Goal: Information Seeking & Learning: Learn about a topic

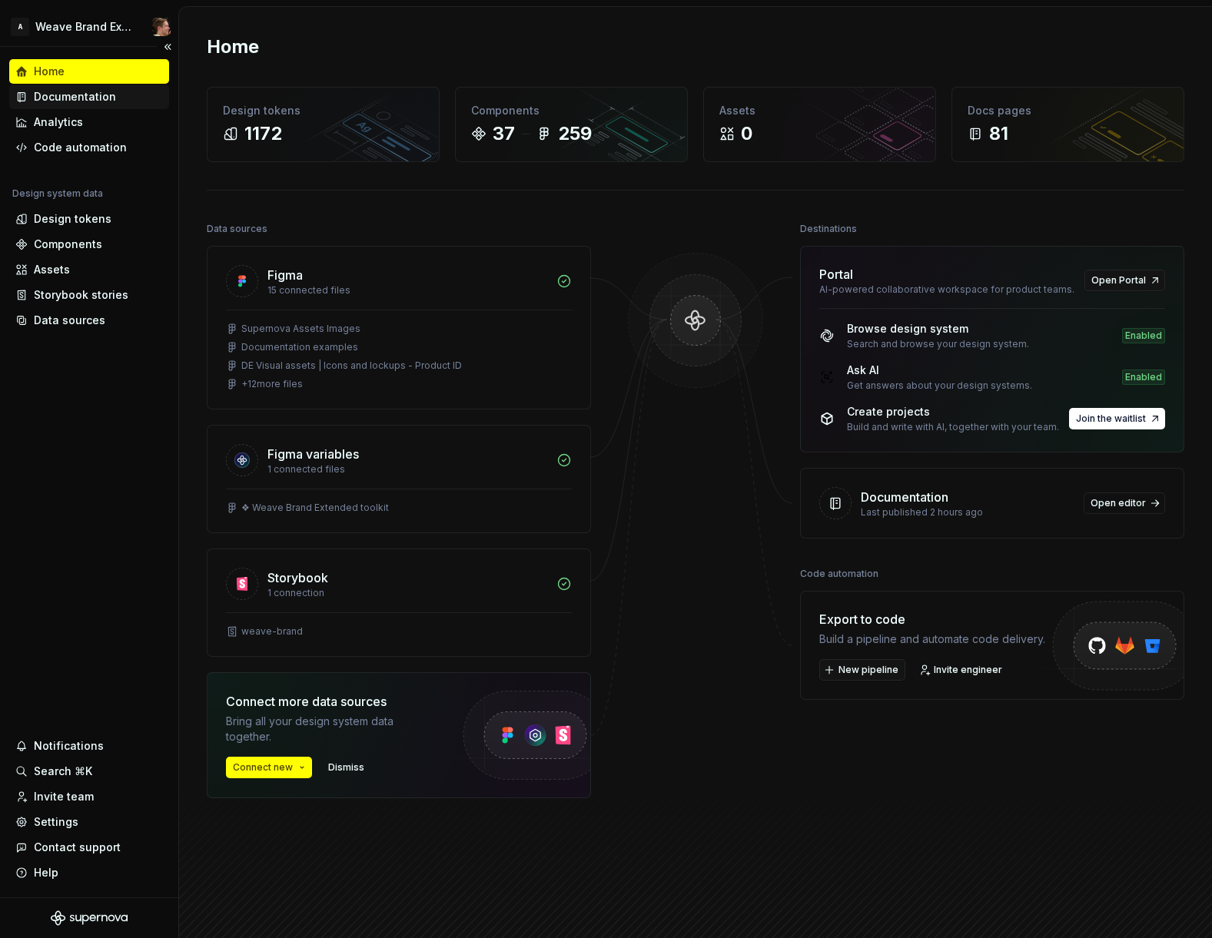
click at [85, 100] on div "Documentation" at bounding box center [75, 96] width 82 height 15
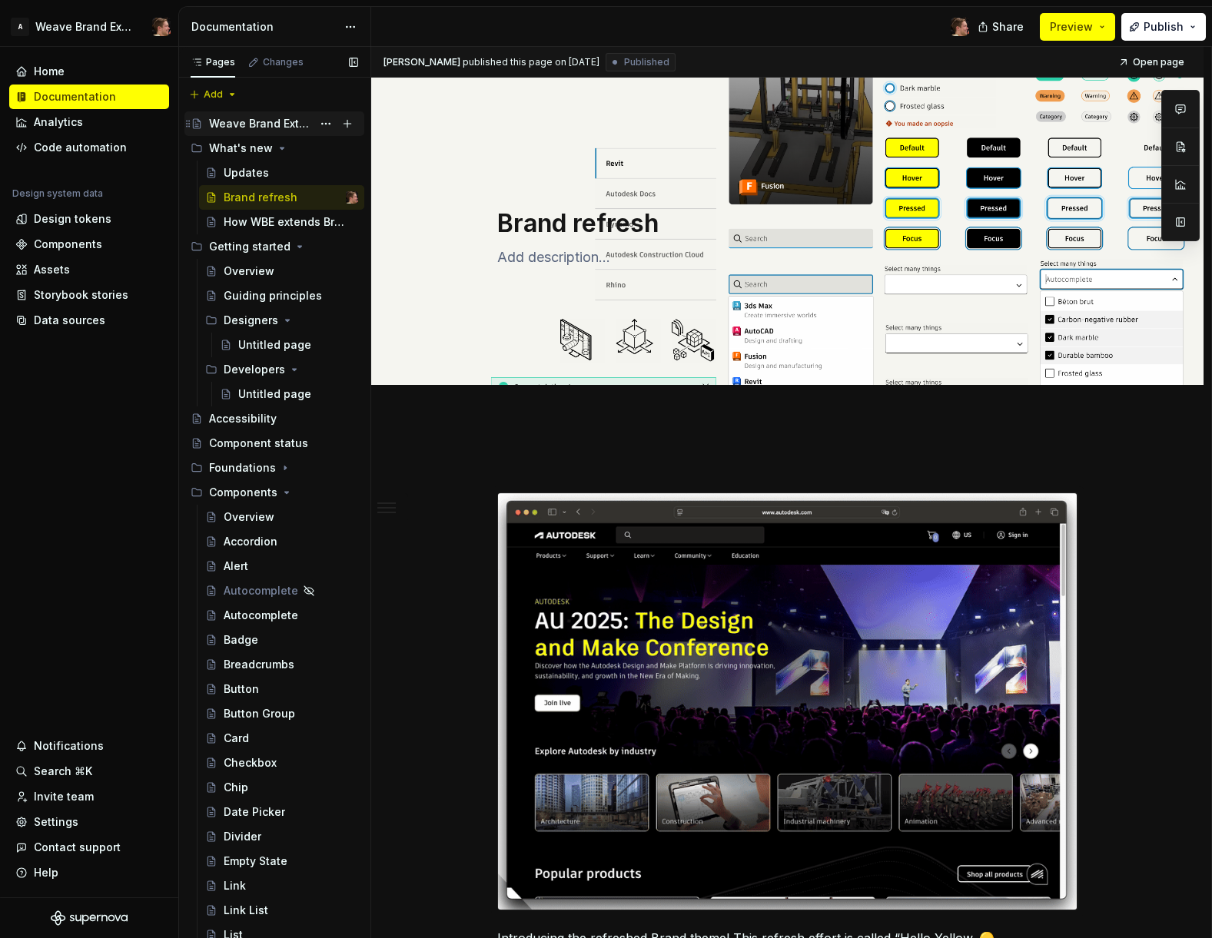
click at [242, 126] on div "Weave Brand Extended Design System" at bounding box center [260, 123] width 103 height 15
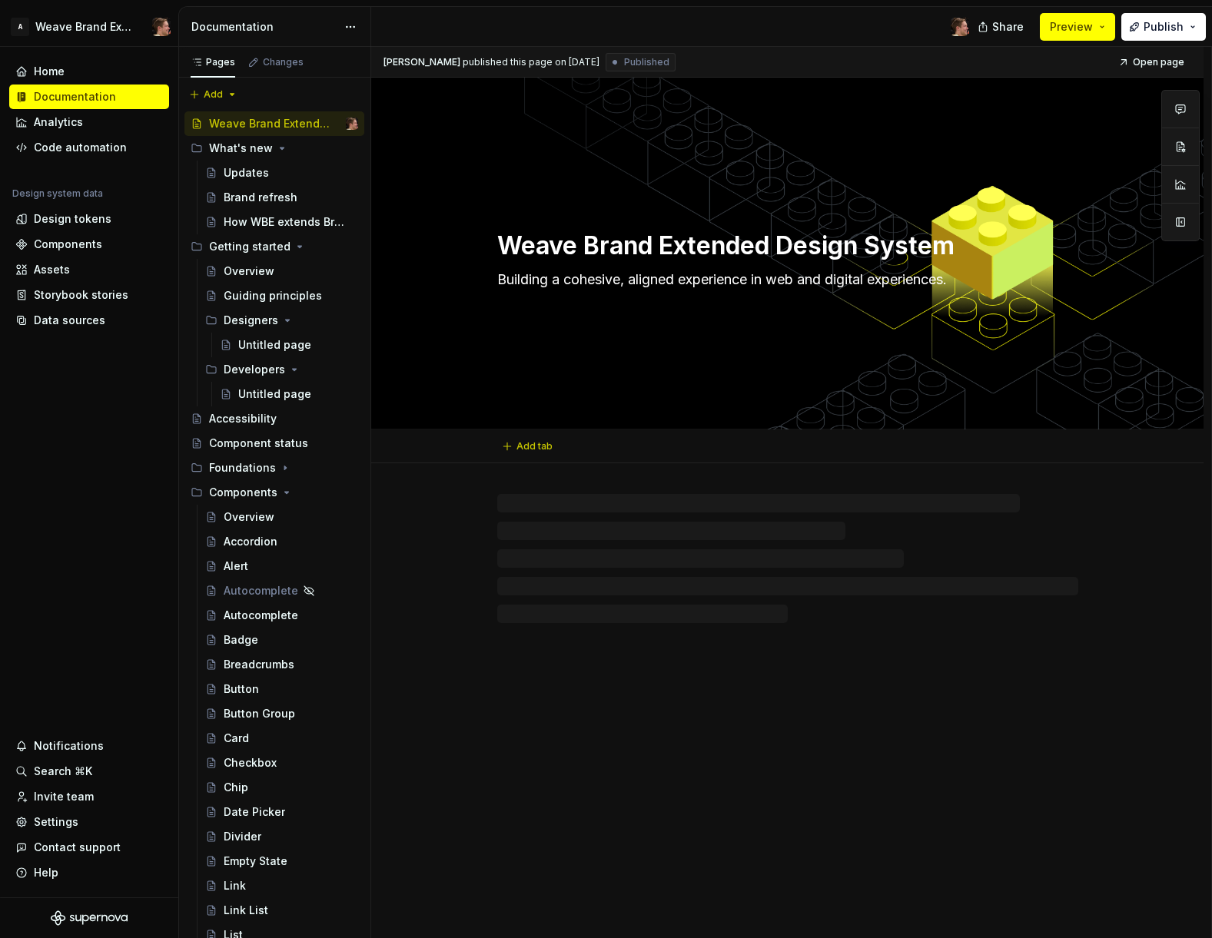
click at [544, 280] on textarea "Building a cohesive, aligned experience in web and digital experiences." at bounding box center [784, 279] width 581 height 25
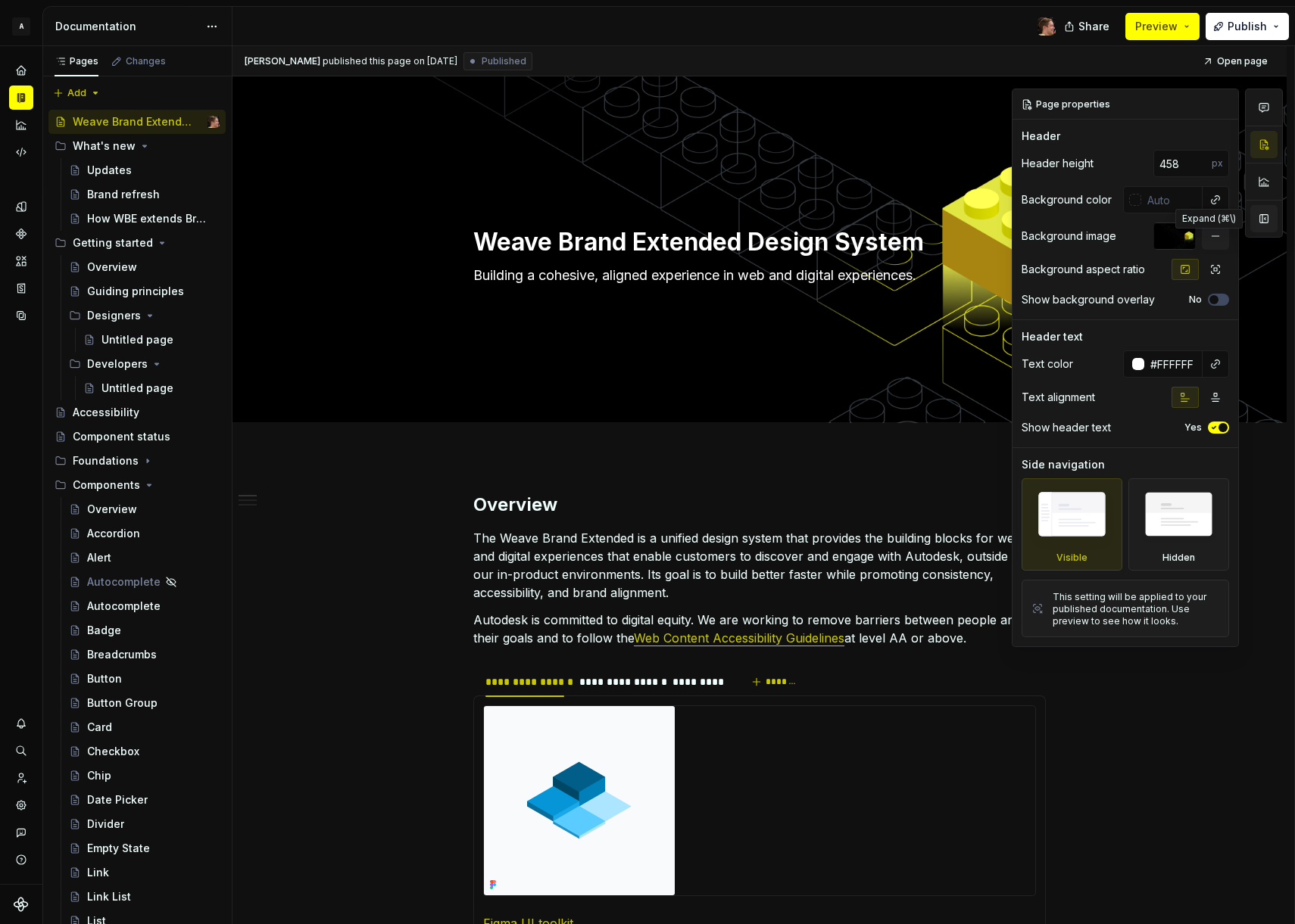
click at [1193, 218] on button "button" at bounding box center [1263, 219] width 28 height 28
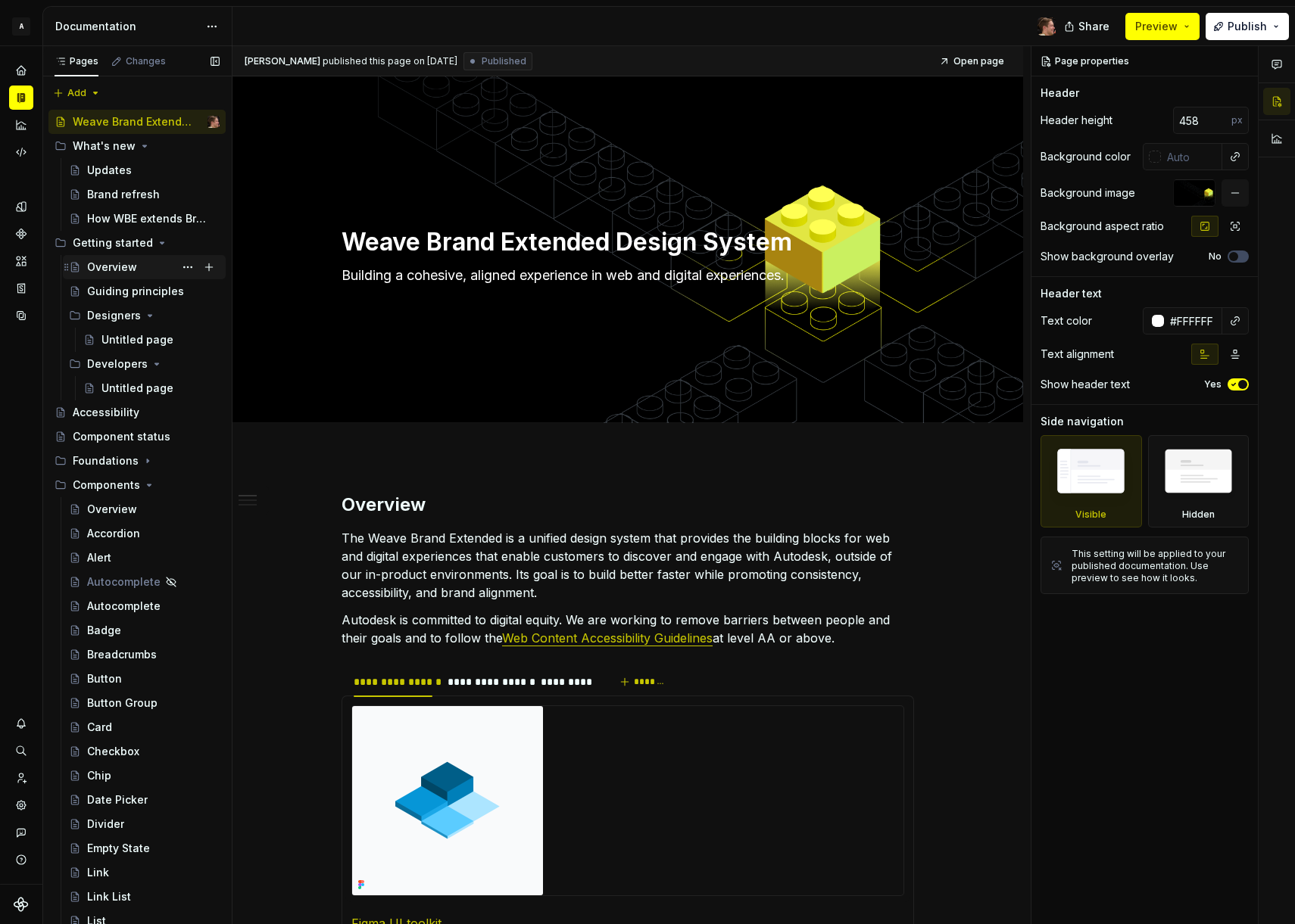
click at [114, 266] on div "Overview" at bounding box center [111, 267] width 50 height 15
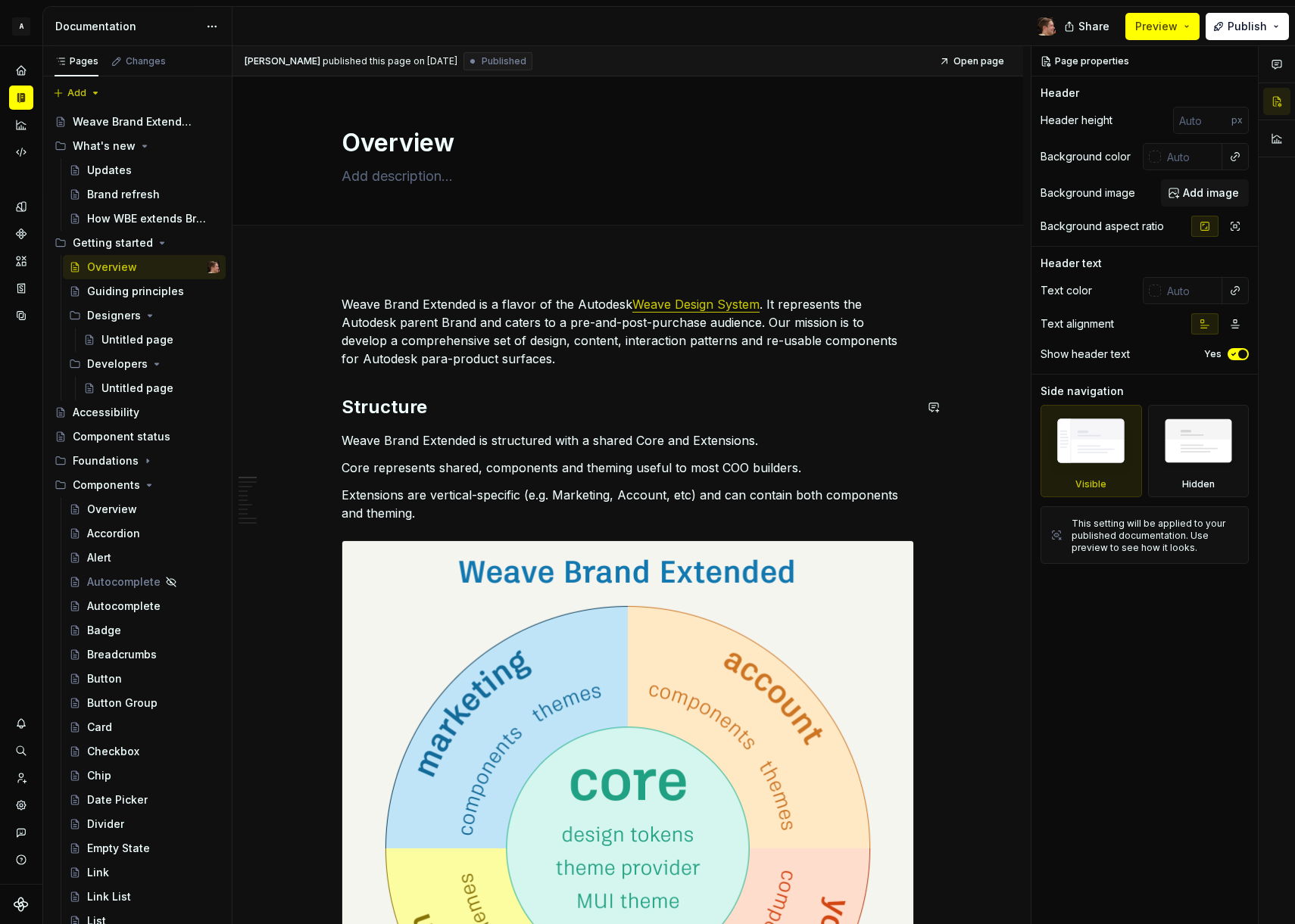
type textarea "*"
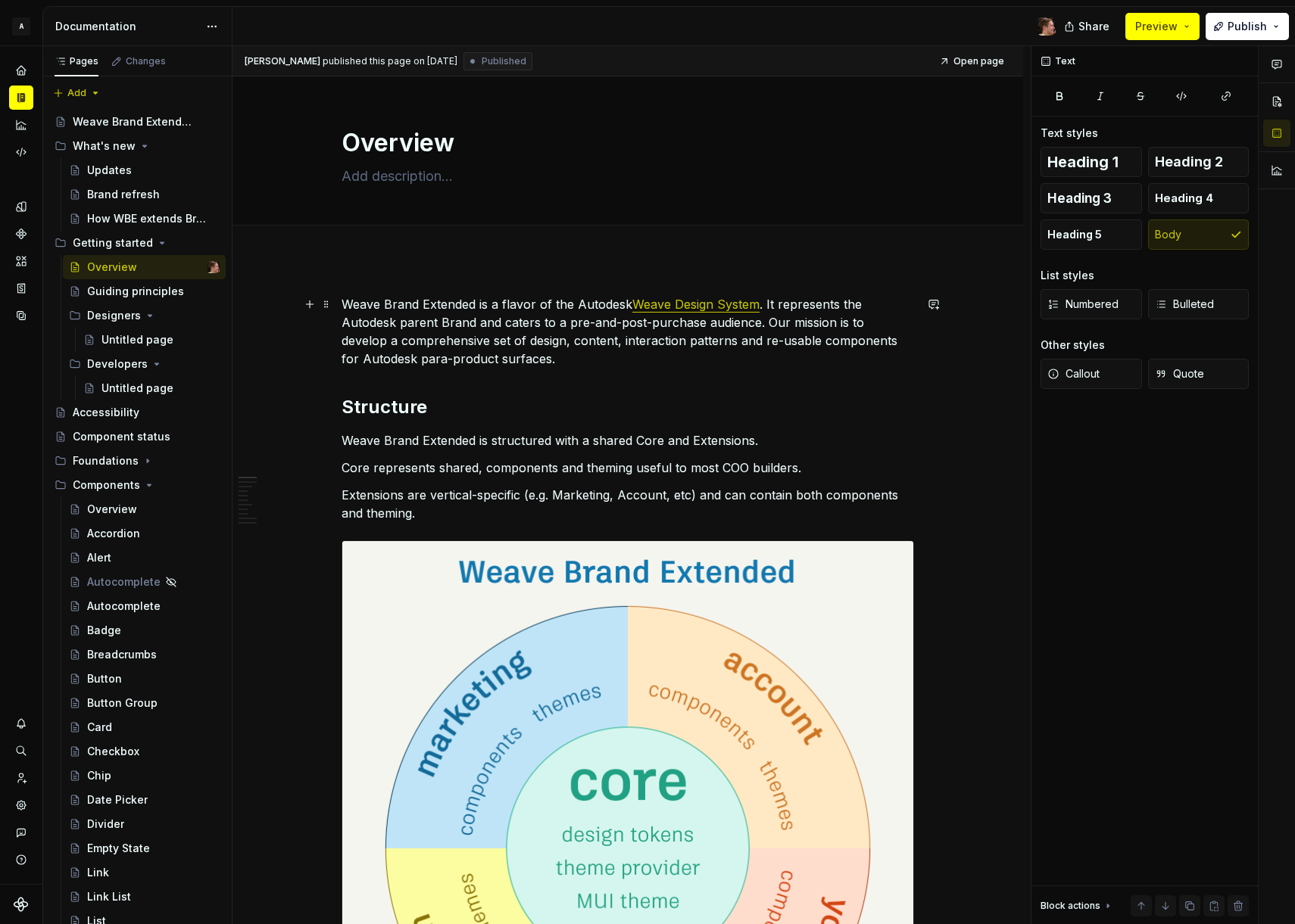
click at [686, 353] on p "Weave Brand Extended is a flavor of the Autodesk Weave Design System . It repre…" at bounding box center [628, 332] width 573 height 73
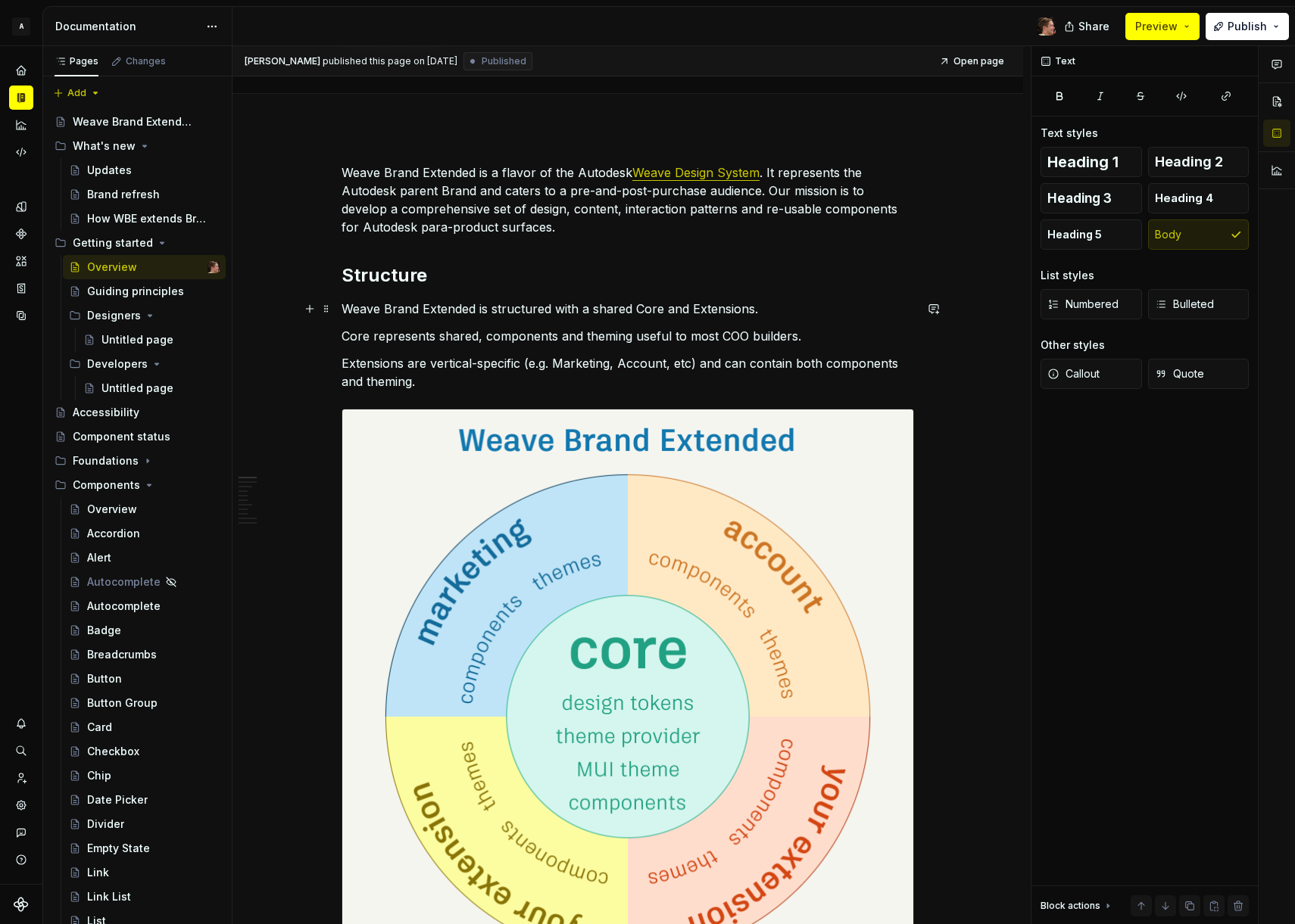
scroll to position [249, 0]
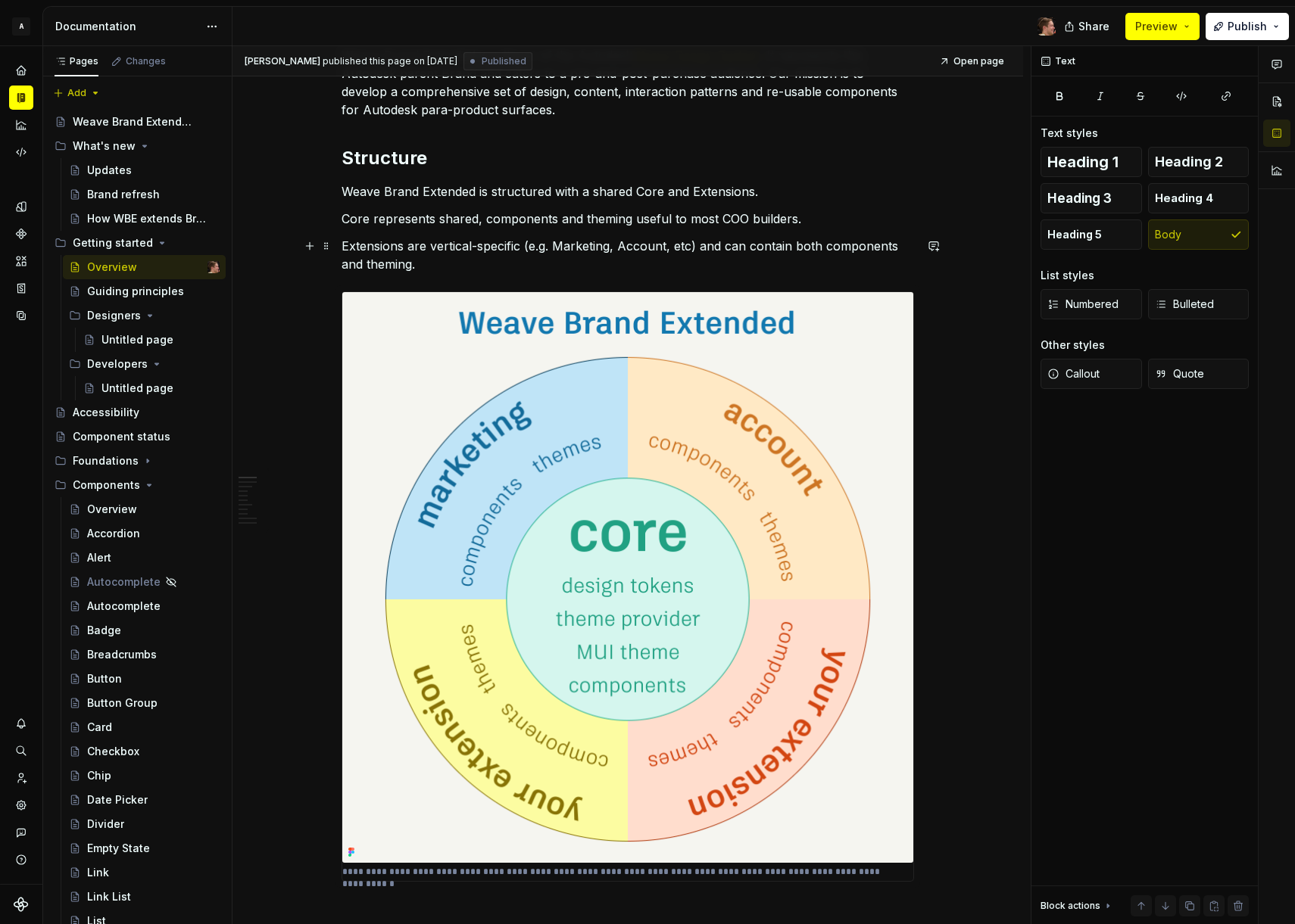
click at [615, 260] on p "Extensions are vertical-specific (e.g. Marketing, Account, etc) and can contain…" at bounding box center [628, 254] width 573 height 36
click at [615, 262] on p "Extensions are vertical-specific (e.g. Marketing, Account, etc) and can contain…" at bounding box center [628, 254] width 573 height 36
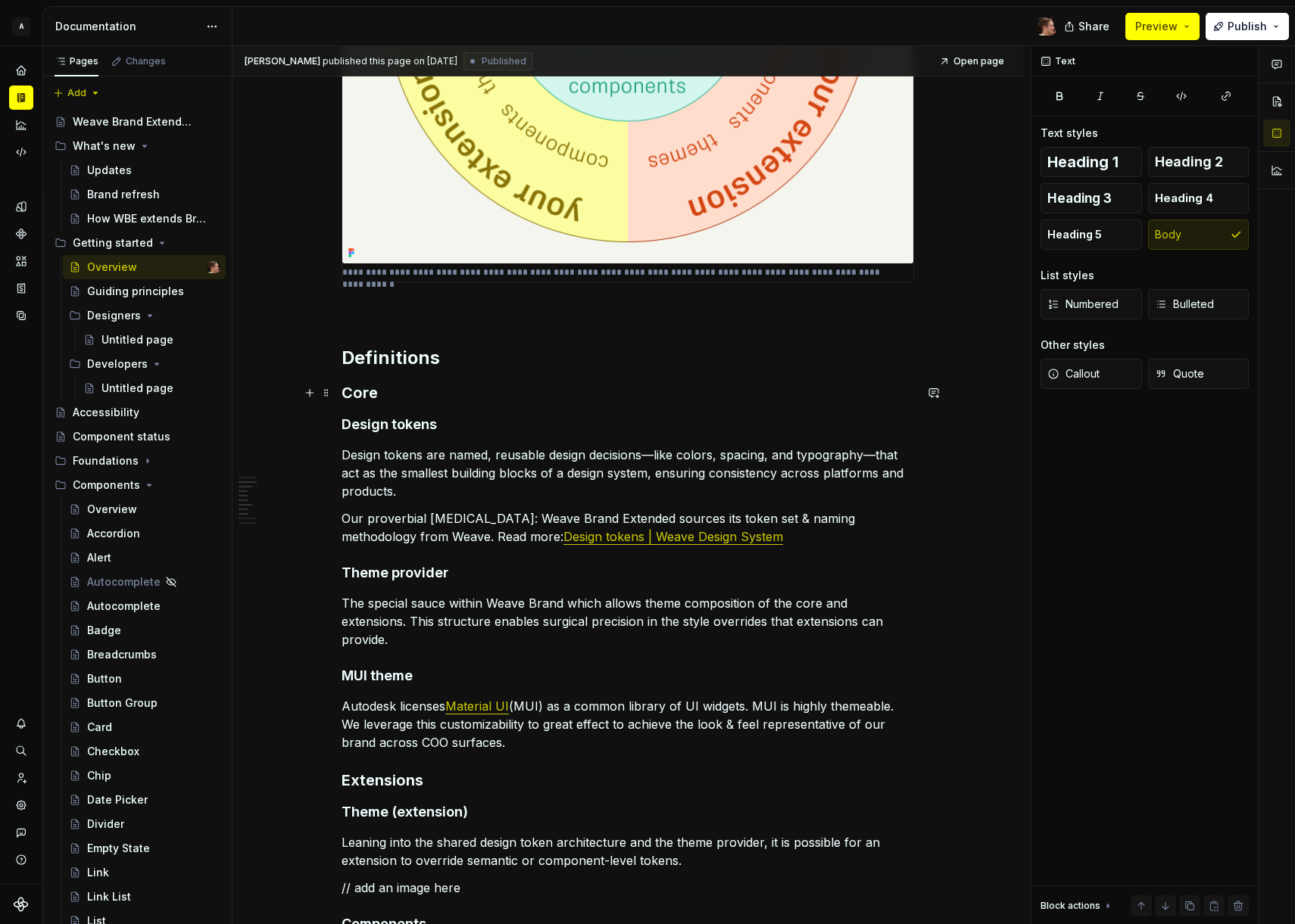
click at [606, 392] on h3 "Core" at bounding box center [628, 393] width 573 height 22
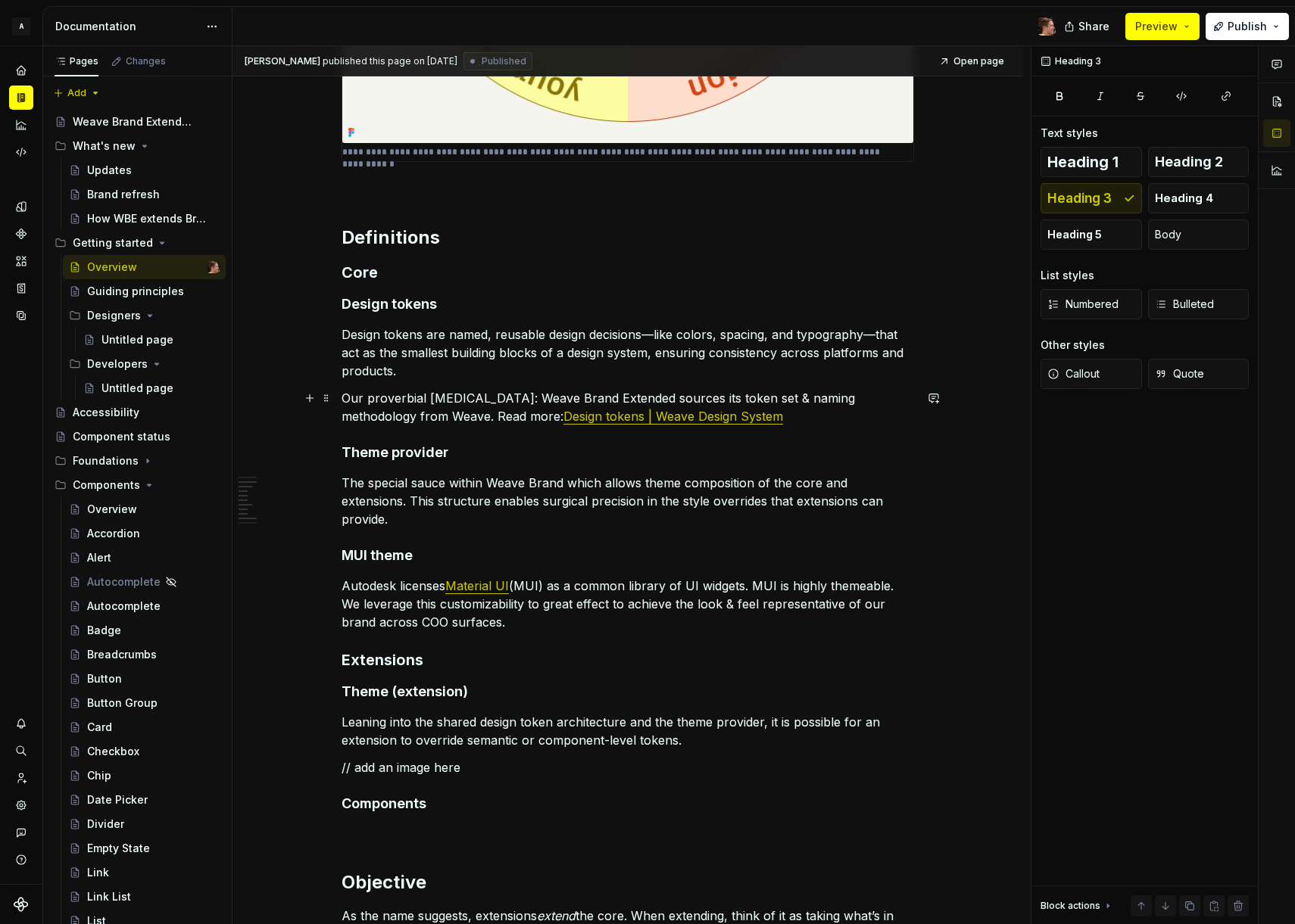
scroll to position [993, 0]
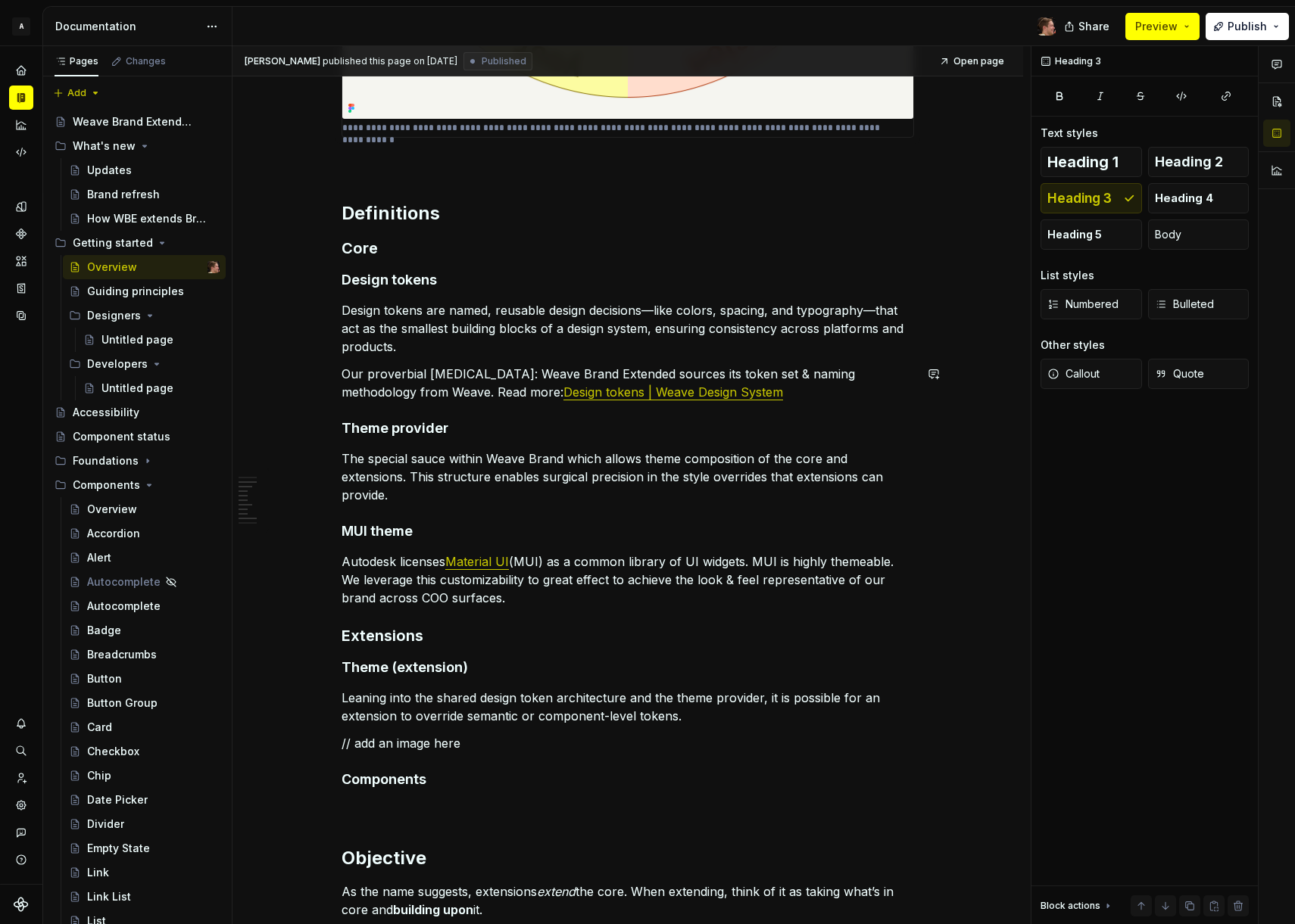
click at [516, 345] on p "Design tokens are named, reusable design decisions—like colors, spacing, and ty…" at bounding box center [628, 328] width 573 height 54
click at [558, 435] on h4 "Theme provider" at bounding box center [628, 429] width 573 height 18
click at [574, 503] on p "The special sauce within Weave Brand which allows theme composition of the core…" at bounding box center [628, 476] width 573 height 54
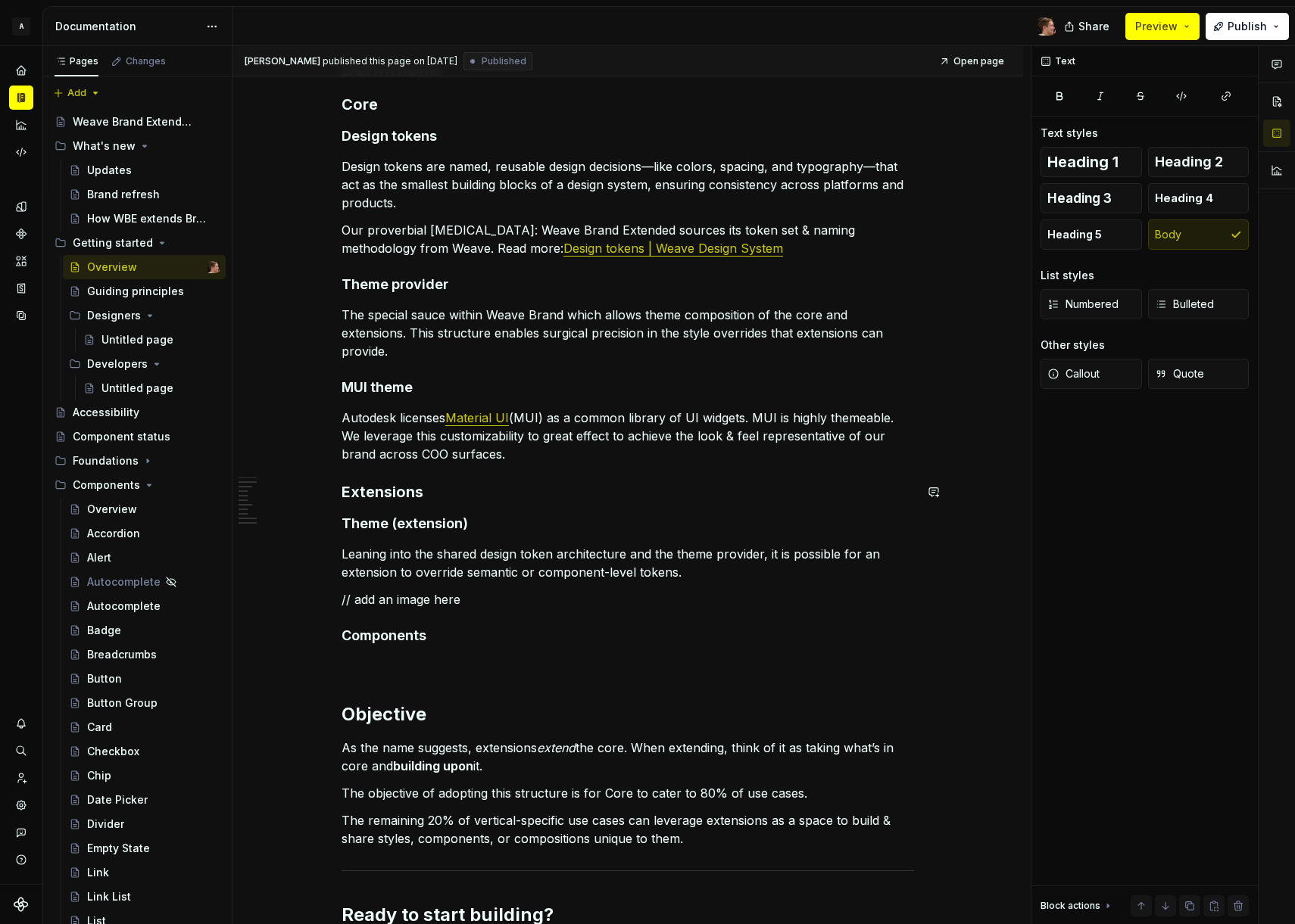
scroll to position [1140, 0]
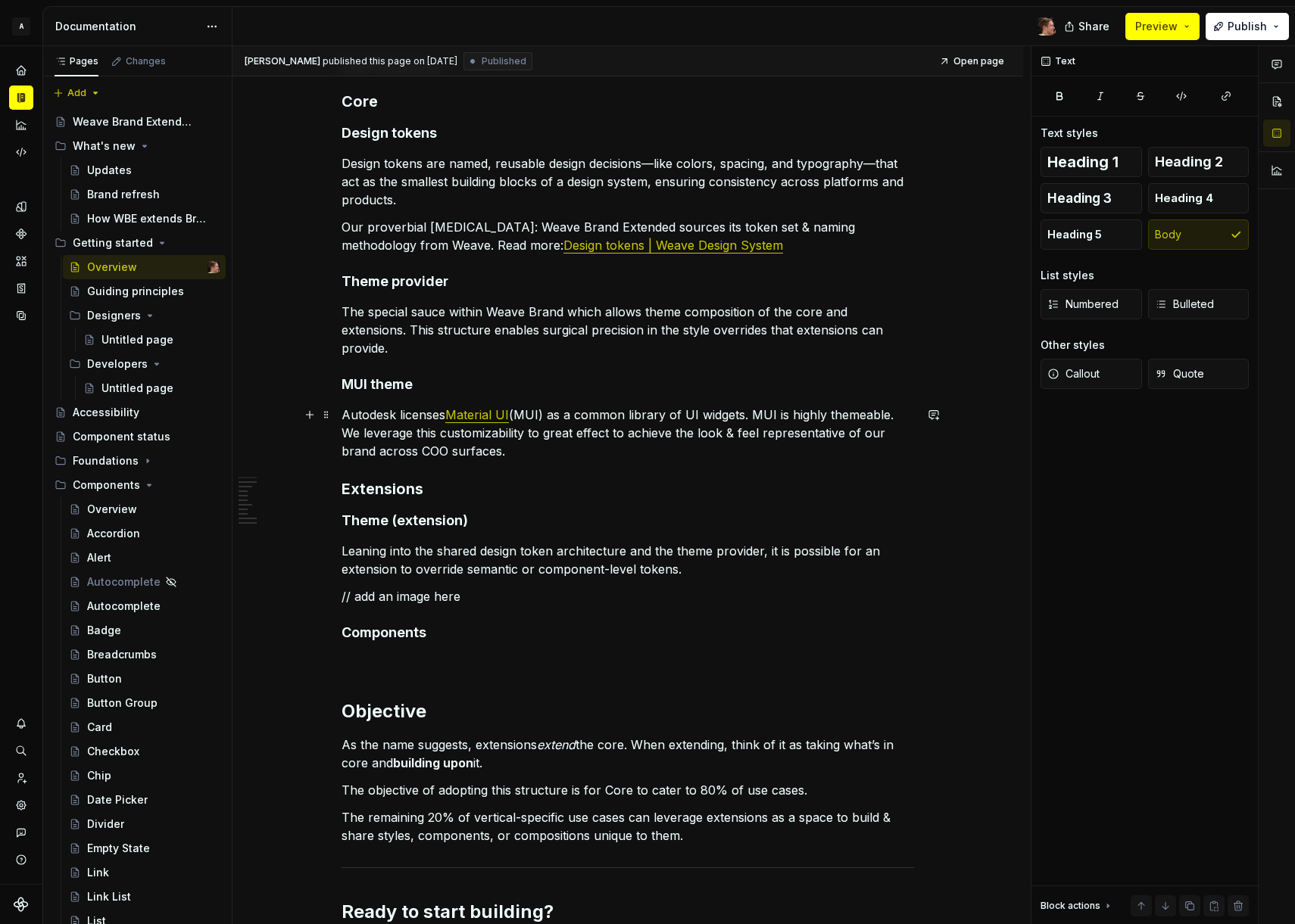
click at [580, 451] on p "Autodesk licenses Material UI (MUI) as a common library of UI widgets. MUI is h…" at bounding box center [628, 432] width 573 height 54
click at [705, 459] on p "Autodesk licenses Material UI (MUI) as a common library of UI widgets. MUI is h…" at bounding box center [628, 432] width 573 height 54
click at [705, 452] on p "Autodesk licenses Material UI (MUI) as a common library of UI widgets. MUI is h…" at bounding box center [628, 432] width 573 height 54
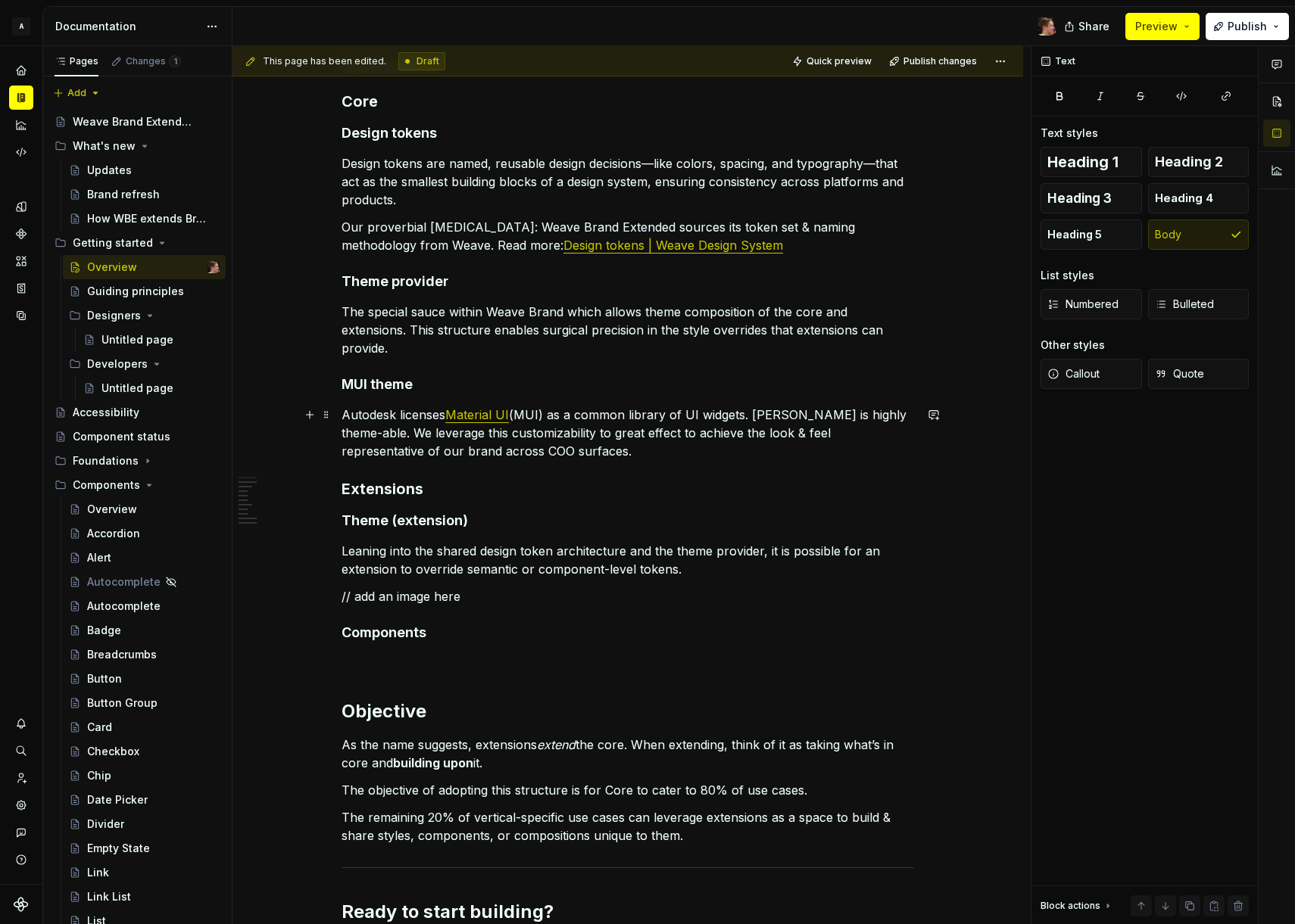
click at [771, 452] on p "Autodesk licenses Material UI (MUI) as a common library of UI widgets. [PERSON_…" at bounding box center [628, 432] width 573 height 54
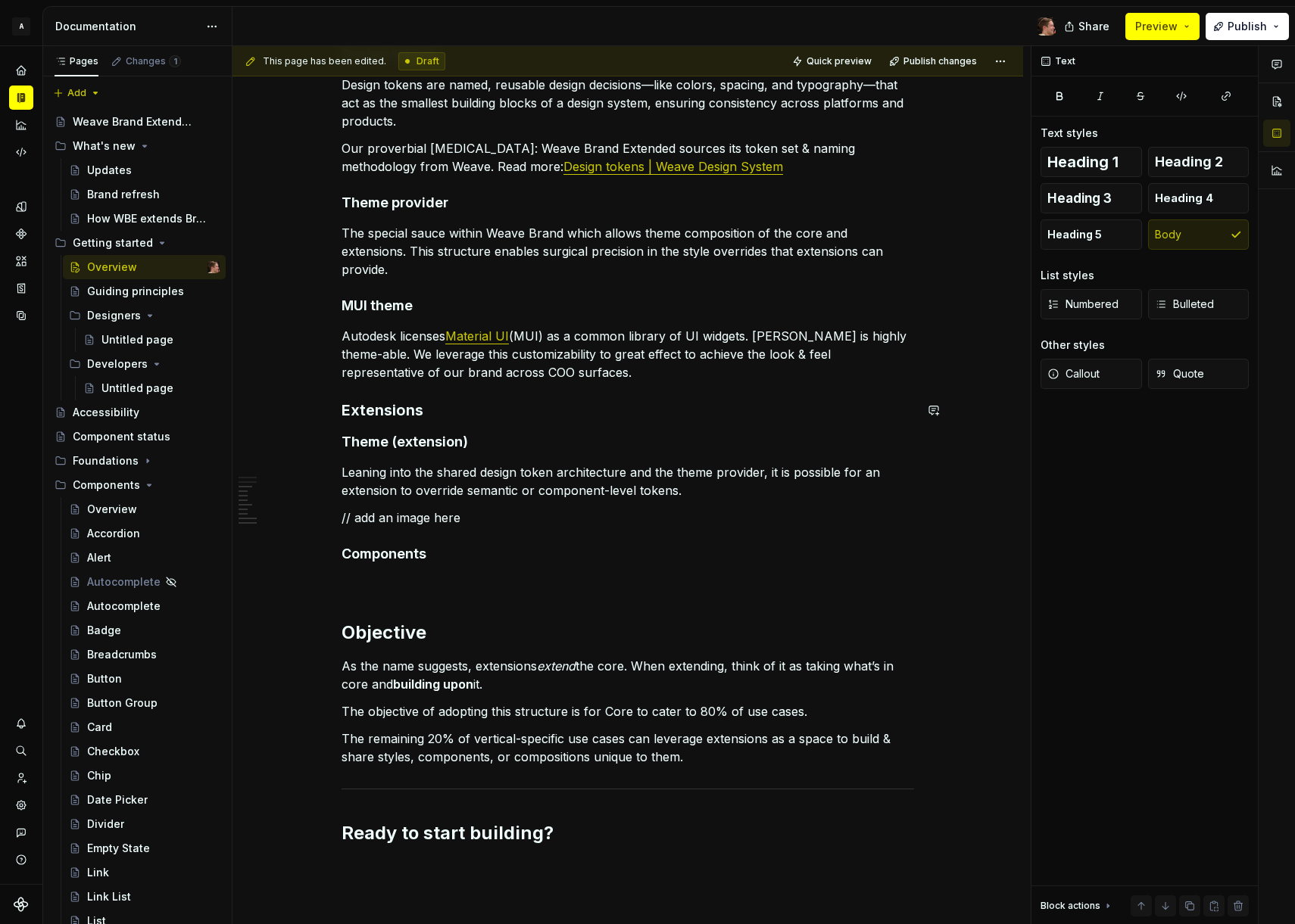
scroll to position [1285, 0]
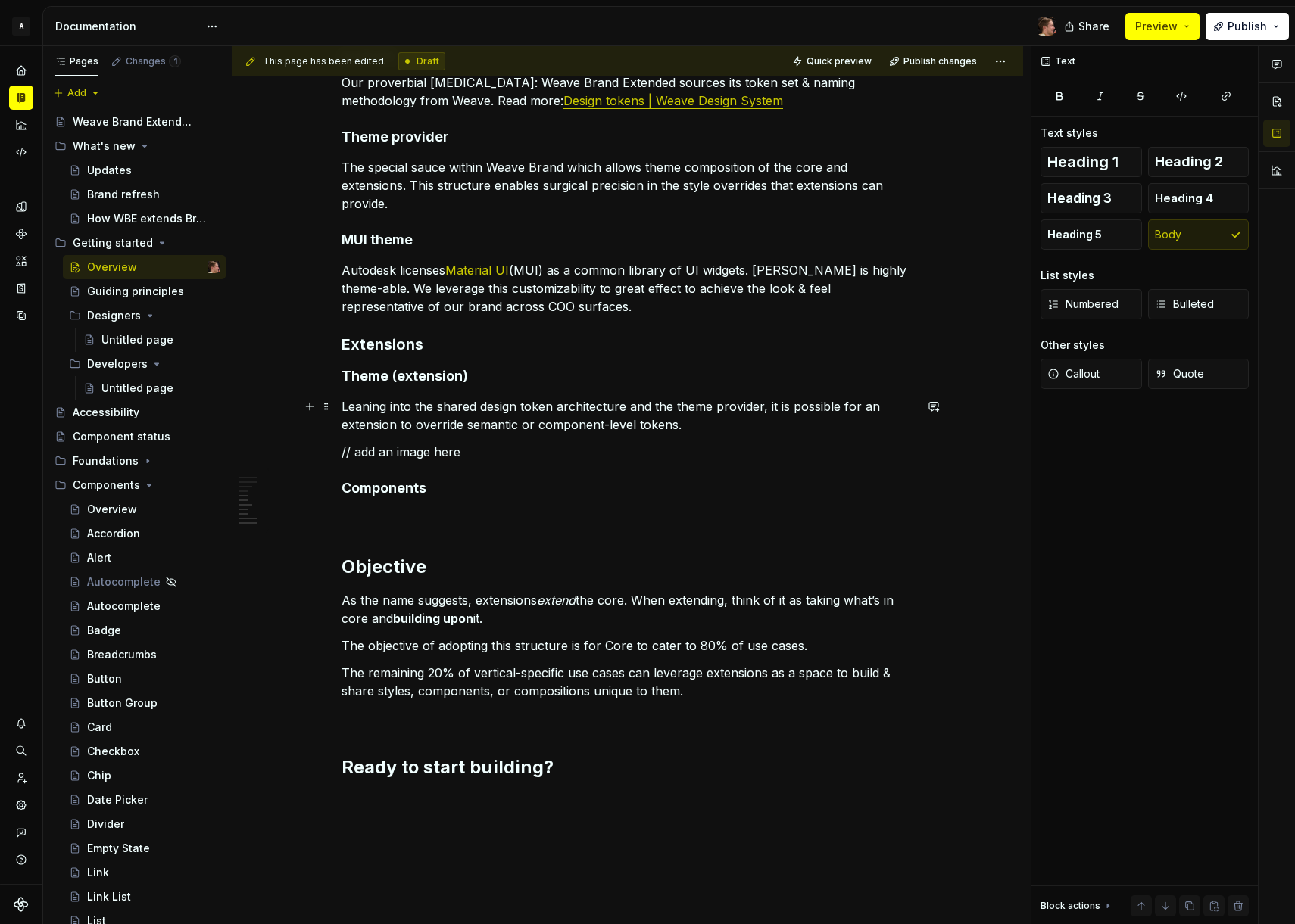
click at [756, 418] on p "Leaning into the shared design token architecture and the theme provider, it is…" at bounding box center [628, 415] width 573 height 36
click at [751, 446] on p "// add an image here" at bounding box center [628, 451] width 573 height 18
click at [487, 452] on p "// add an image here" at bounding box center [628, 451] width 573 height 18
click at [520, 442] on p "// add an image here" at bounding box center [628, 451] width 573 height 18
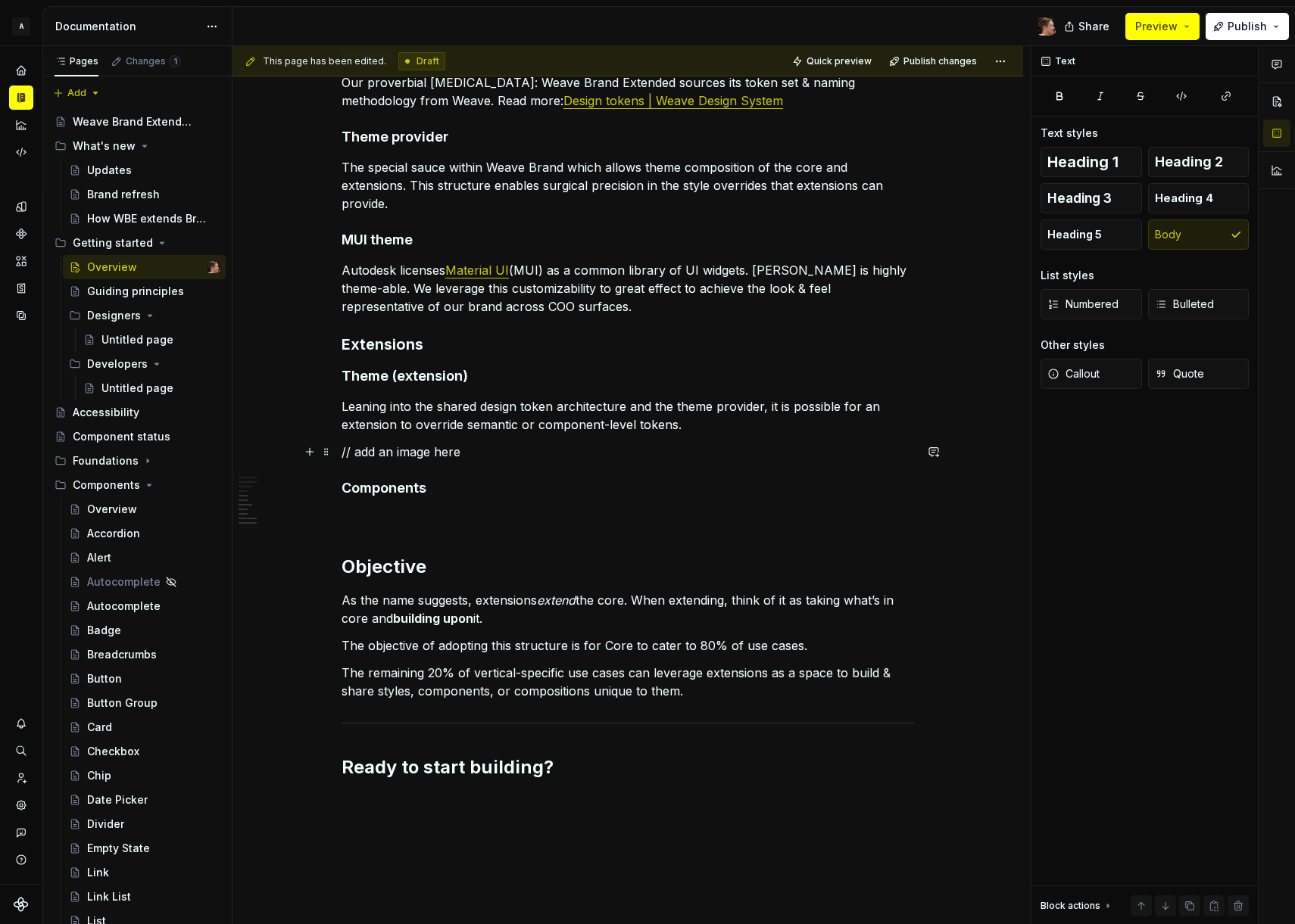
click at [526, 459] on p "// add an image here" at bounding box center [628, 451] width 573 height 18
click at [692, 428] on p "Leaning into the shared design token architecture and the theme provider, it is…" at bounding box center [628, 415] width 573 height 36
click at [689, 451] on p "// add an image here" at bounding box center [628, 451] width 573 height 18
click at [716, 429] on p "Leaning into the shared design token architecture and the theme provider, it is…" at bounding box center [628, 415] width 573 height 36
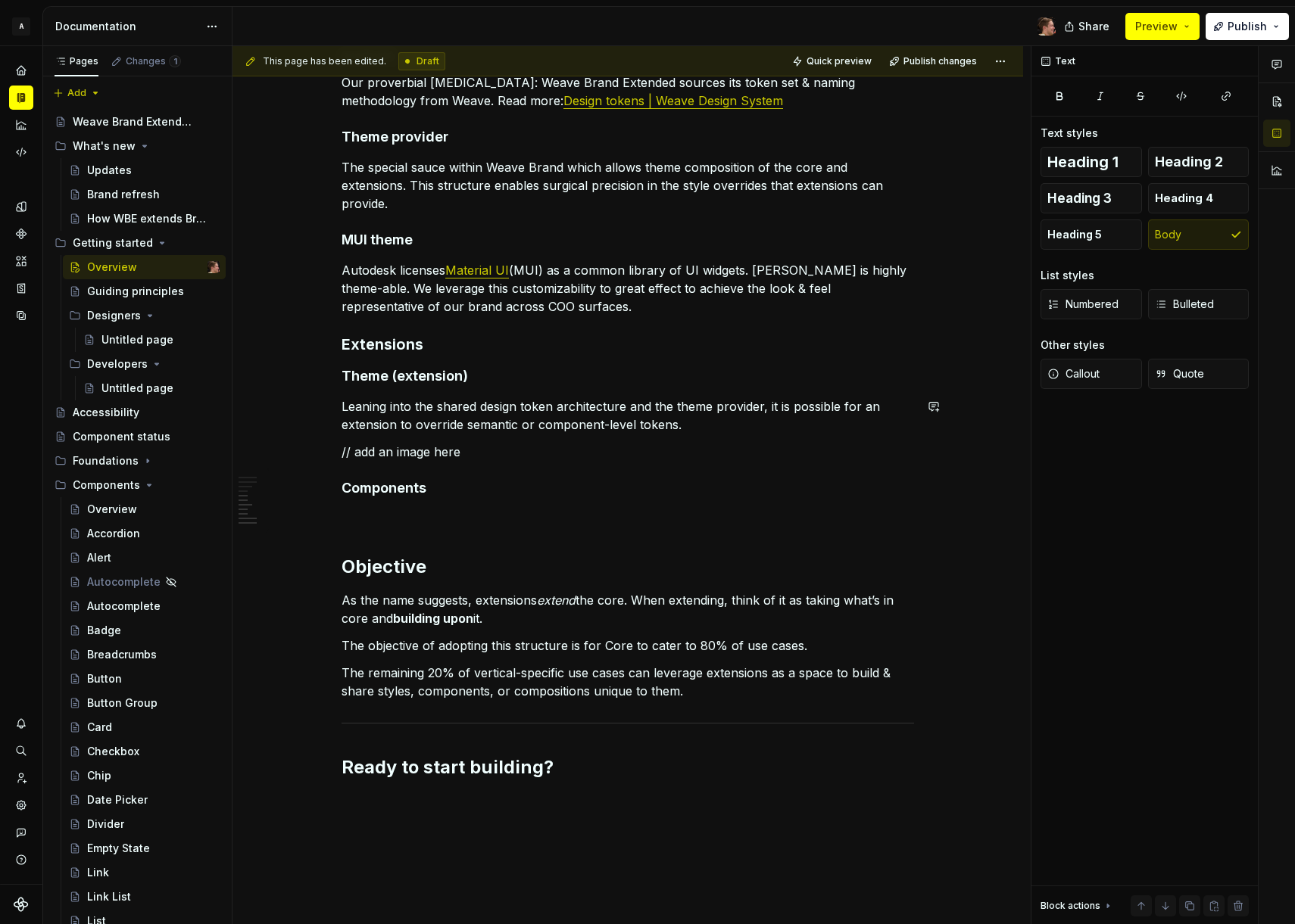
click at [721, 423] on p "Leaning into the shared design token architecture and the theme provider, it is…" at bounding box center [628, 415] width 573 height 36
click at [723, 423] on p "Leaning into the shared design token architecture and the theme provider, it is…" at bounding box center [628, 415] width 573 height 36
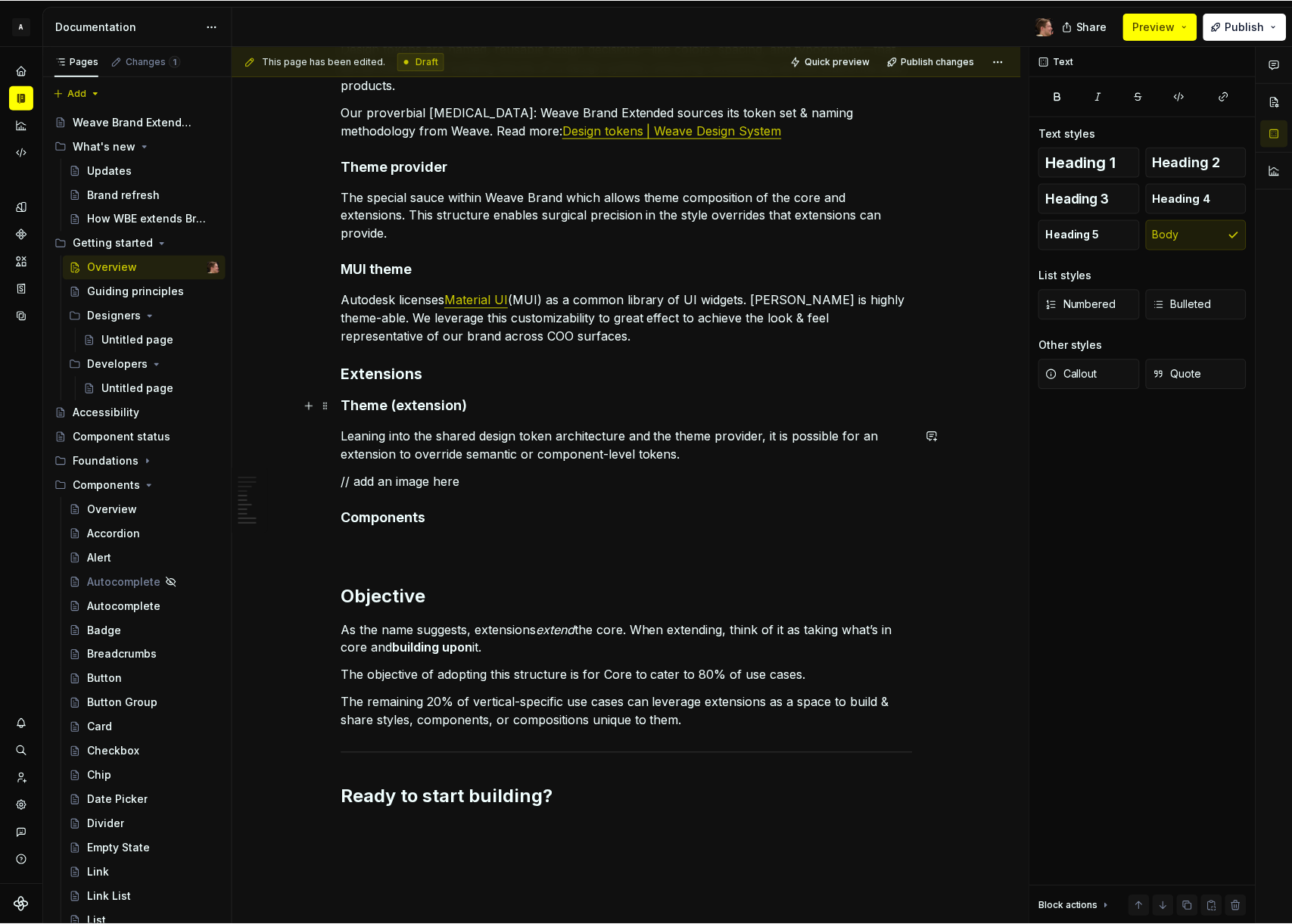
scroll to position [1243, 0]
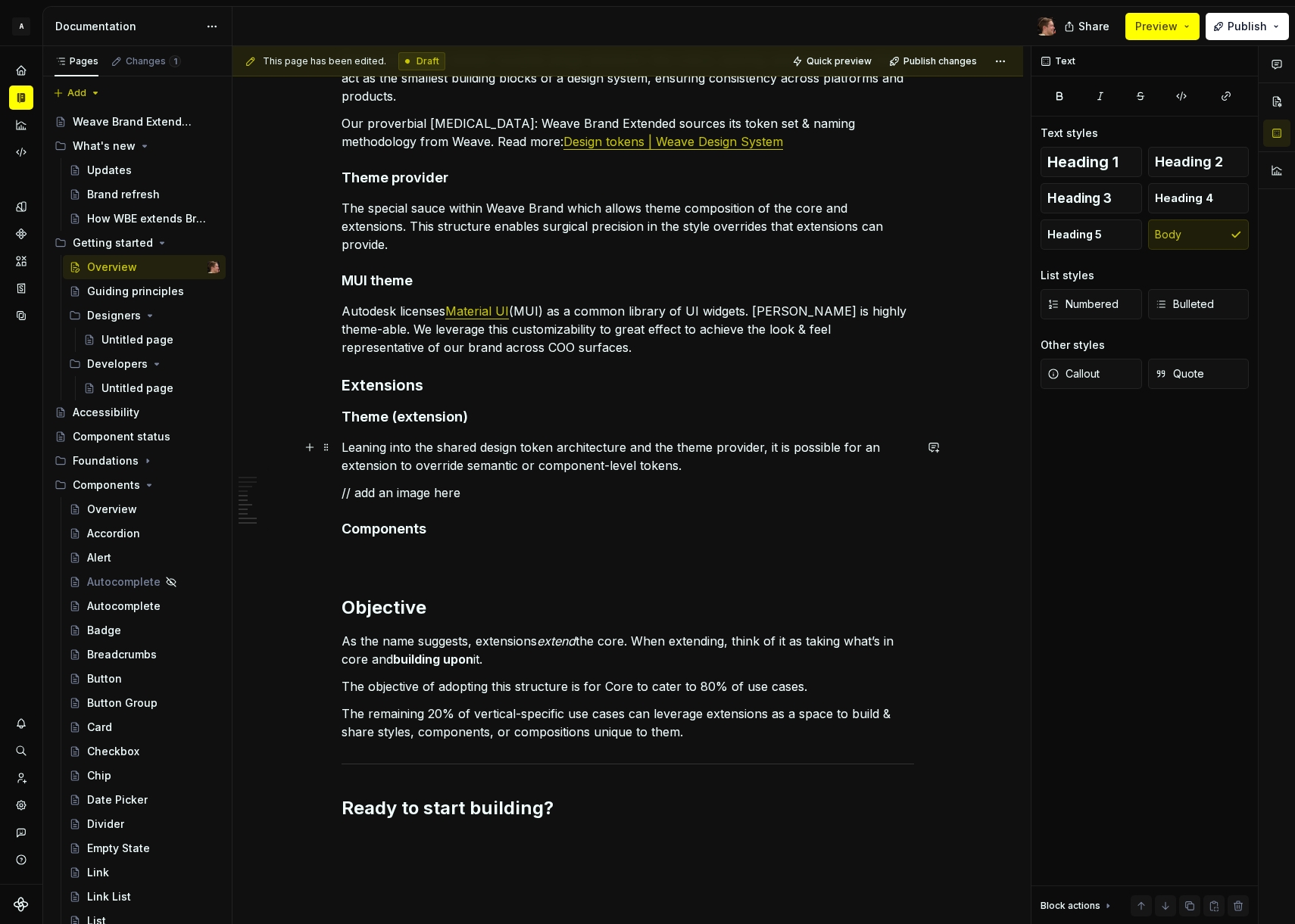
click at [731, 470] on p "Leaning into the shared design token architecture and the theme provider, it is…" at bounding box center [628, 456] width 573 height 36
click at [731, 466] on p "Leaning into the shared design token architecture and the theme provider, it is…" at bounding box center [628, 456] width 573 height 36
click at [534, 418] on h4 "Theme (extension)" at bounding box center [628, 417] width 573 height 18
click at [577, 355] on p "Autodesk licenses Material UI (MUI) as a common library of UI widgets. [PERSON_…" at bounding box center [628, 329] width 573 height 54
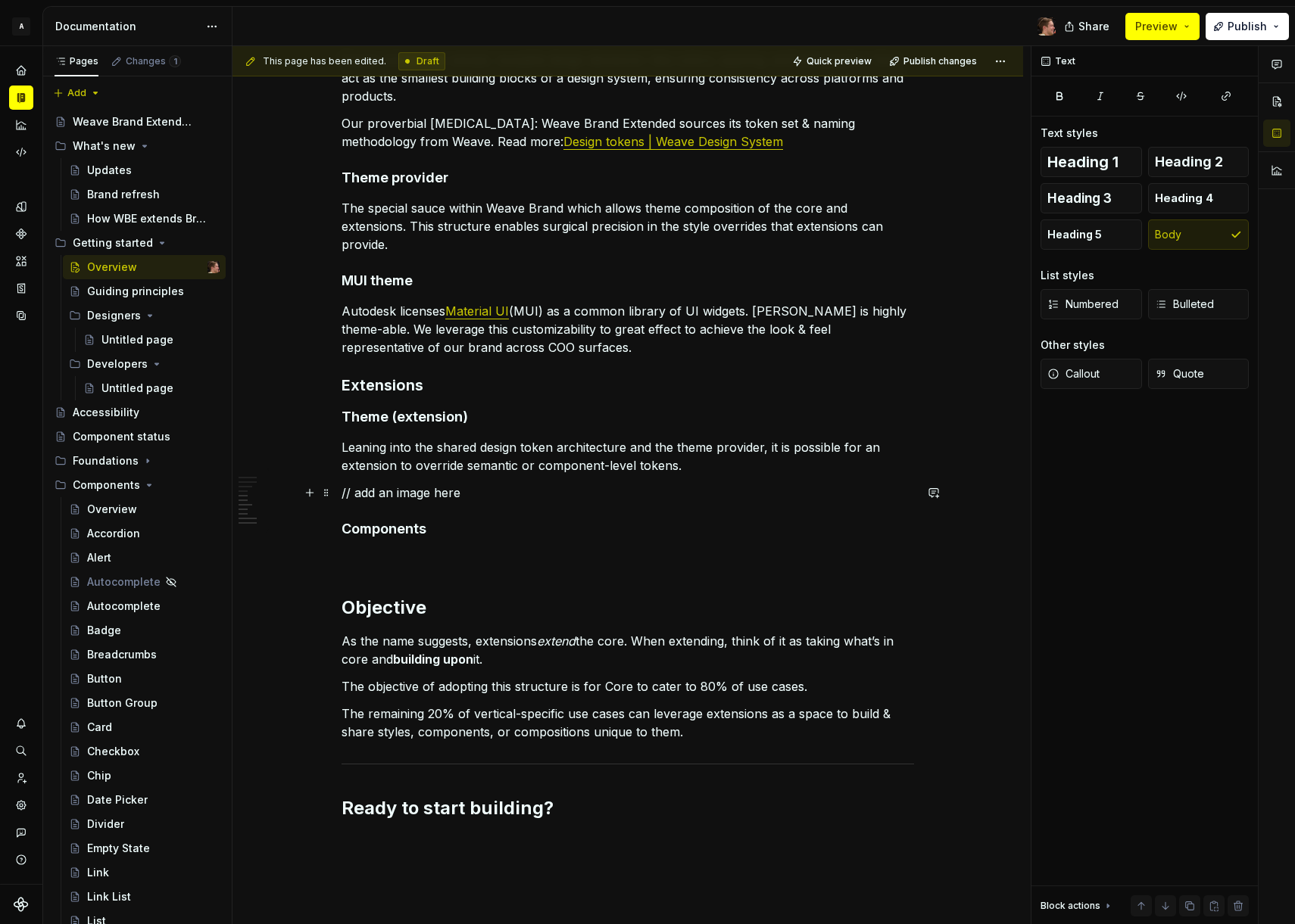
click at [472, 501] on p "// add an image here" at bounding box center [628, 493] width 573 height 18
copy p "// add an image here"
click at [577, 349] on p "Autodesk licenses Material UI (MUI) as a common library of UI widgets. [PERSON_…" at bounding box center [628, 329] width 573 height 54
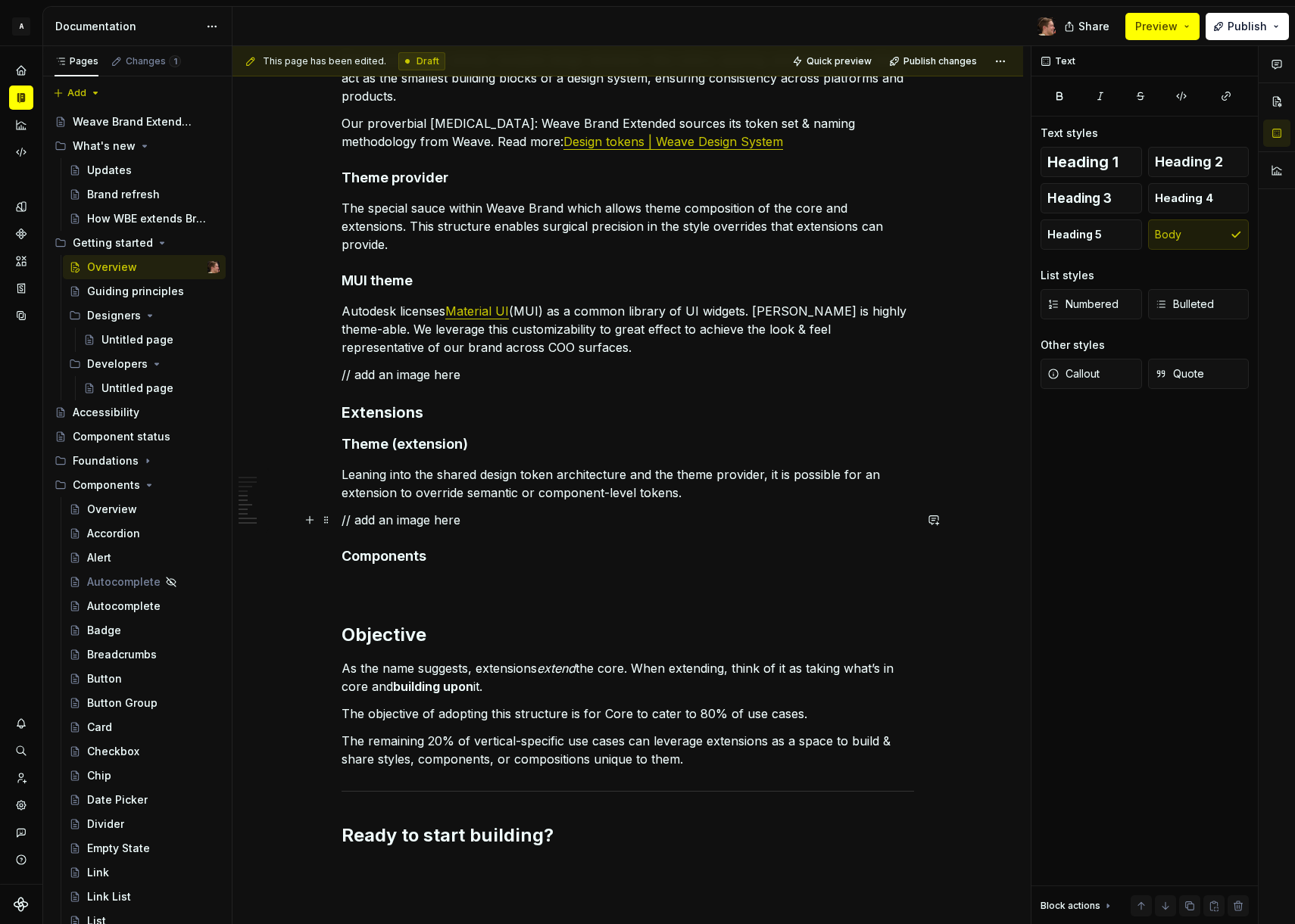
click at [528, 524] on p "// add an image here" at bounding box center [628, 520] width 573 height 18
drag, startPoint x: 532, startPoint y: 516, endPoint x: 744, endPoint y: 475, distance: 215.9
click at [533, 516] on p "// add an image here" at bounding box center [628, 520] width 573 height 18
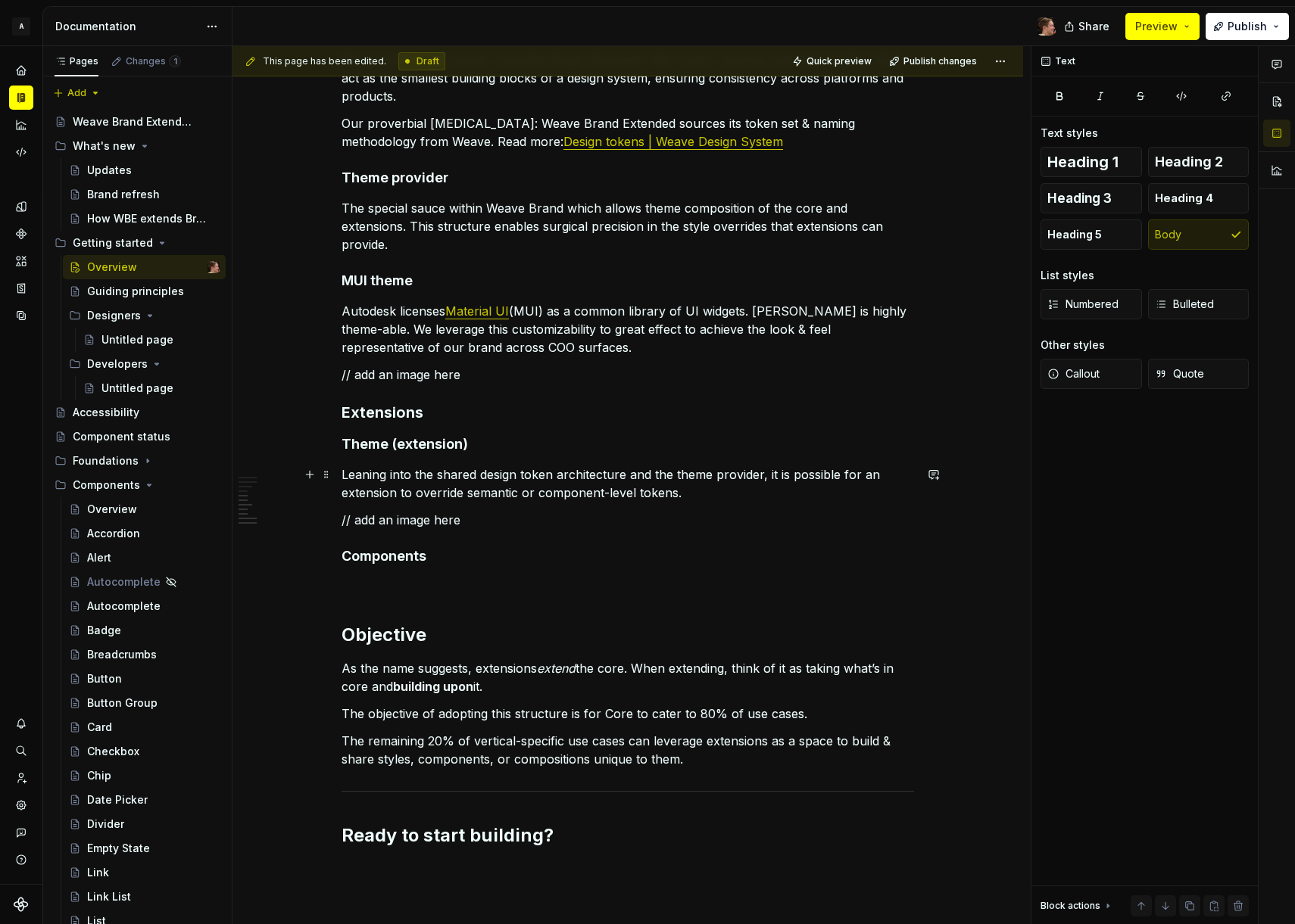
click at [750, 474] on p "Leaning into the shared design token architecture and the theme provider, it is…" at bounding box center [628, 484] width 573 height 36
click at [753, 492] on p "Leaning into the shared design token architecture and the theme provider, it is…" at bounding box center [628, 484] width 573 height 36
click at [750, 493] on p "Leaning into the shared design token architecture and the theme provider, it is…" at bounding box center [628, 484] width 573 height 36
click at [413, 494] on p "Leaning into the shared design token architecture and the theme provider, it is…" at bounding box center [628, 484] width 573 height 36
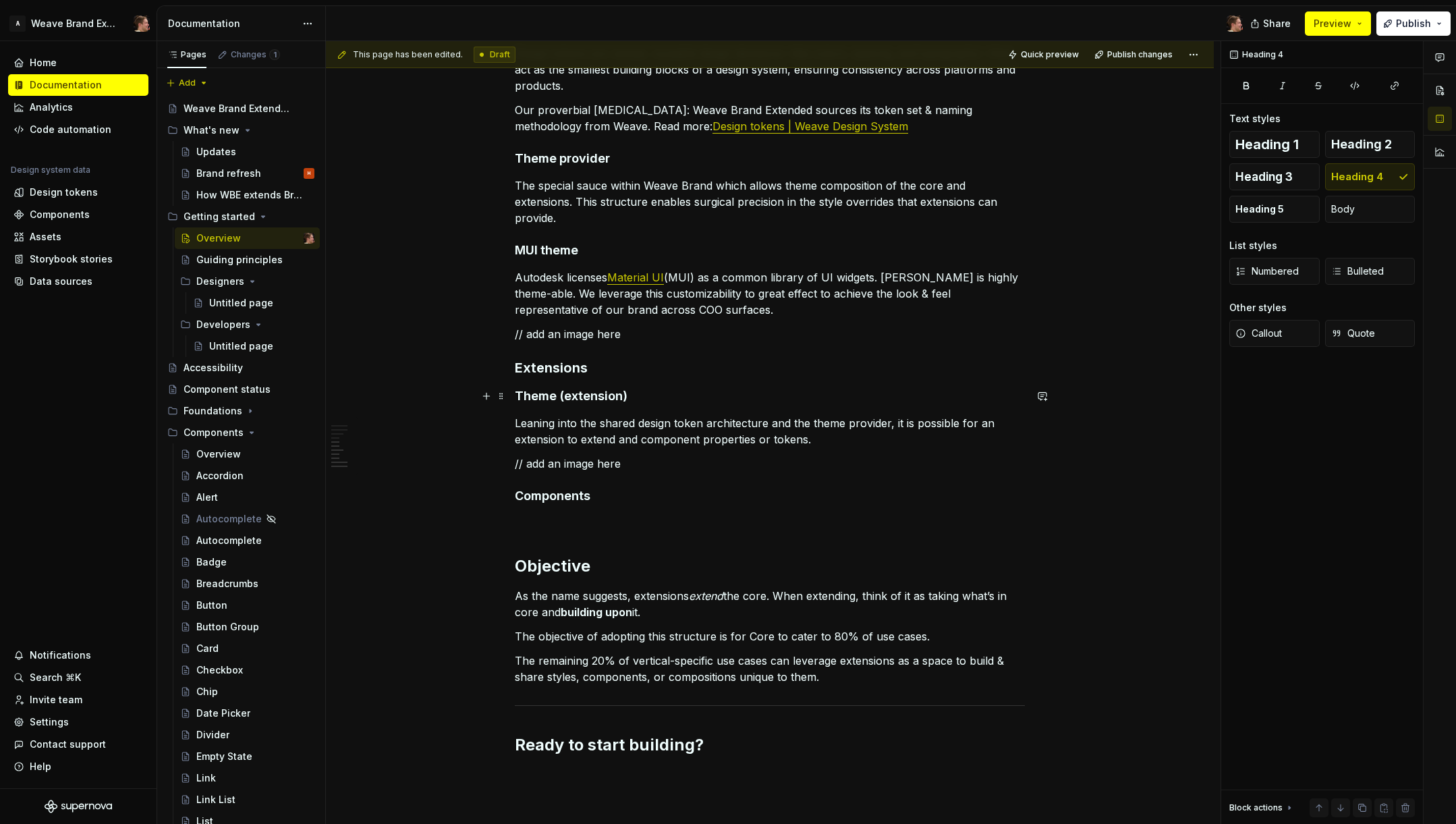
click at [666, 397] on h4 "Theme (extension)" at bounding box center [769, 396] width 510 height 16
click at [677, 330] on p "// add an image here" at bounding box center [769, 334] width 510 height 16
click at [482, 334] on button "button" at bounding box center [487, 335] width 19 height 19
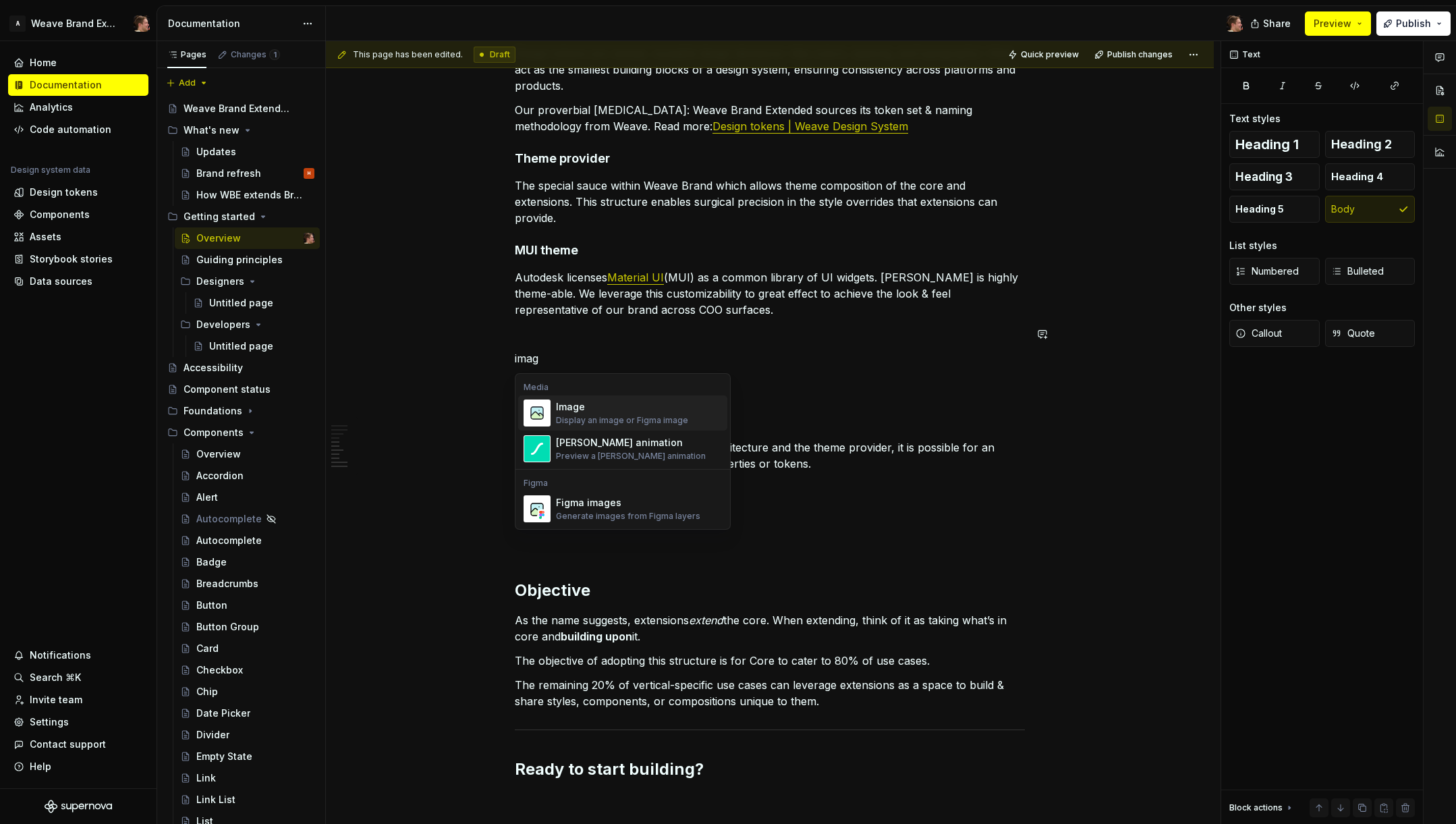
click at [583, 426] on div "Image Display an image or Figma image" at bounding box center [638, 413] width 166 height 27
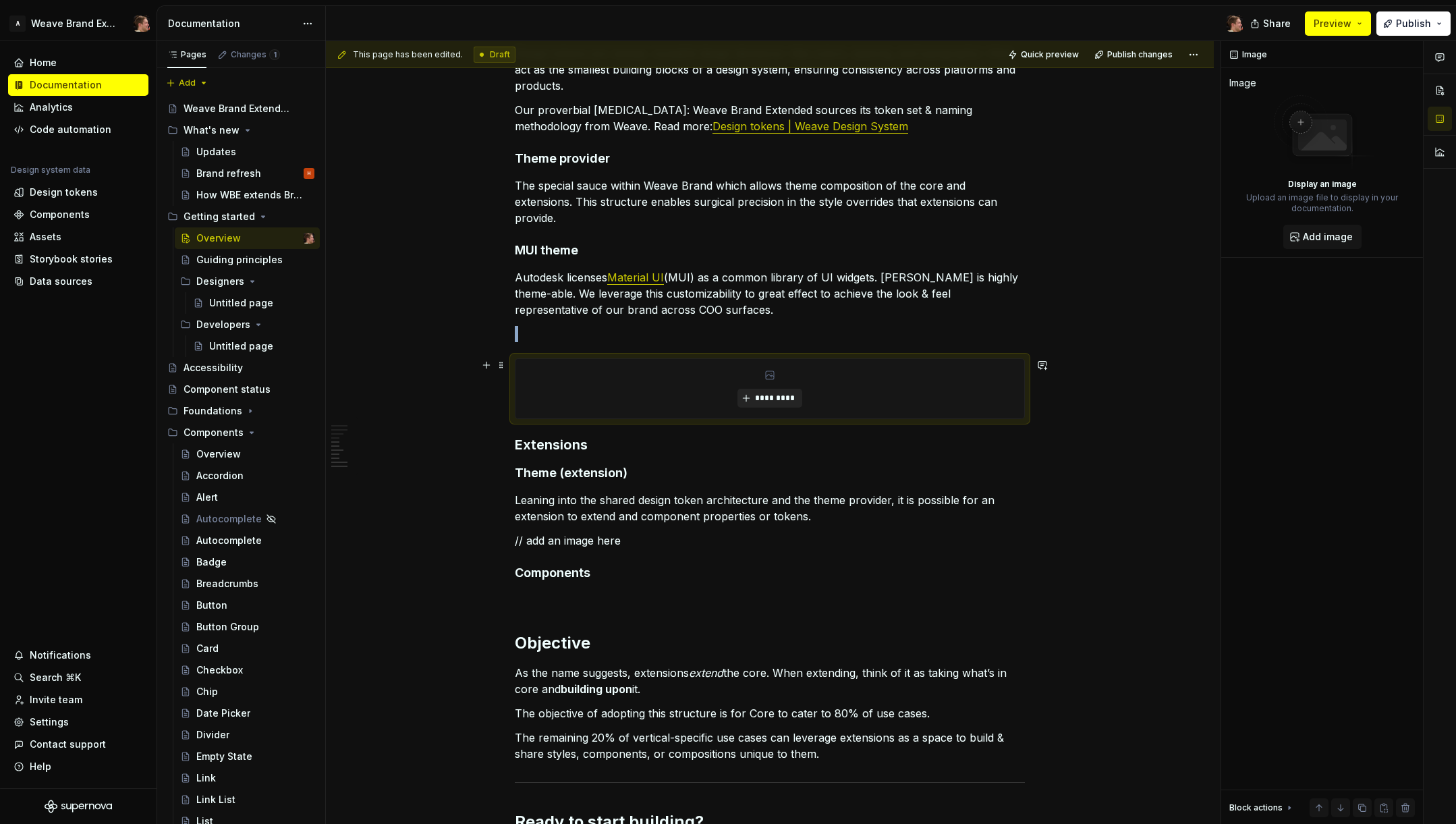
click at [753, 400] on button "*********" at bounding box center [769, 399] width 64 height 19
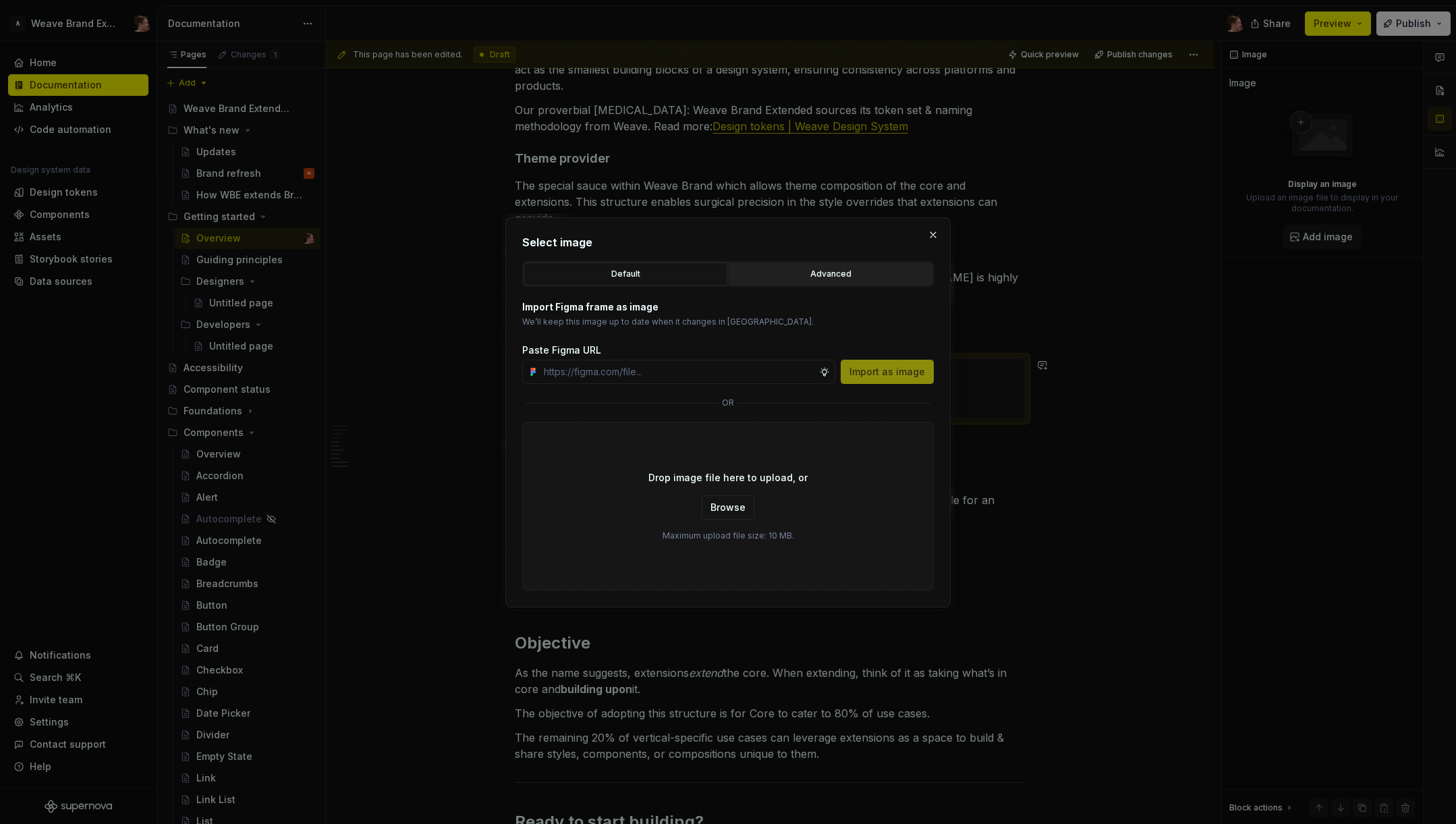
click at [816, 264] on button "Advanced" at bounding box center [831, 274] width 204 height 23
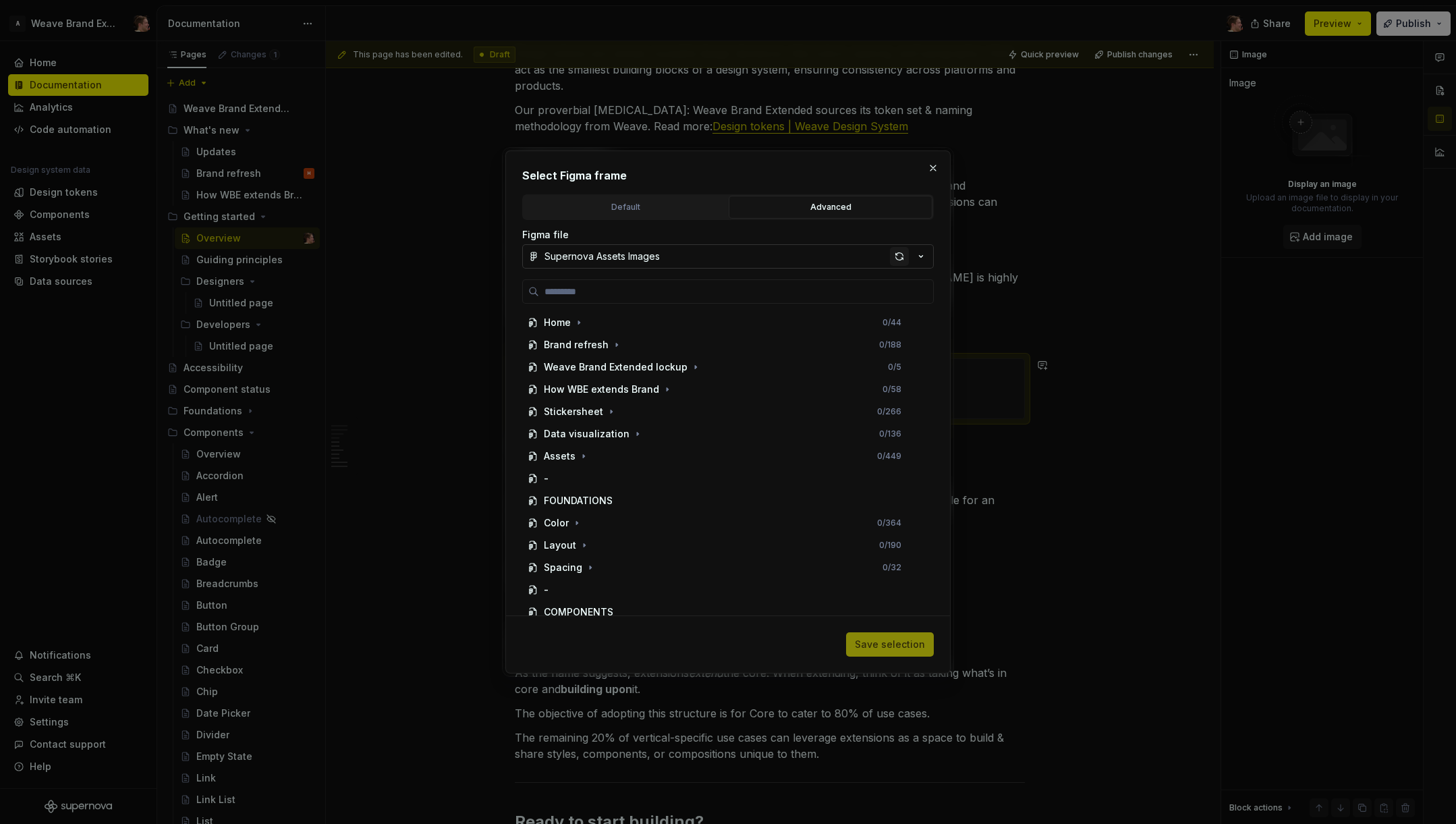
click at [898, 257] on div "button" at bounding box center [899, 257] width 19 height 19
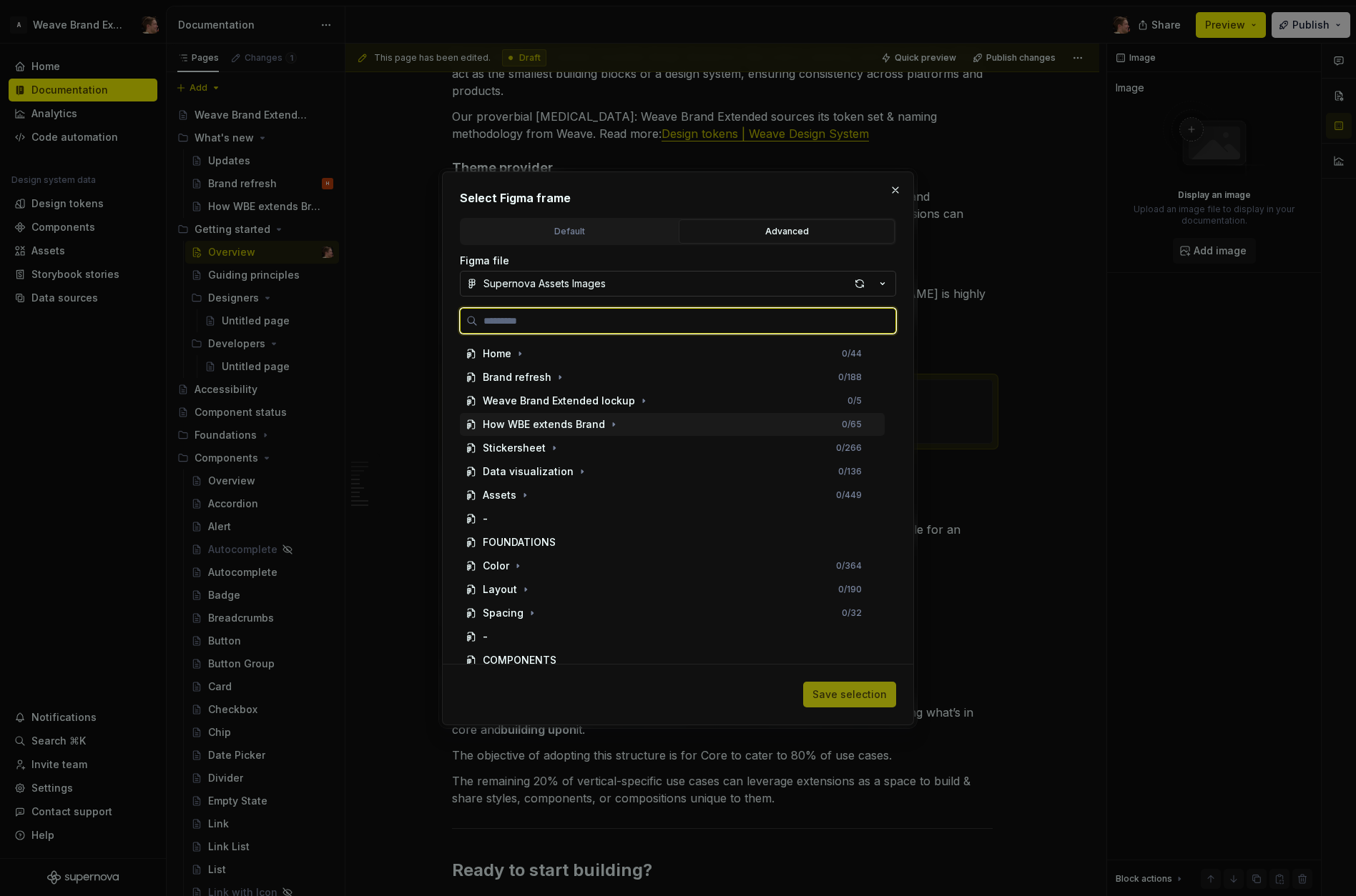
click at [540, 425] on div "How WBE extends Brand" at bounding box center [544, 424] width 122 height 14
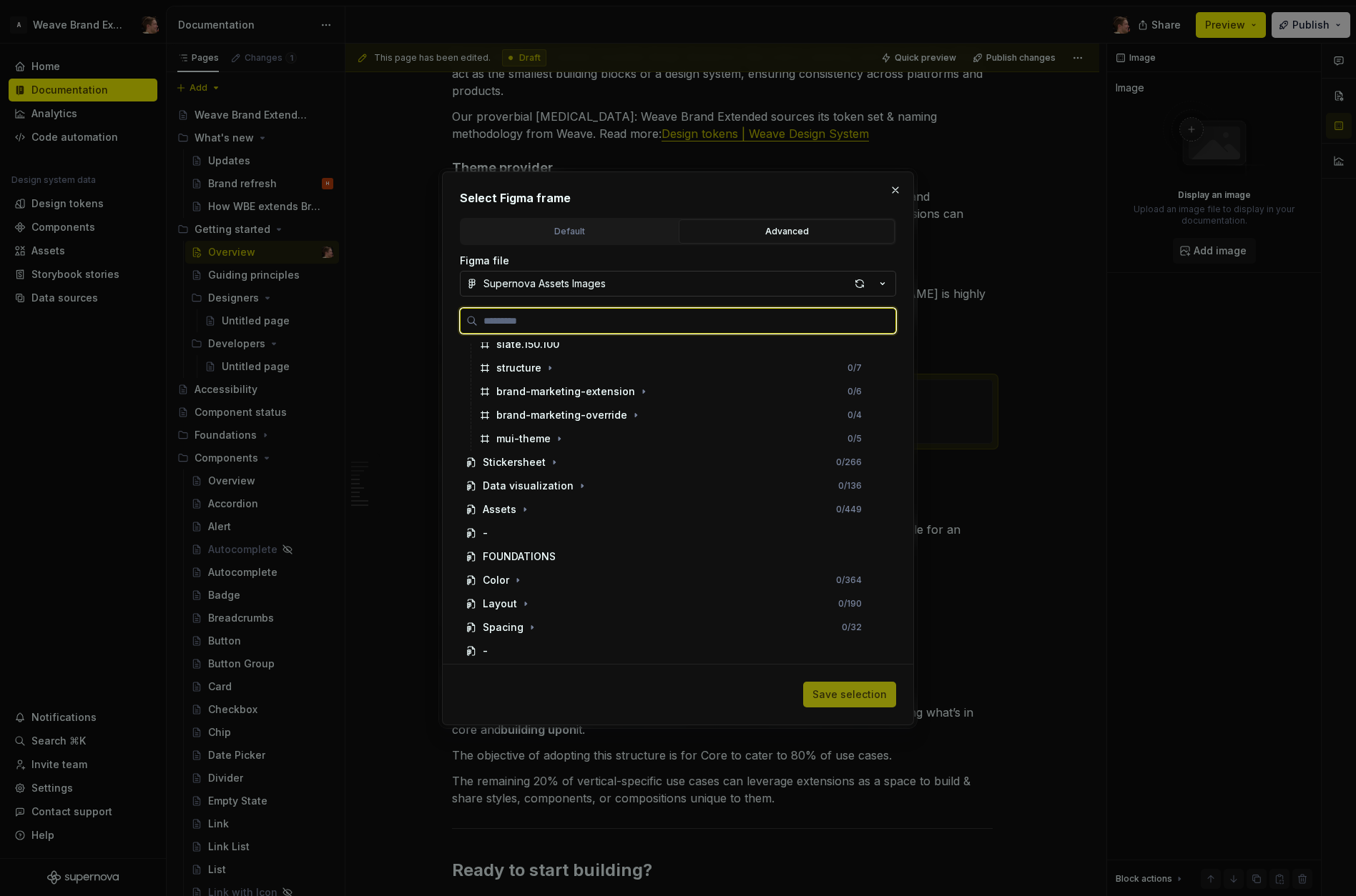
scroll to position [822, 0]
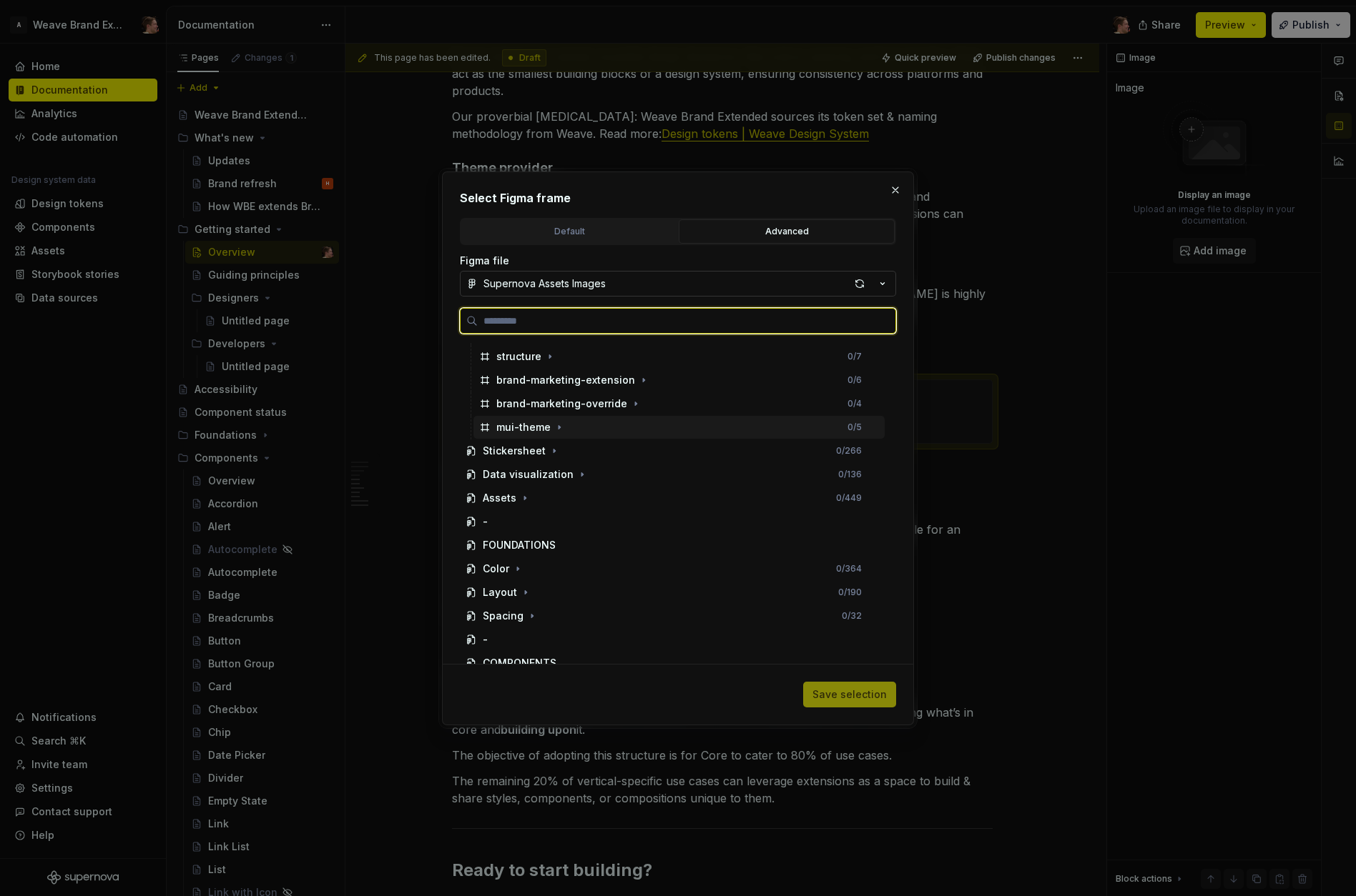
click at [525, 427] on div "mui-theme" at bounding box center [523, 427] width 54 height 14
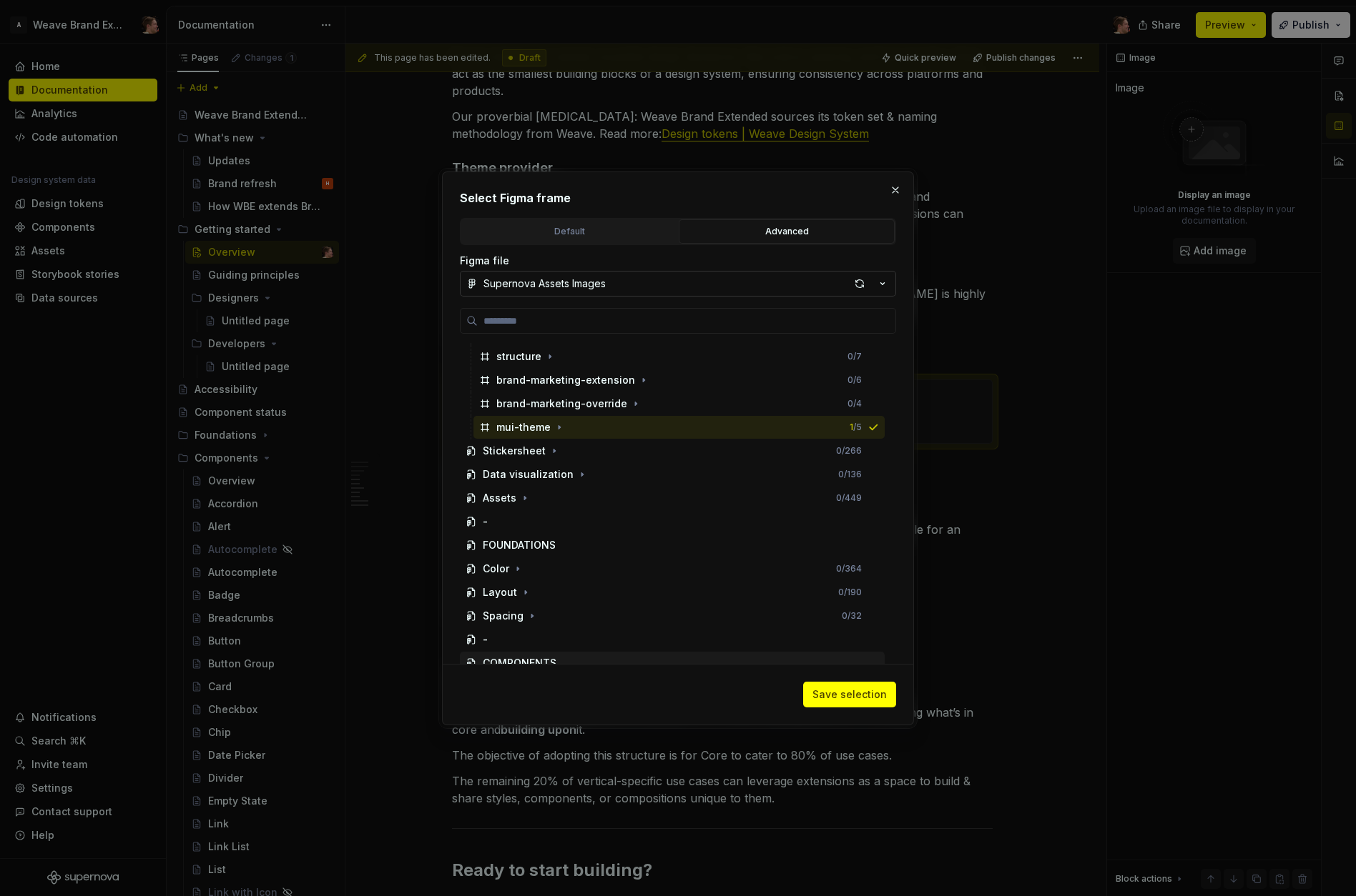
click at [860, 688] on span "Save selection" at bounding box center [850, 694] width 74 height 14
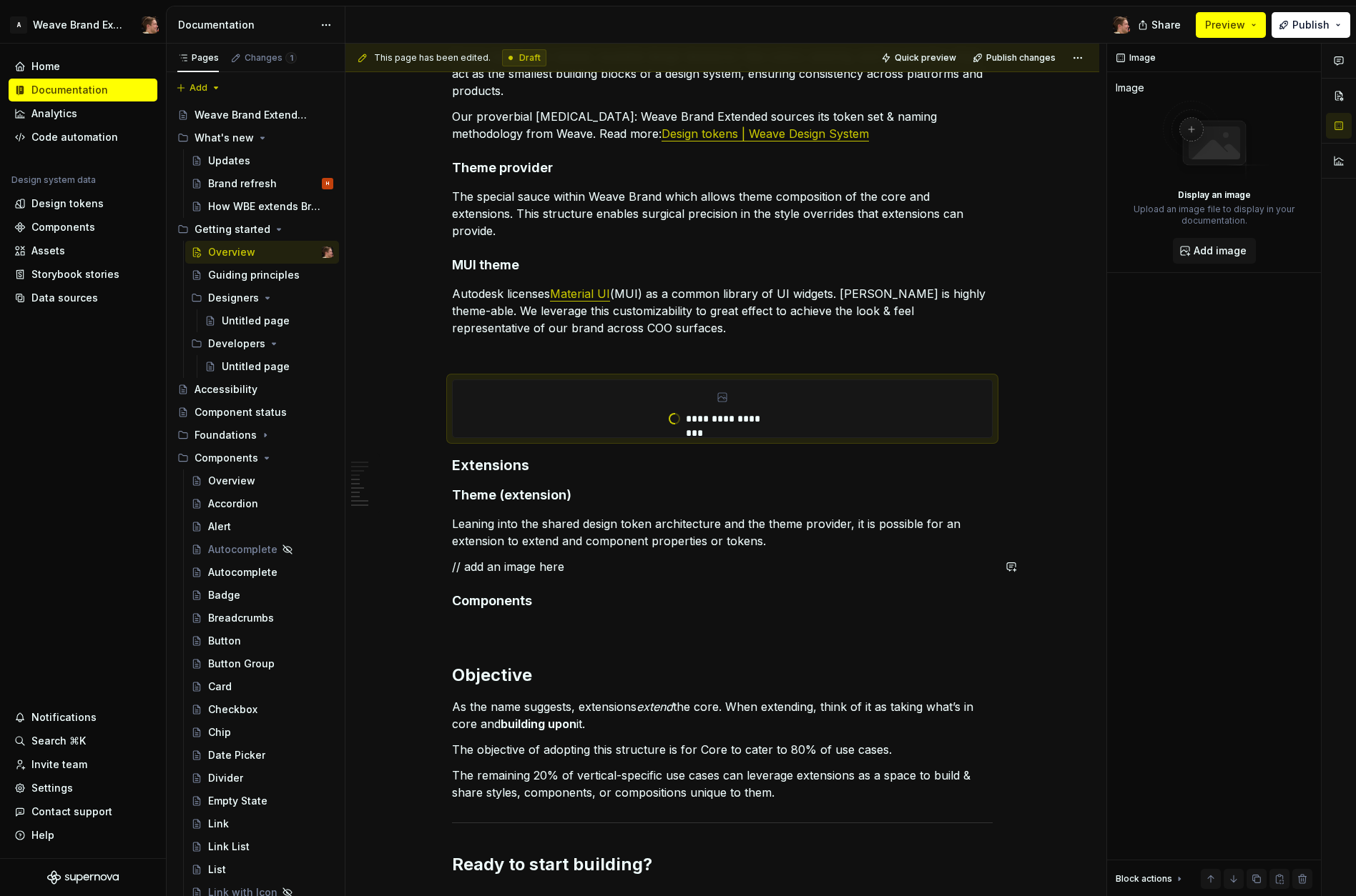
click at [610, 594] on h4 "Components" at bounding box center [722, 601] width 541 height 17
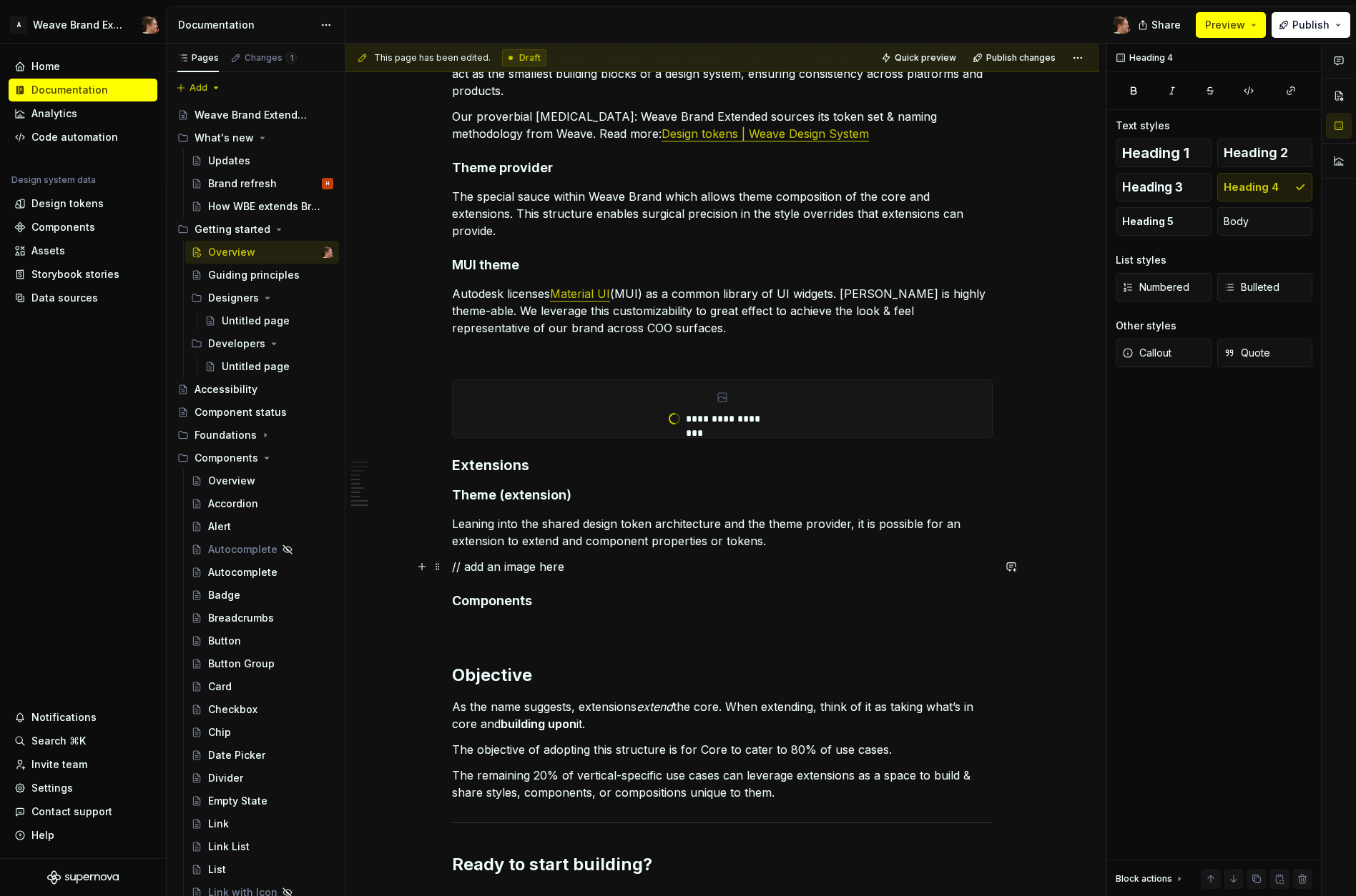
click at [609, 572] on p "// add an image here" at bounding box center [722, 567] width 541 height 17
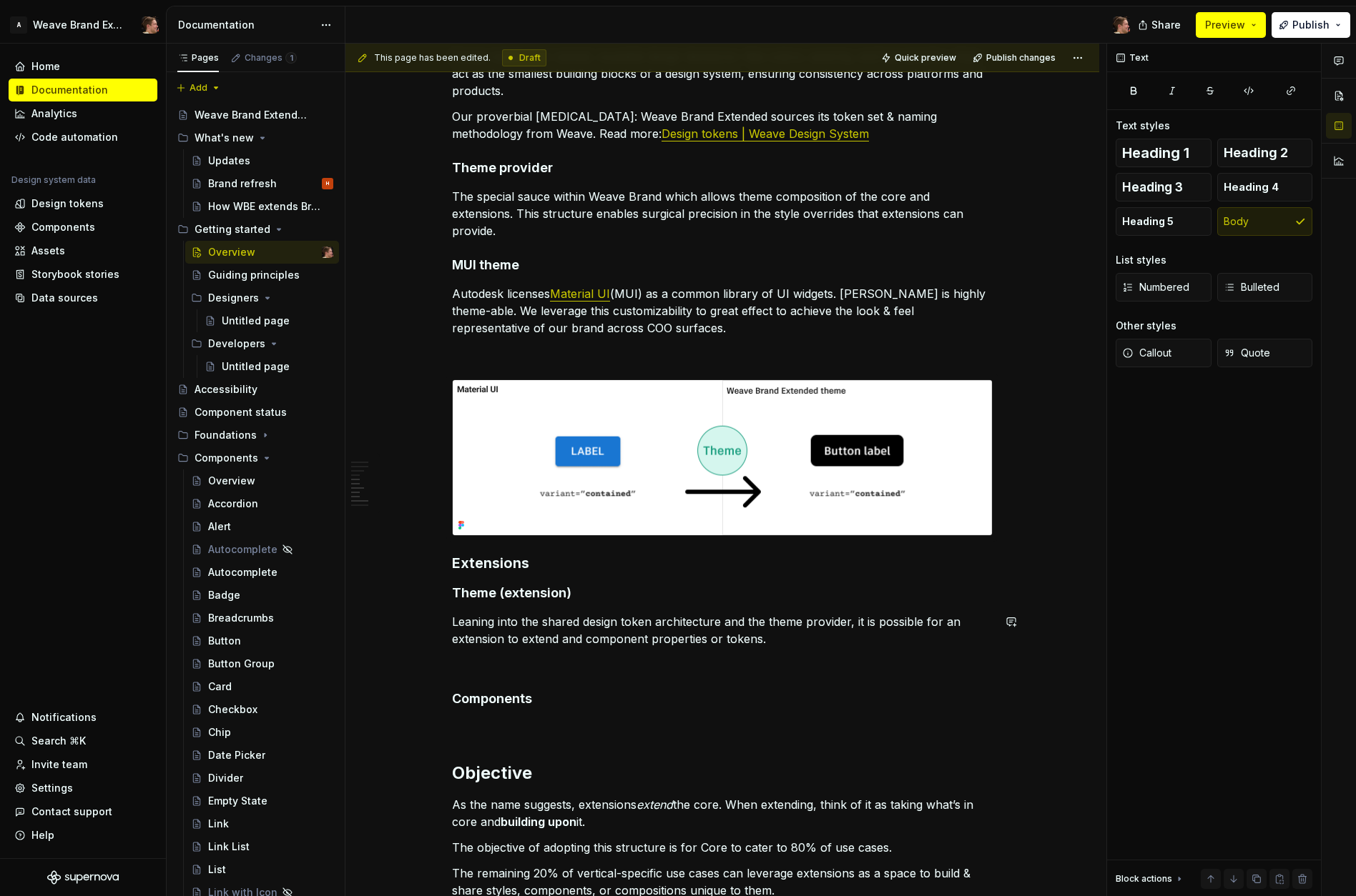
click at [634, 603] on div "**********" at bounding box center [722, 39] width 541 height 1870
click at [739, 644] on p "Leaning into the shared design token architecture and the theme provider, it is…" at bounding box center [722, 630] width 541 height 34
click at [738, 659] on p at bounding box center [722, 664] width 541 height 17
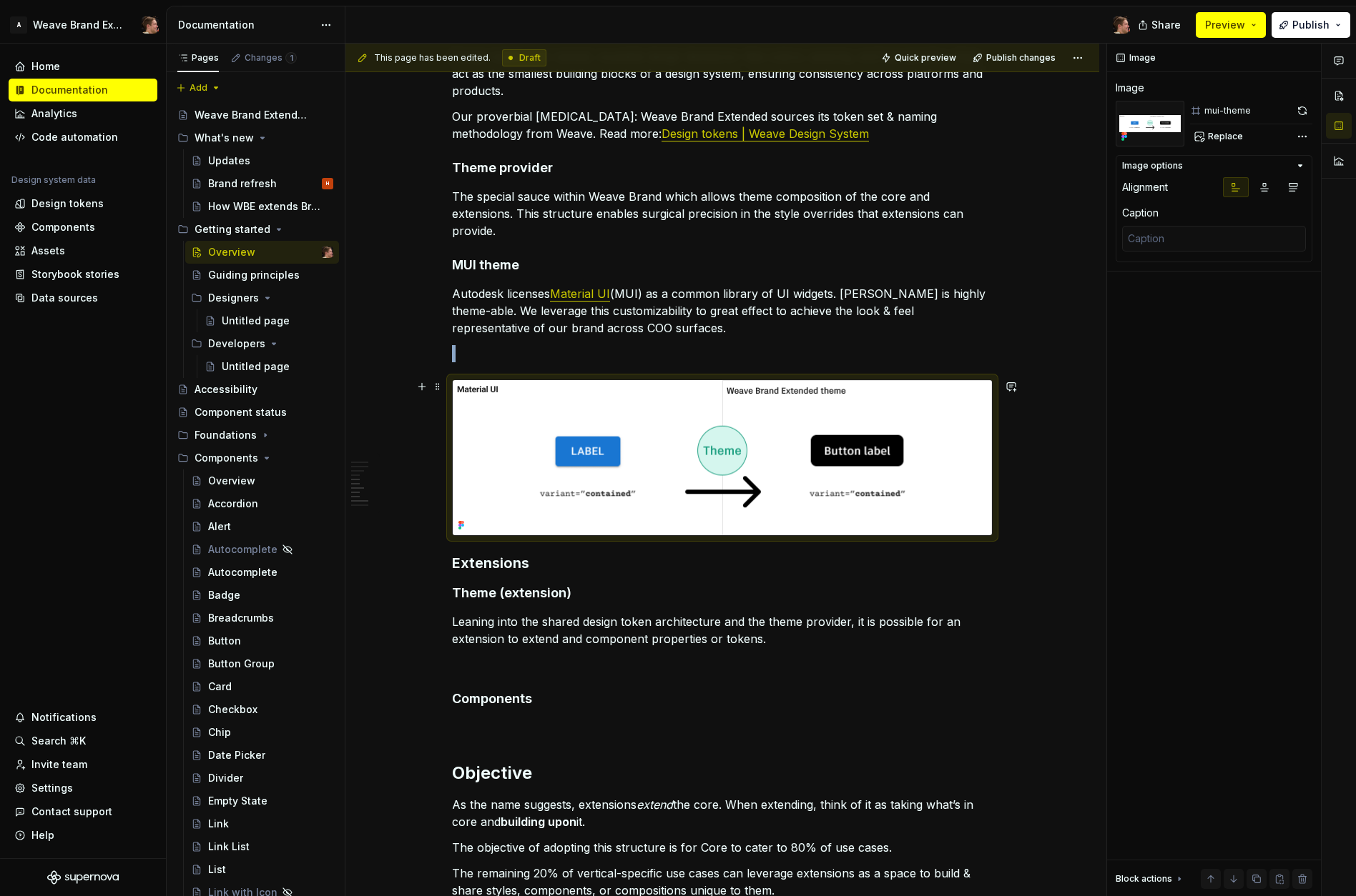
click at [623, 488] on img at bounding box center [721, 458] width 539 height 155
click at [502, 355] on p at bounding box center [722, 354] width 541 height 17
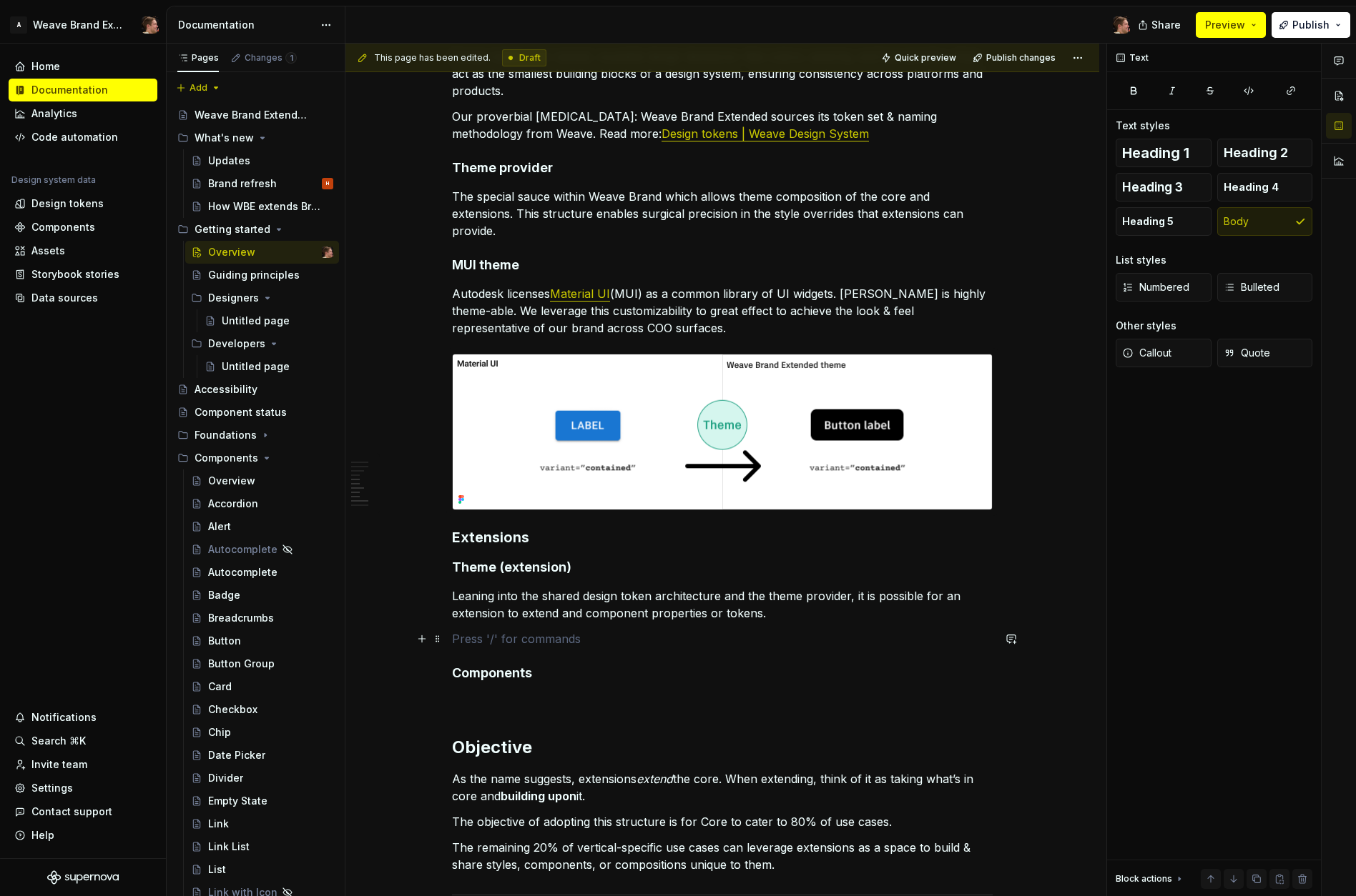
click at [601, 637] on p at bounding box center [722, 639] width 541 height 17
click at [415, 635] on button "button" at bounding box center [423, 639] width 20 height 20
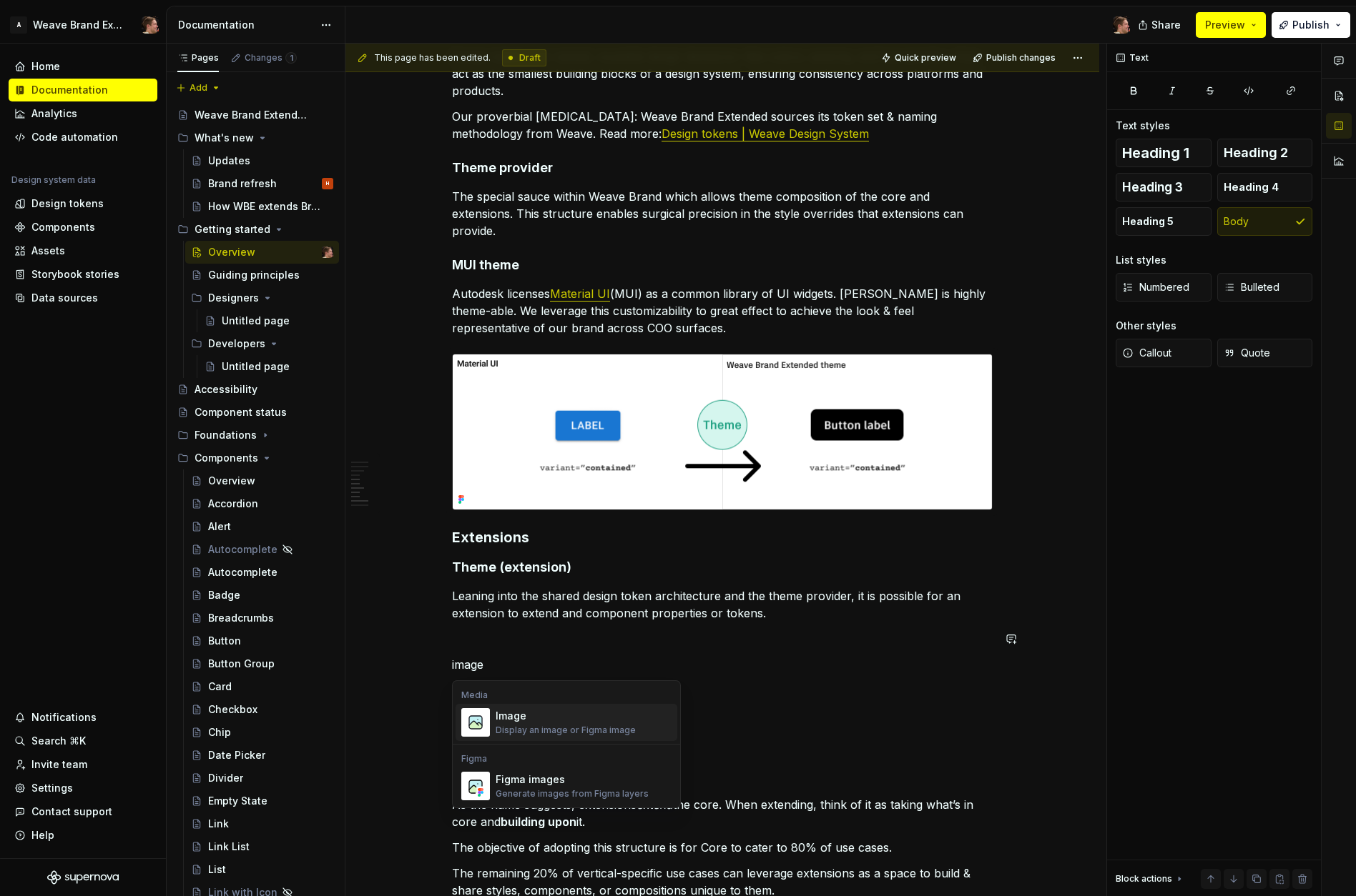
click at [517, 723] on div "Image" at bounding box center [565, 715] width 141 height 14
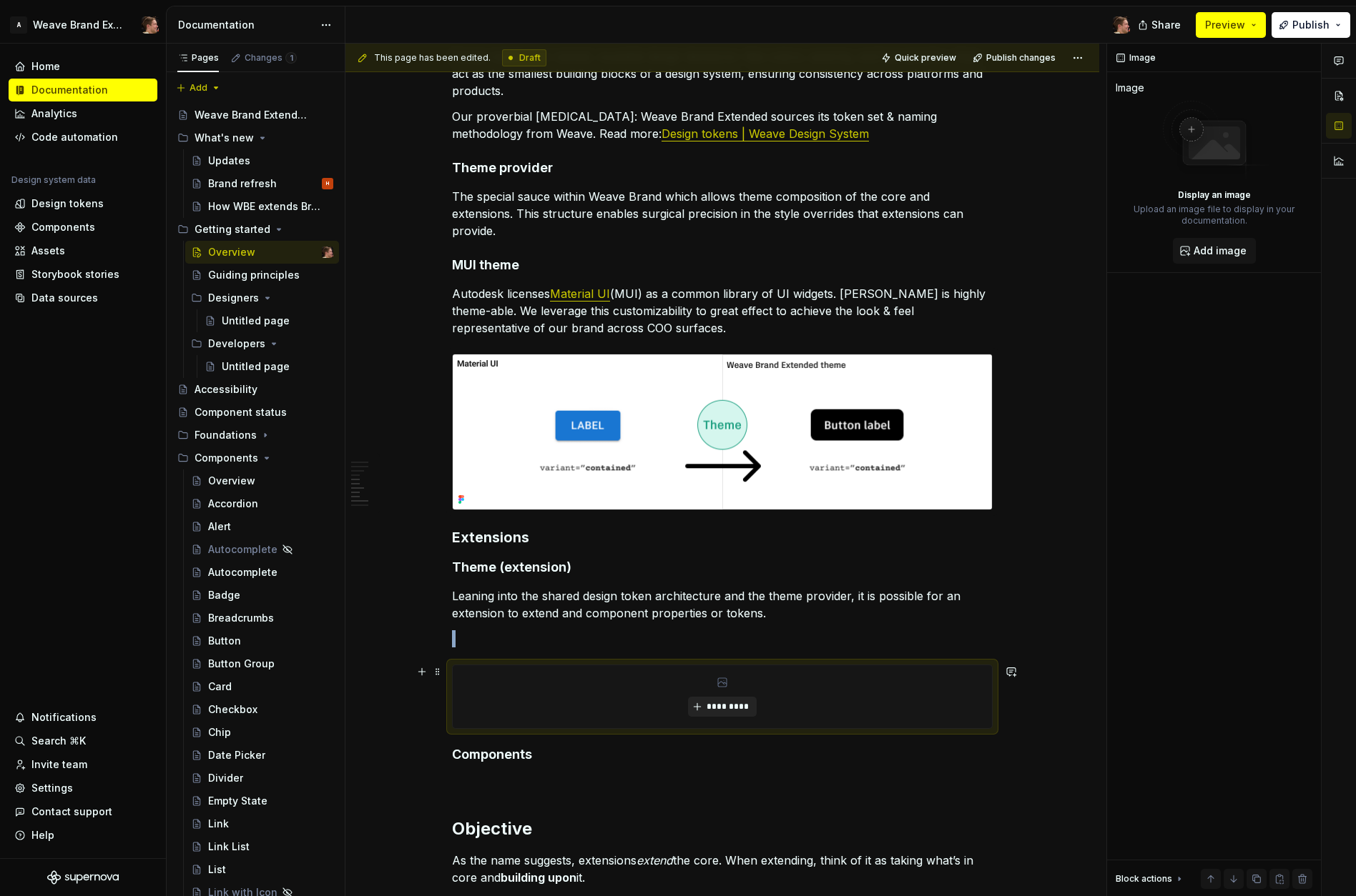
click at [709, 702] on span "*********" at bounding box center [727, 707] width 44 height 11
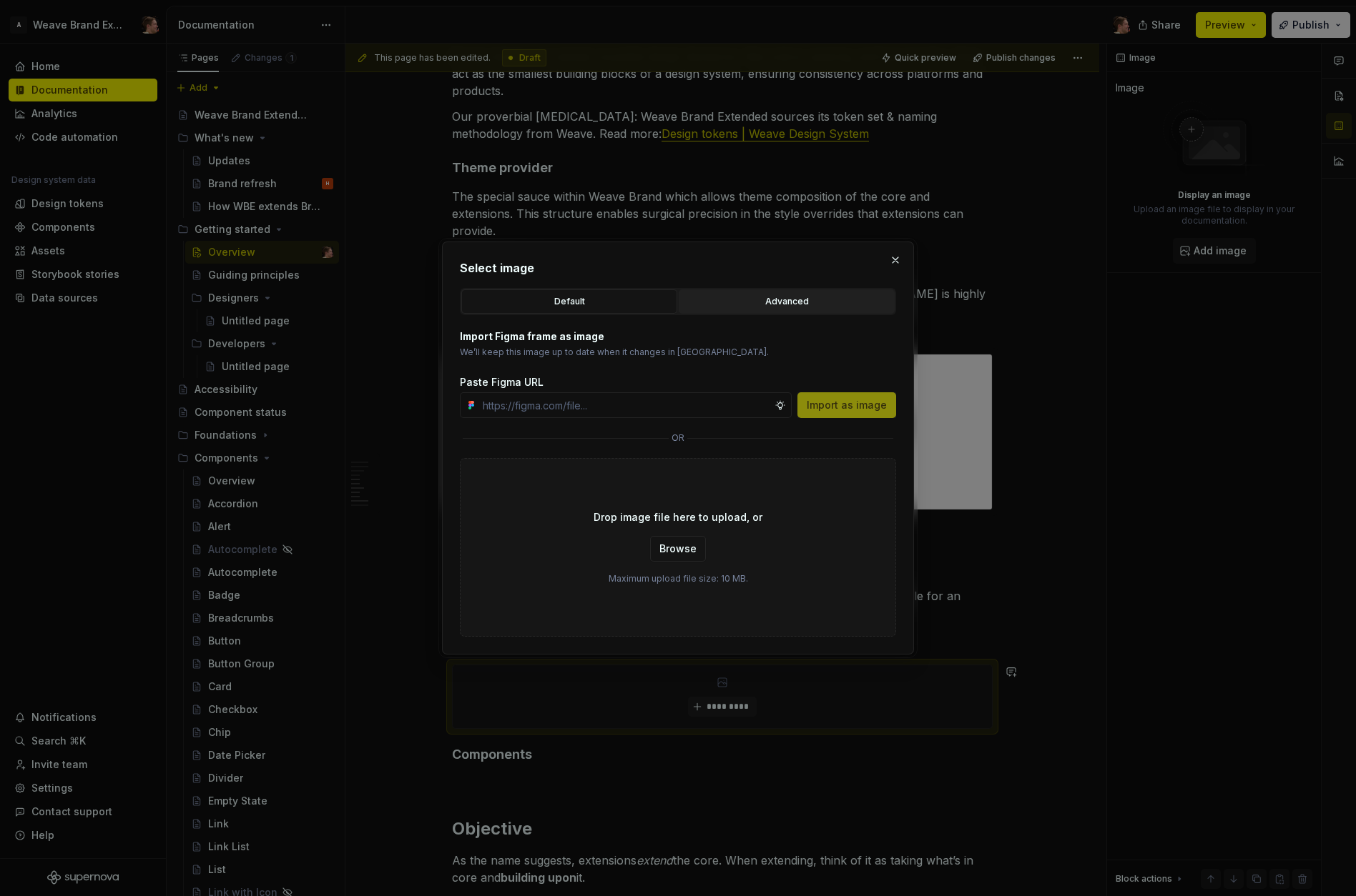
click at [760, 307] on div "Advanced" at bounding box center [785, 301] width 206 height 14
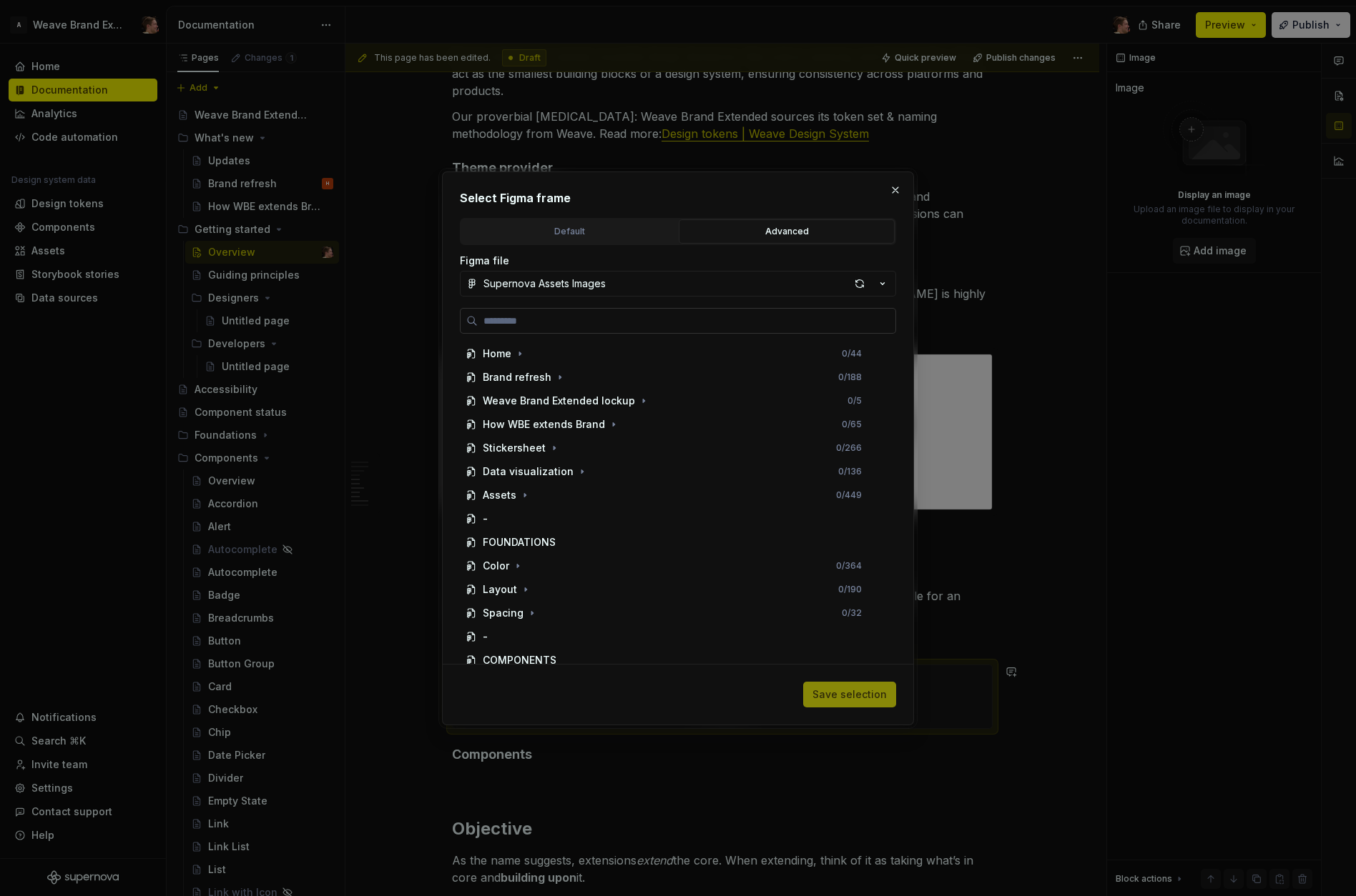
click at [691, 313] on label at bounding box center [678, 321] width 436 height 26
click at [691, 314] on input "search" at bounding box center [686, 320] width 418 height 14
click at [544, 420] on div "How WBE extends Brand" at bounding box center [544, 424] width 122 height 14
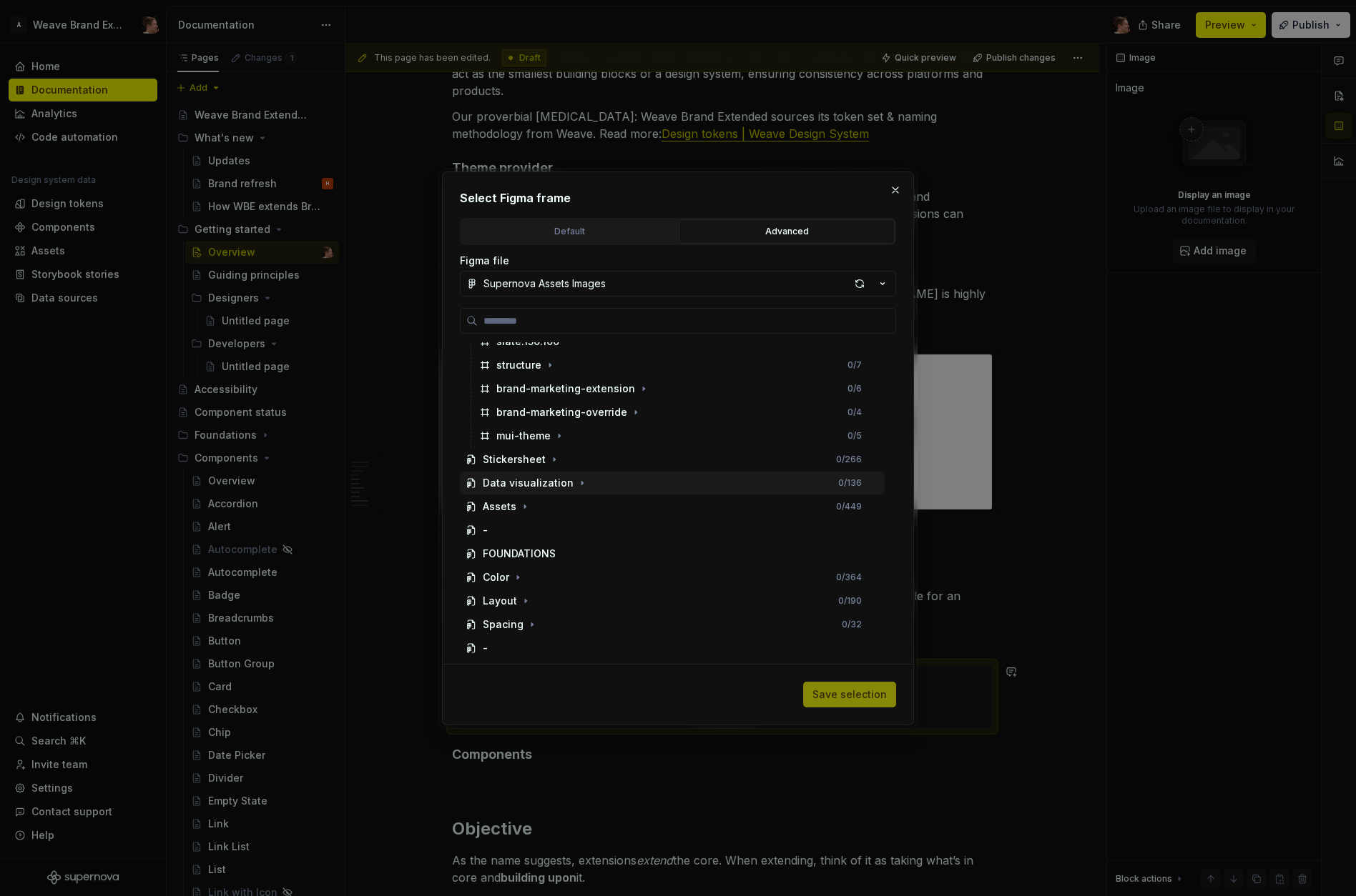
scroll to position [802, 0]
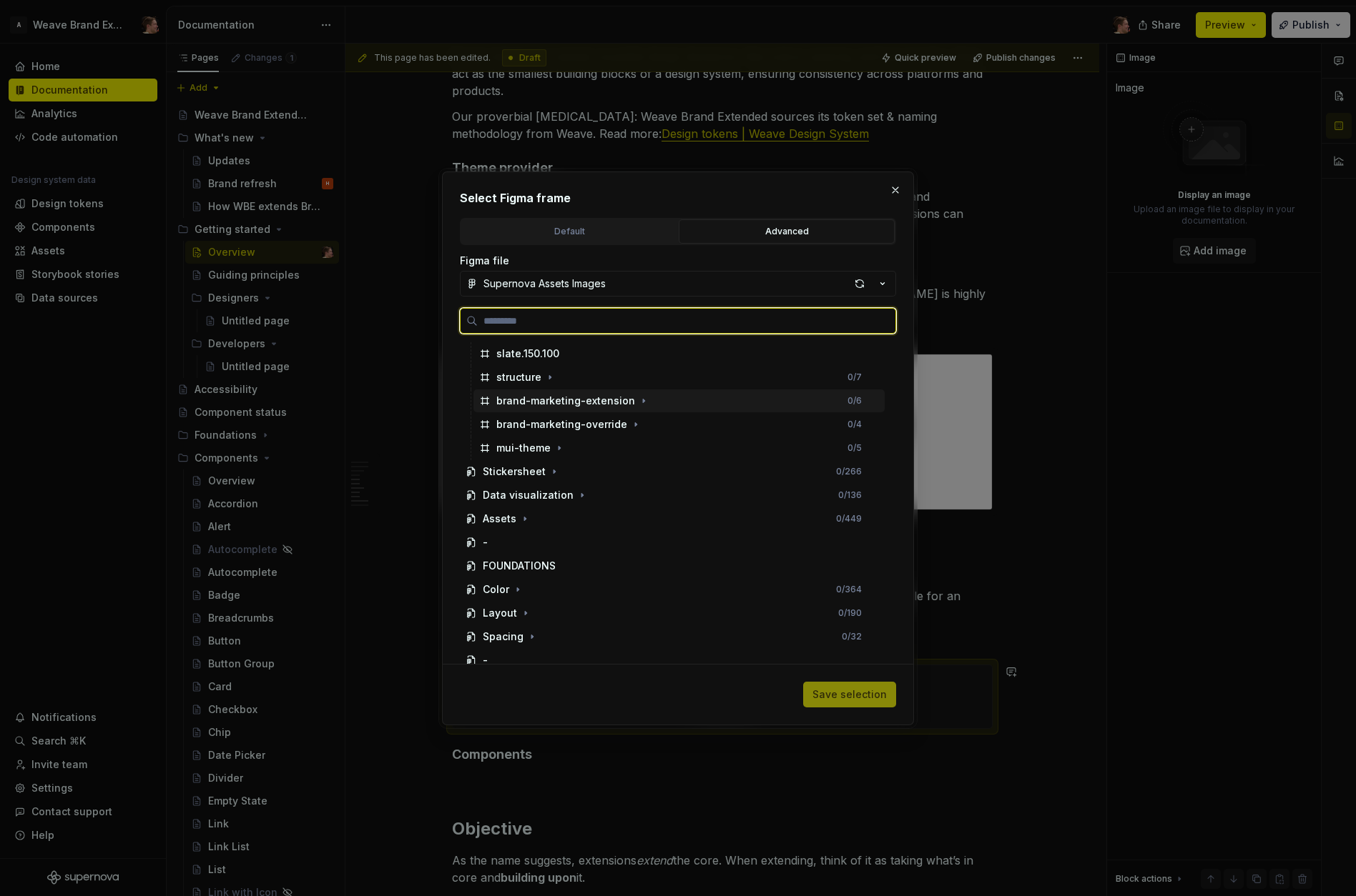
click at [587, 399] on div "brand-marketing-extension" at bounding box center [565, 400] width 139 height 14
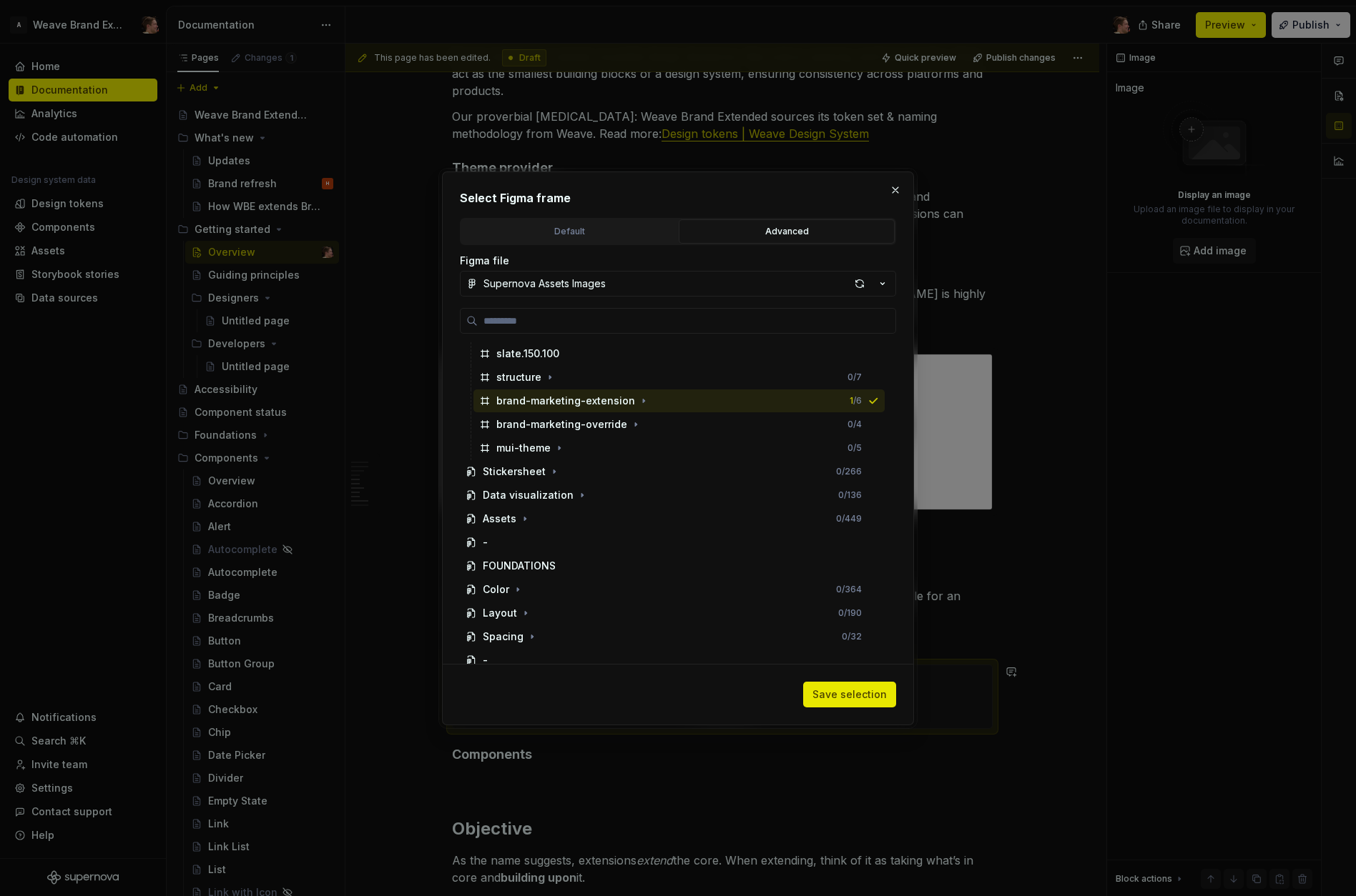
click at [857, 690] on span "Save selection" at bounding box center [850, 694] width 74 height 14
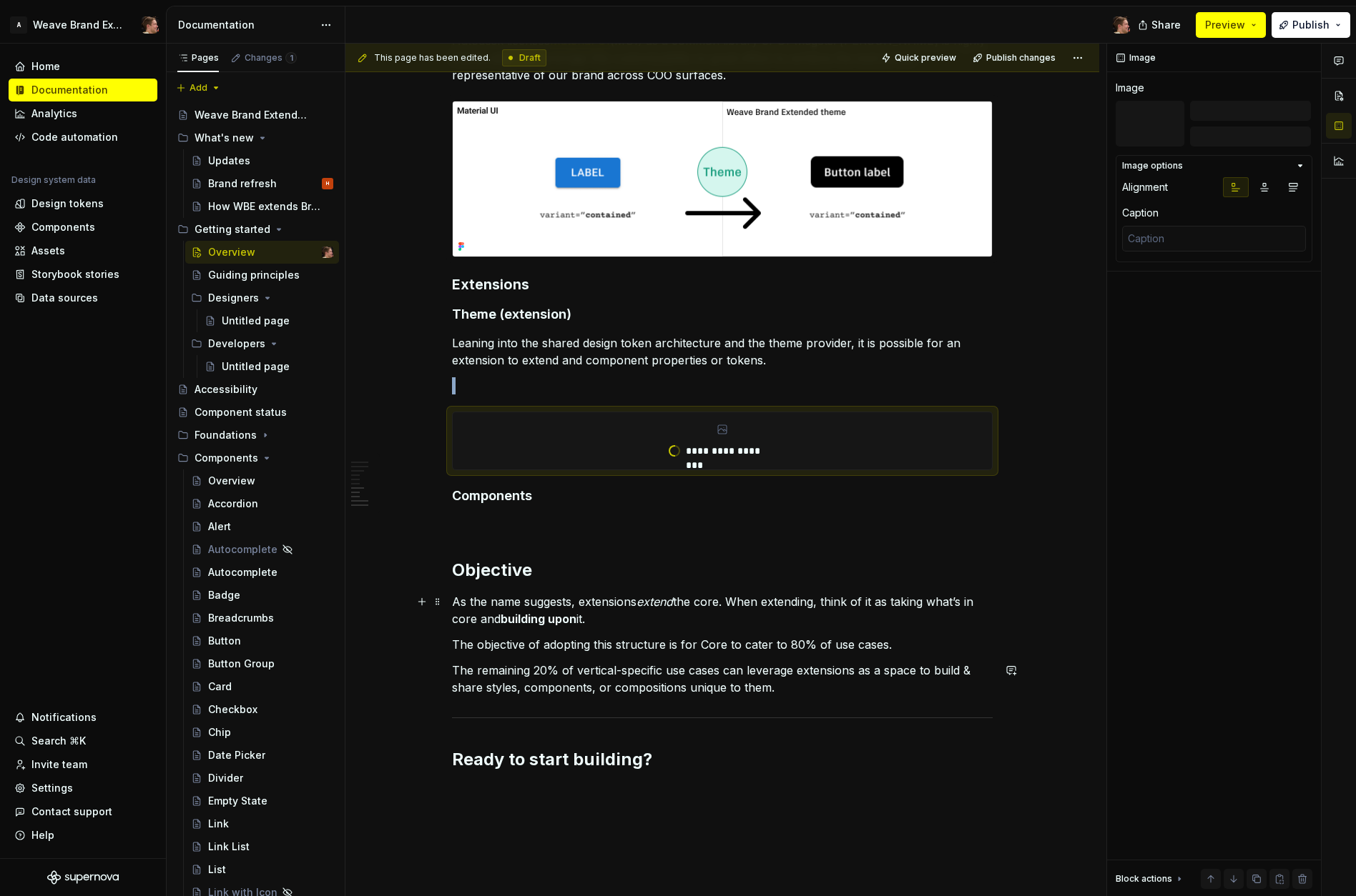
scroll to position [1416, 0]
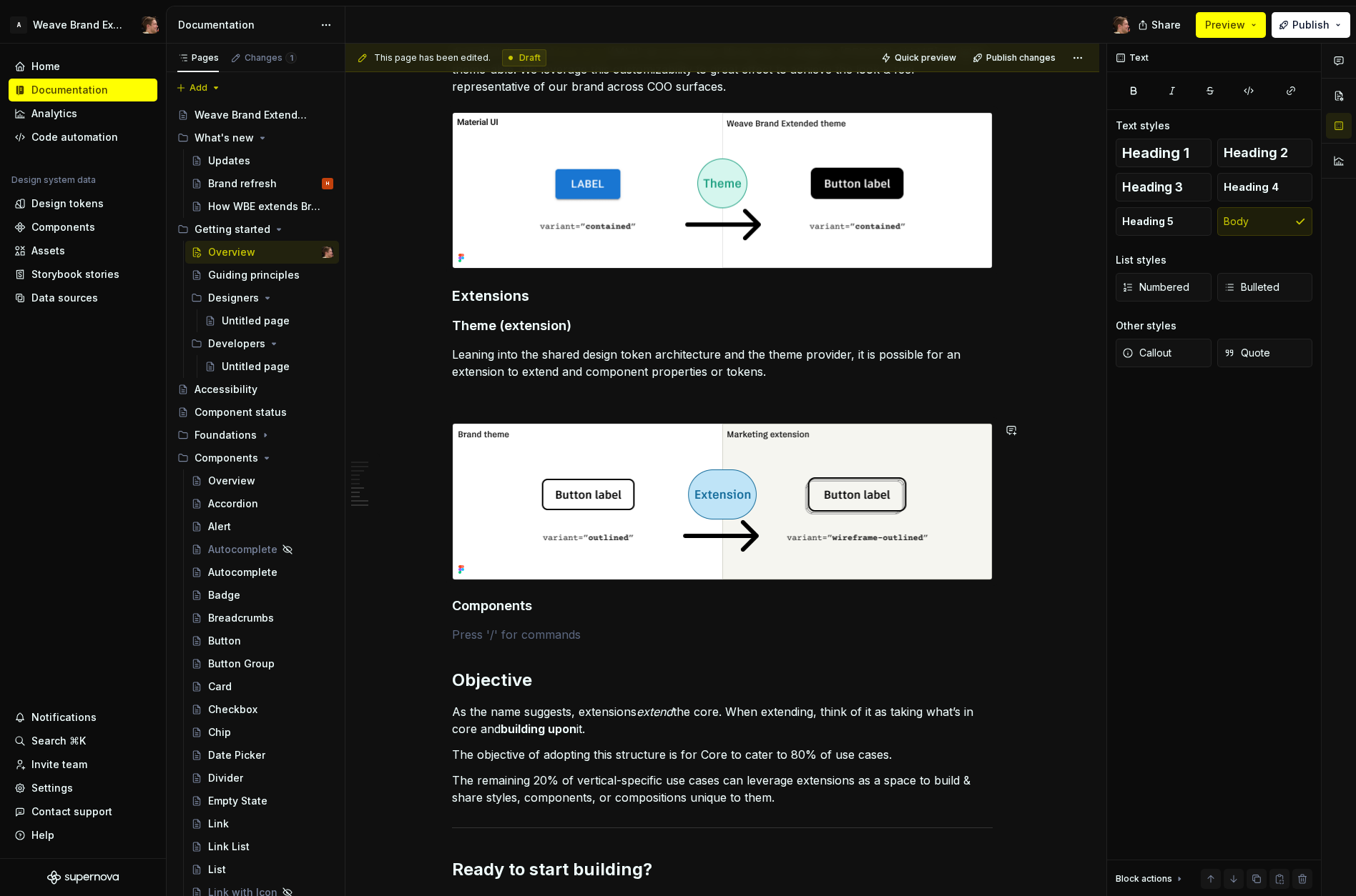
click at [565, 603] on h4 "Components" at bounding box center [722, 606] width 541 height 17
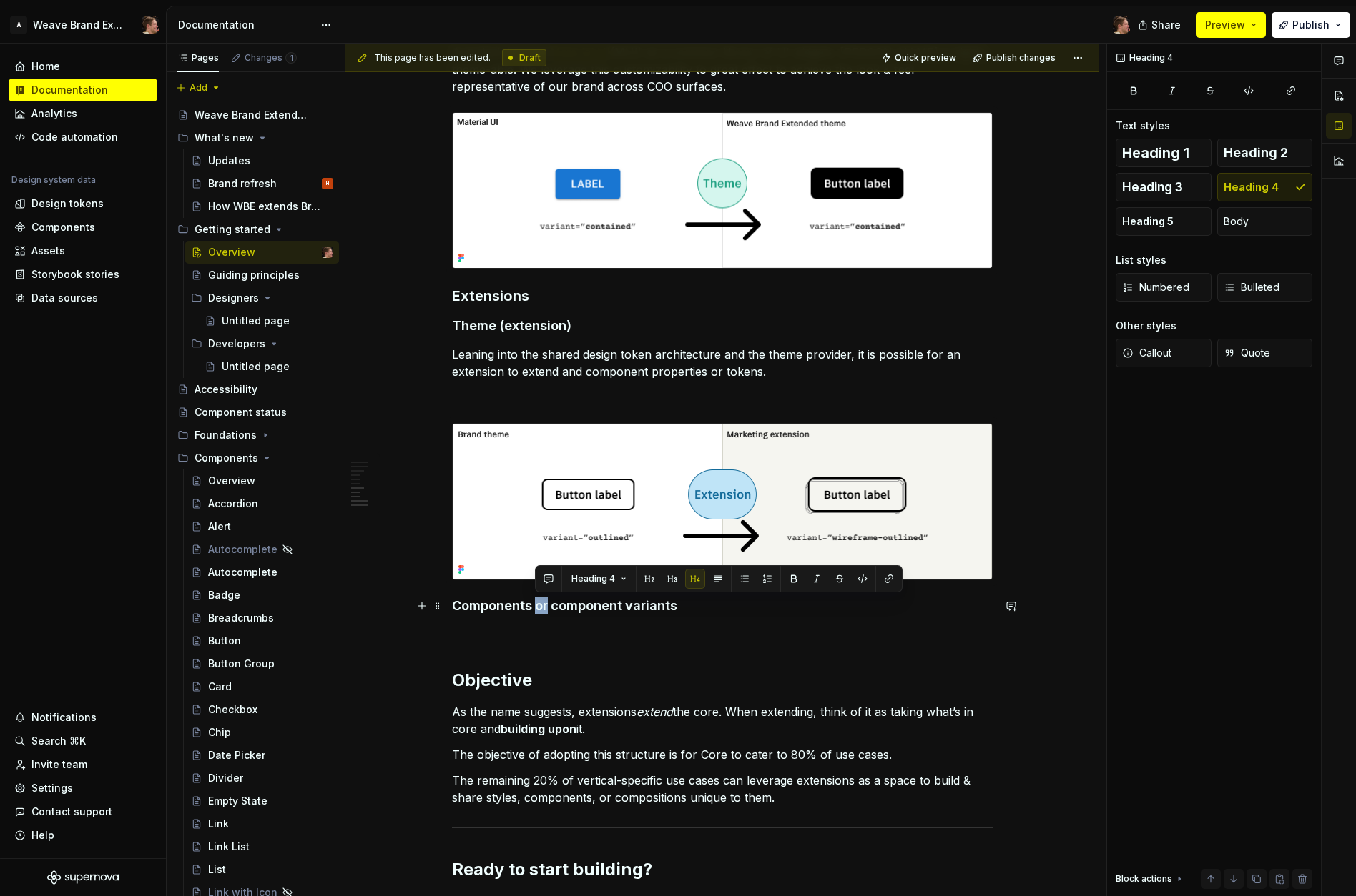
drag, startPoint x: 536, startPoint y: 607, endPoint x: 547, endPoint y: 608, distance: 11.0
click at [547, 608] on h4 "Components or component variants" at bounding box center [722, 606] width 541 height 17
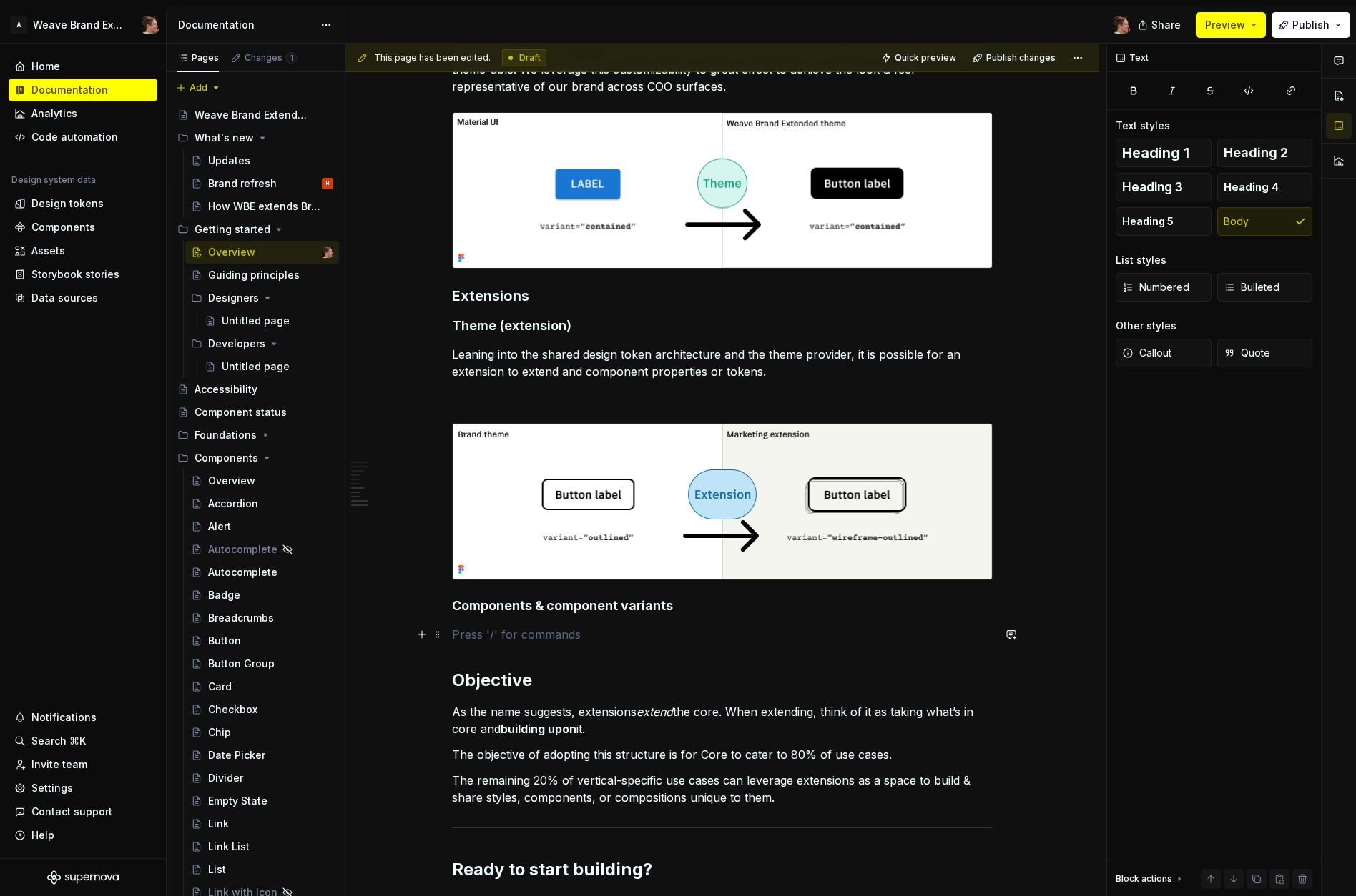
click at [616, 635] on p at bounding box center [722, 635] width 541 height 17
click at [652, 406] on p at bounding box center [722, 397] width 541 height 17
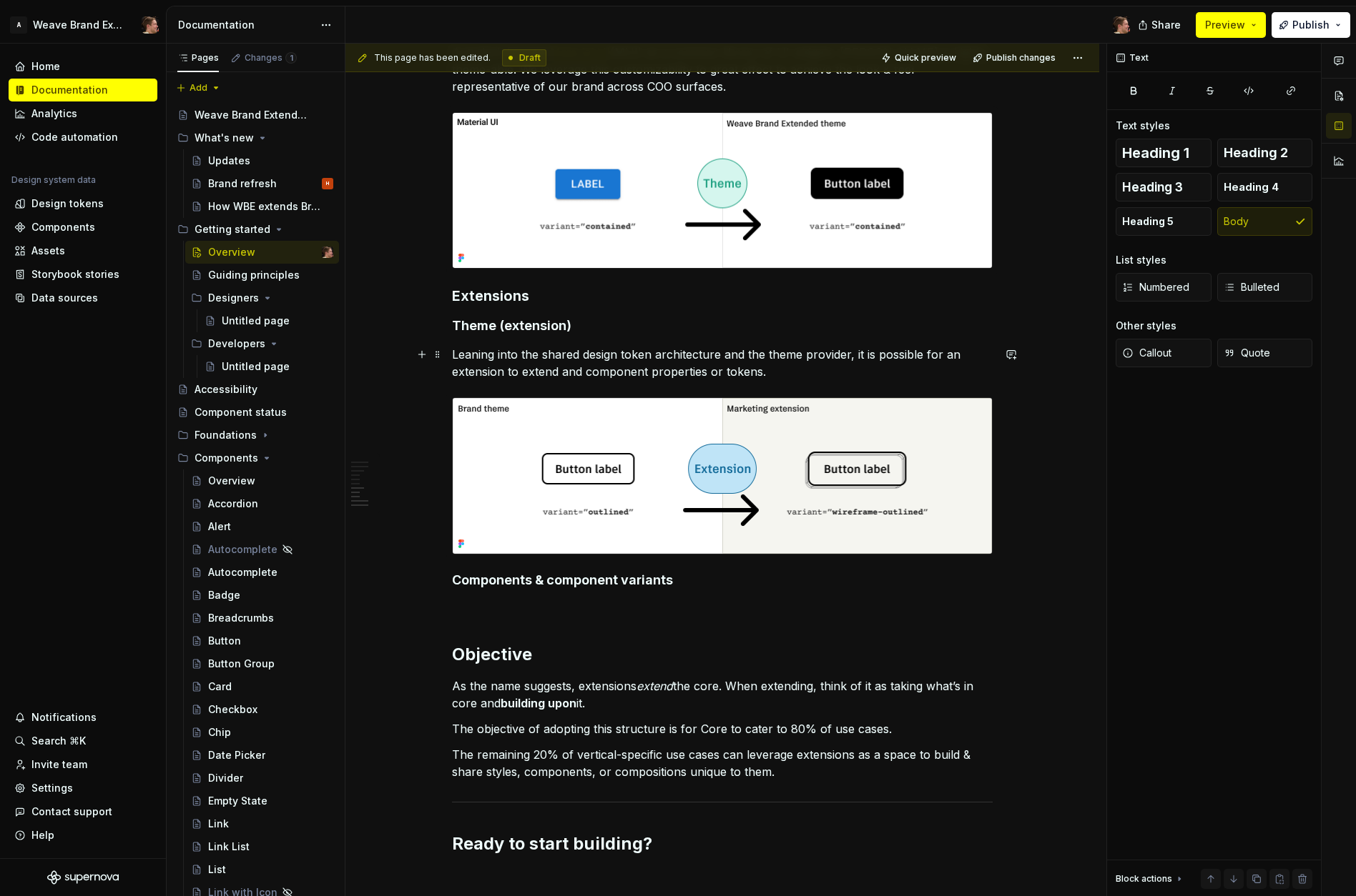
click at [787, 375] on p "Leaning into the shared design token architecture and the theme provider, it is…" at bounding box center [722, 363] width 541 height 34
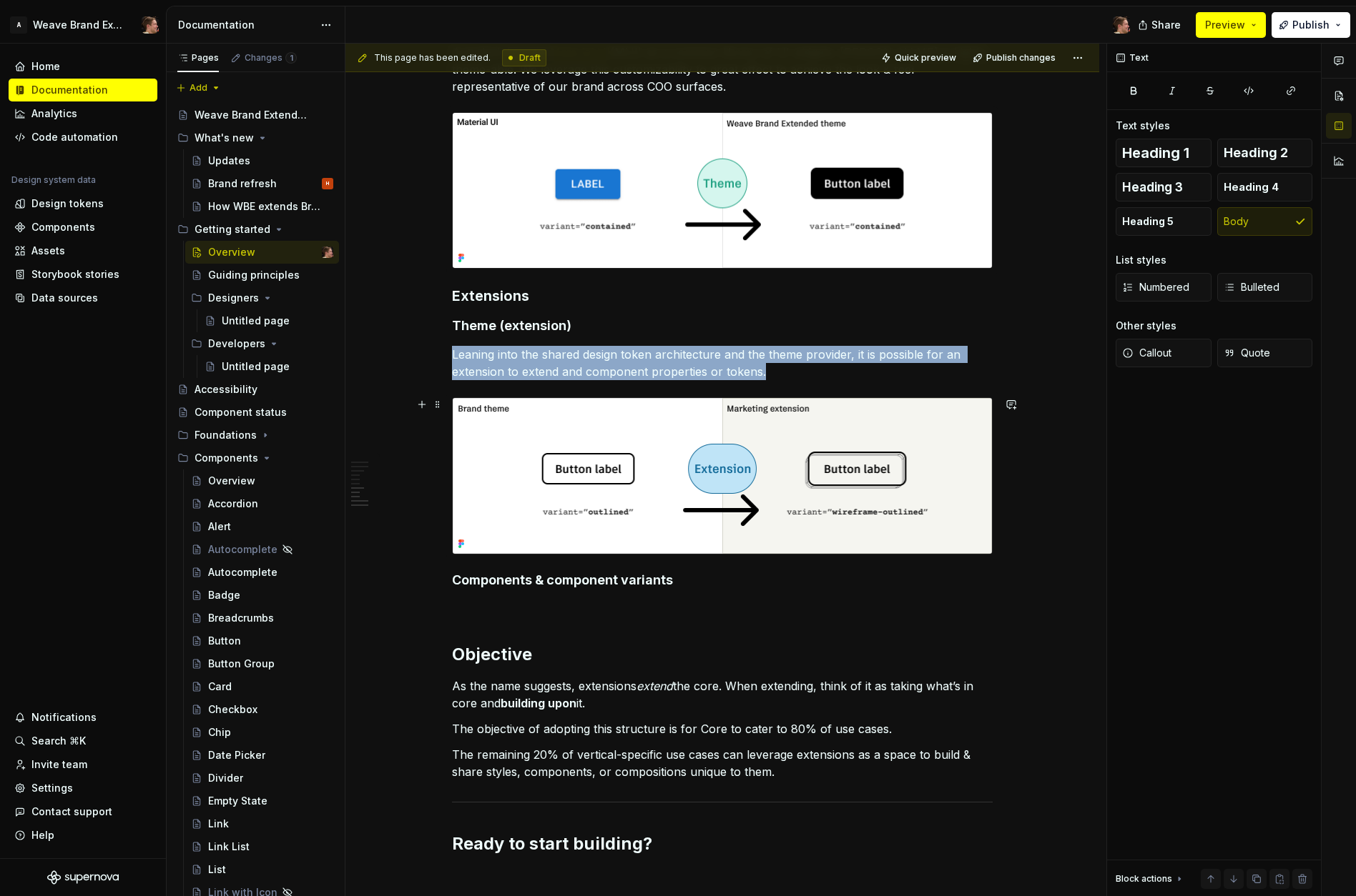
click at [777, 438] on img at bounding box center [721, 475] width 539 height 155
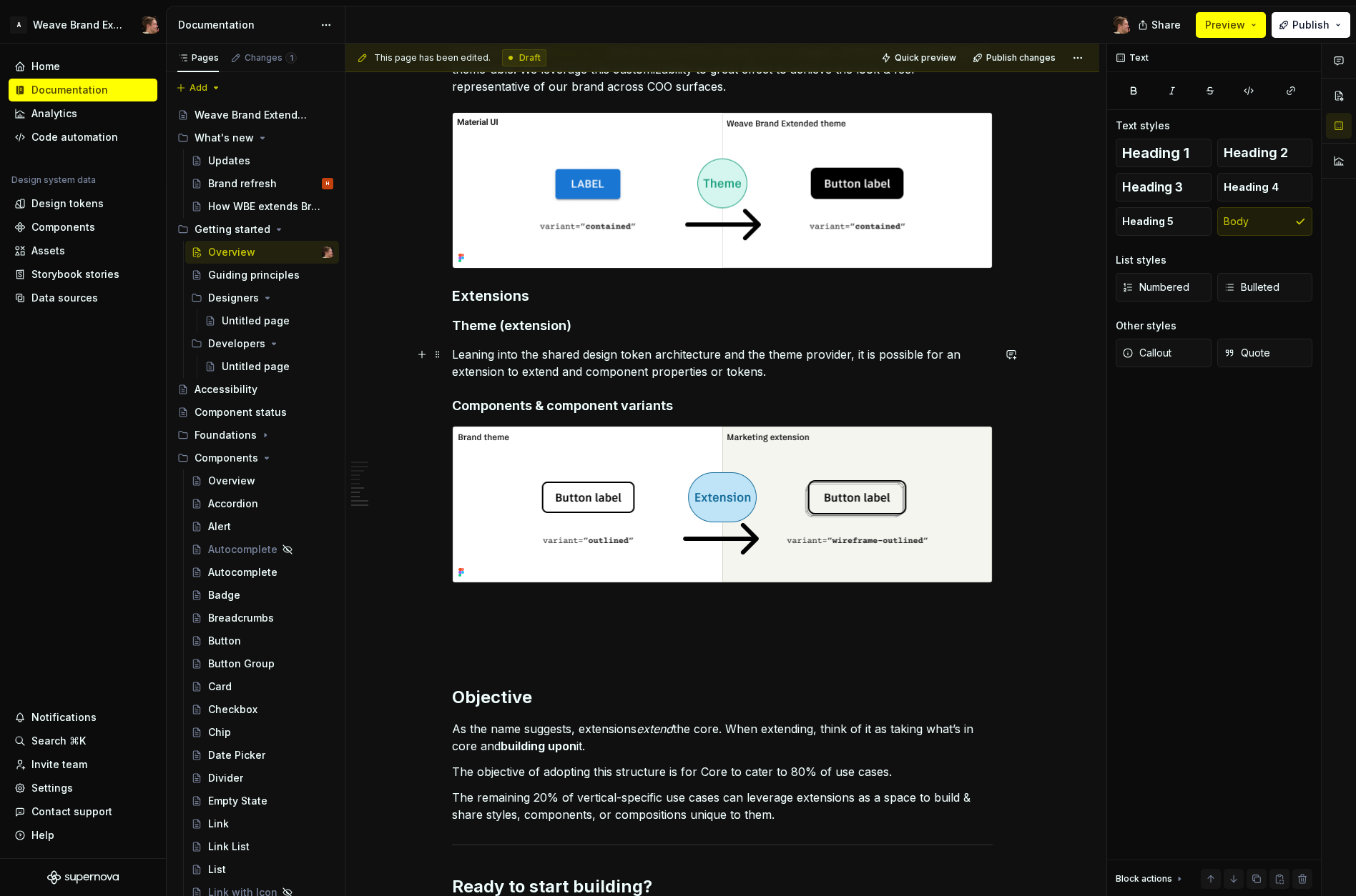
click at [810, 378] on p "Leaning into the shared design token architecture and the theme provider, it is…" at bounding box center [722, 363] width 541 height 34
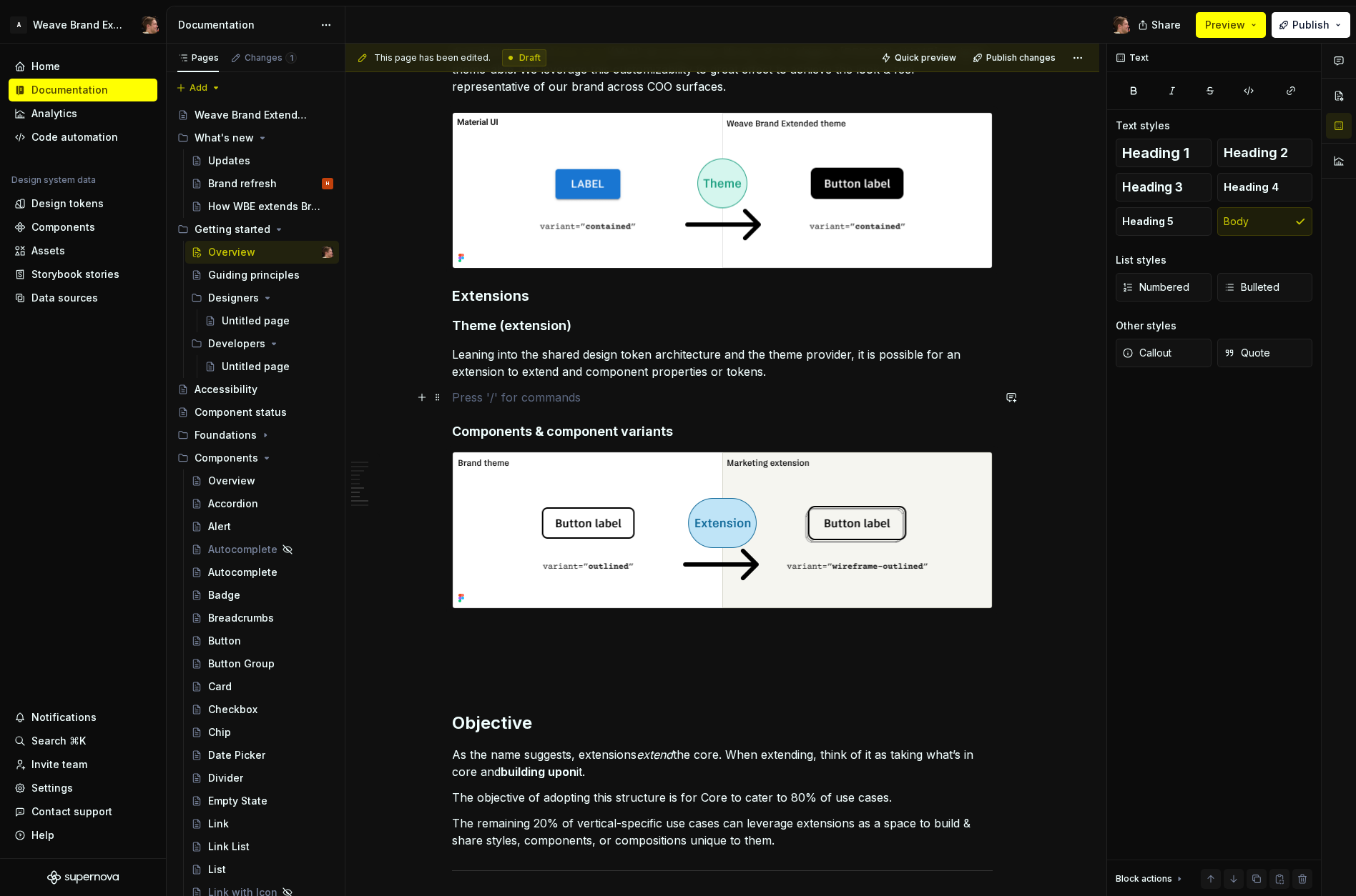
click at [652, 402] on p at bounding box center [722, 397] width 541 height 17
click at [739, 436] on h4 "Components & component variants" at bounding box center [722, 432] width 541 height 17
click at [615, 396] on p at bounding box center [722, 397] width 541 height 17
click at [607, 332] on h4 "Theme (extension)" at bounding box center [722, 326] width 541 height 17
click at [495, 327] on h4 "Theme (extension)" at bounding box center [722, 326] width 541 height 17
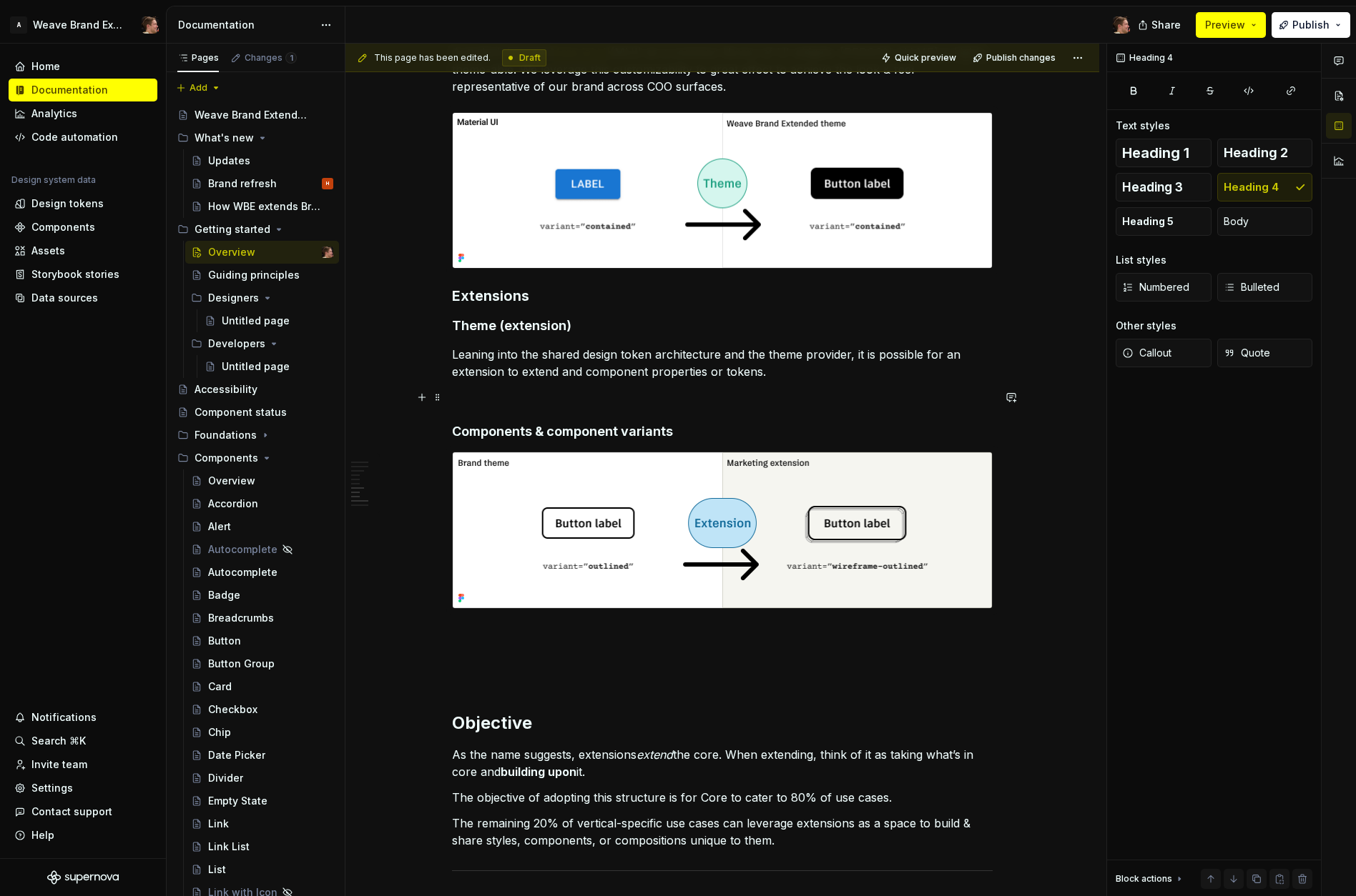
click at [748, 399] on p at bounding box center [722, 397] width 541 height 17
drag, startPoint x: 507, startPoint y: 376, endPoint x: 520, endPoint y: 378, distance: 13.2
click at [508, 376] on p "Leaning into the shared design token architecture and the theme provider, it is…" at bounding box center [722, 363] width 541 height 34
click at [665, 394] on p at bounding box center [722, 397] width 541 height 17
click at [738, 427] on h4 "Components & component variants" at bounding box center [722, 432] width 541 height 17
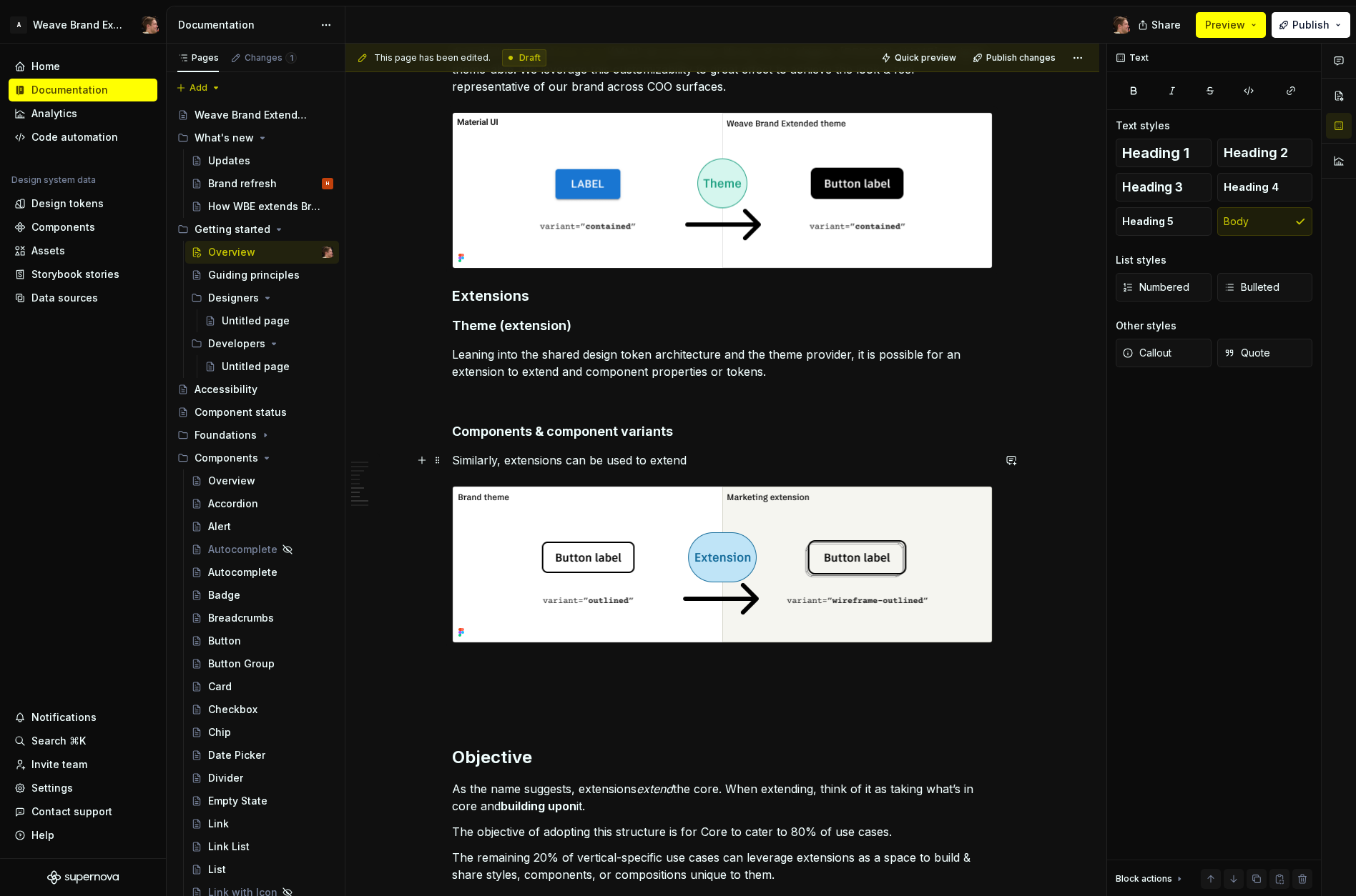
click at [715, 458] on p "Similarly, extensions can be used to extend" at bounding box center [722, 461] width 541 height 17
click at [603, 398] on p at bounding box center [722, 397] width 541 height 17
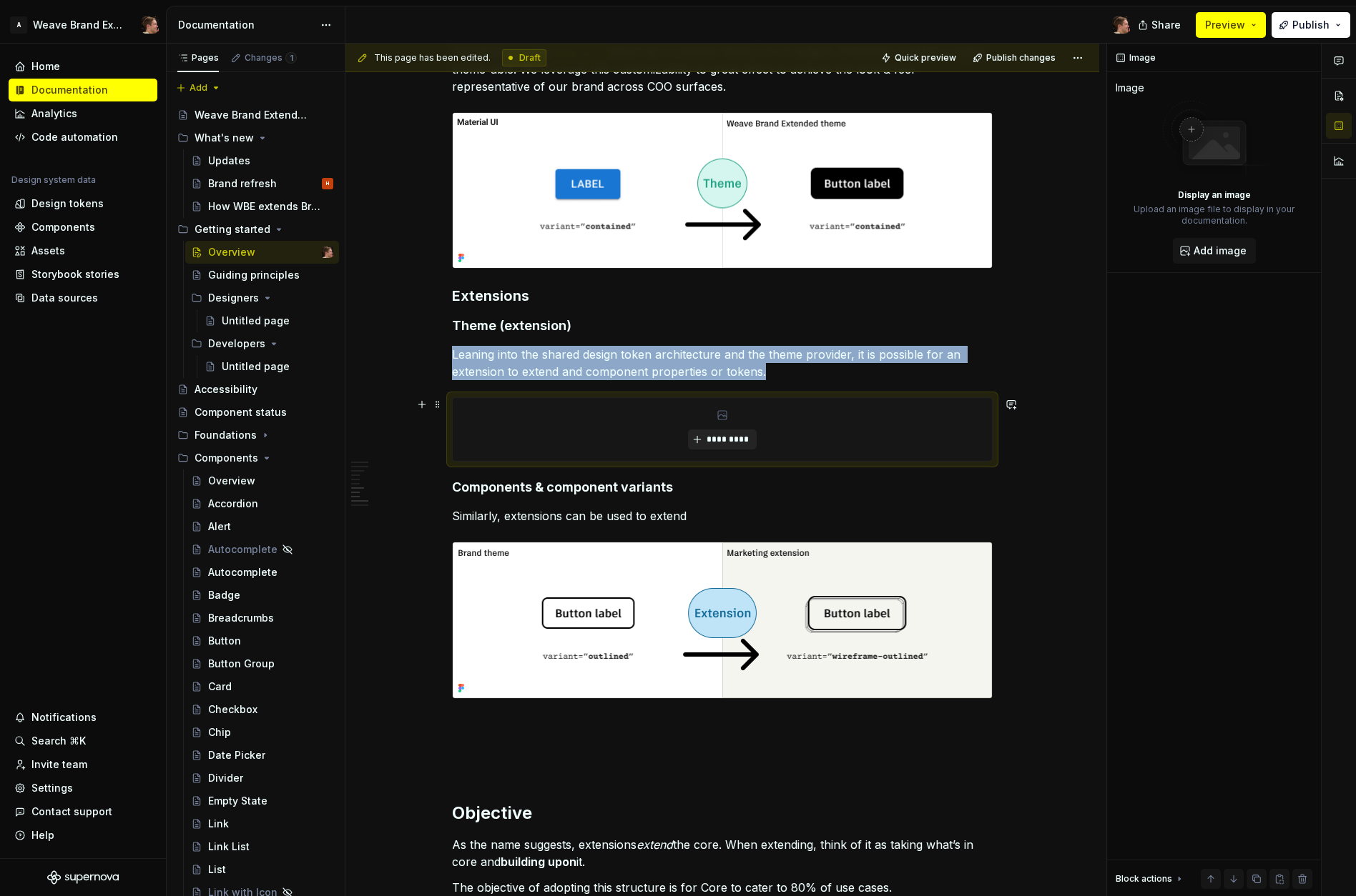
click at [720, 440] on span "*********" at bounding box center [727, 439] width 44 height 11
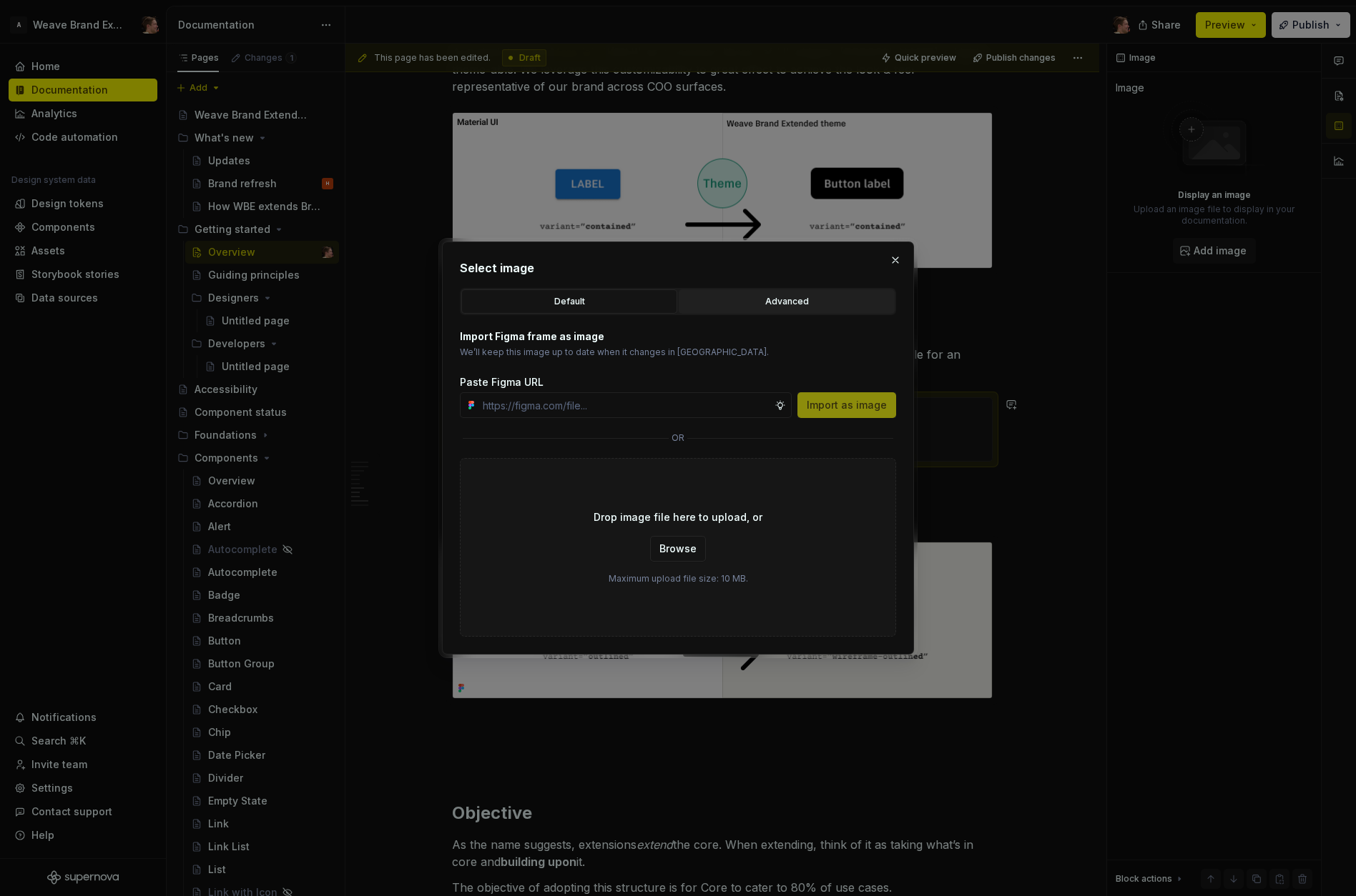
type textarea "*"
click at [770, 301] on div "Advanced" at bounding box center [785, 301] width 206 height 14
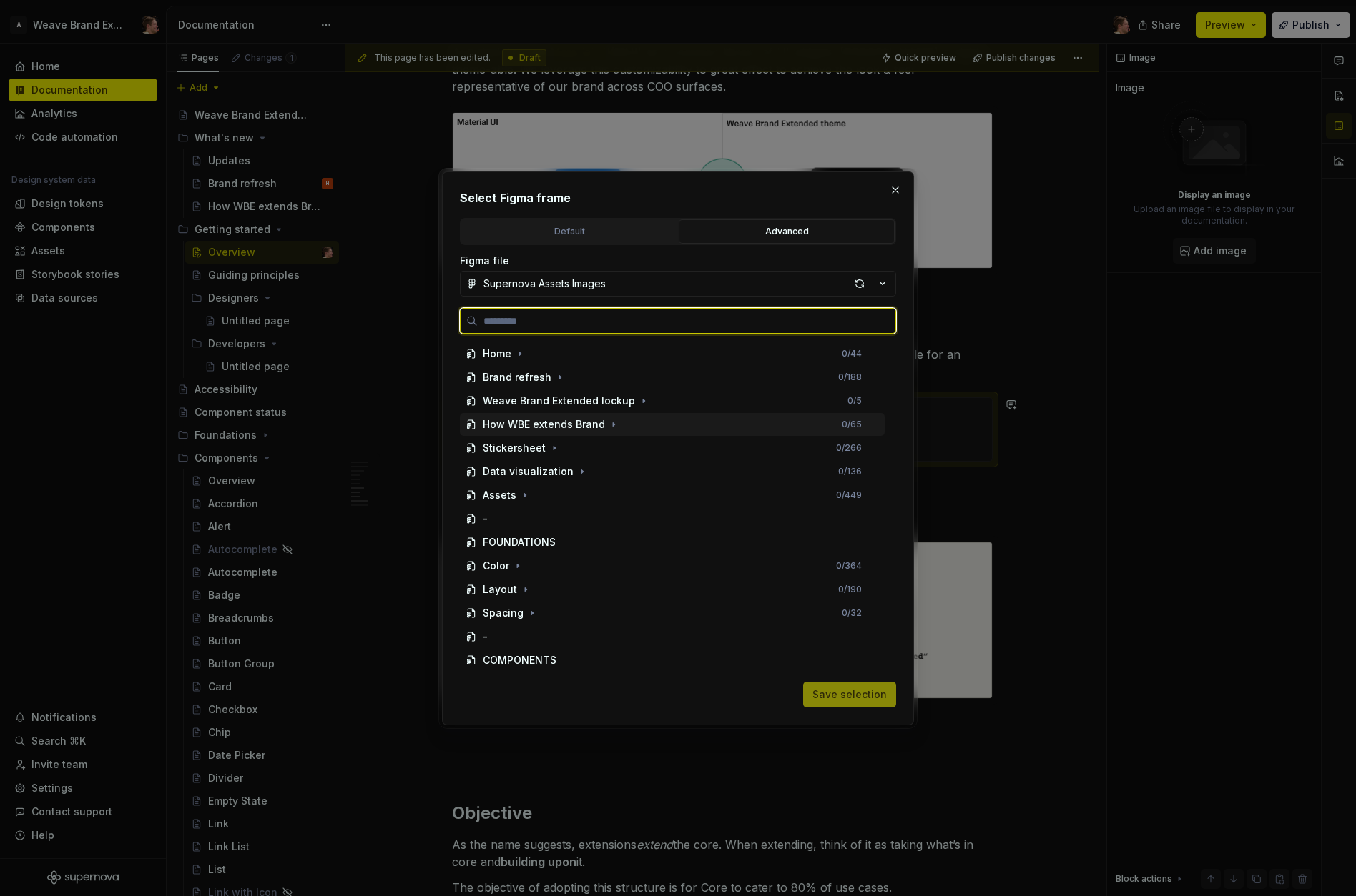
click at [536, 426] on div "How WBE extends Brand" at bounding box center [544, 424] width 122 height 14
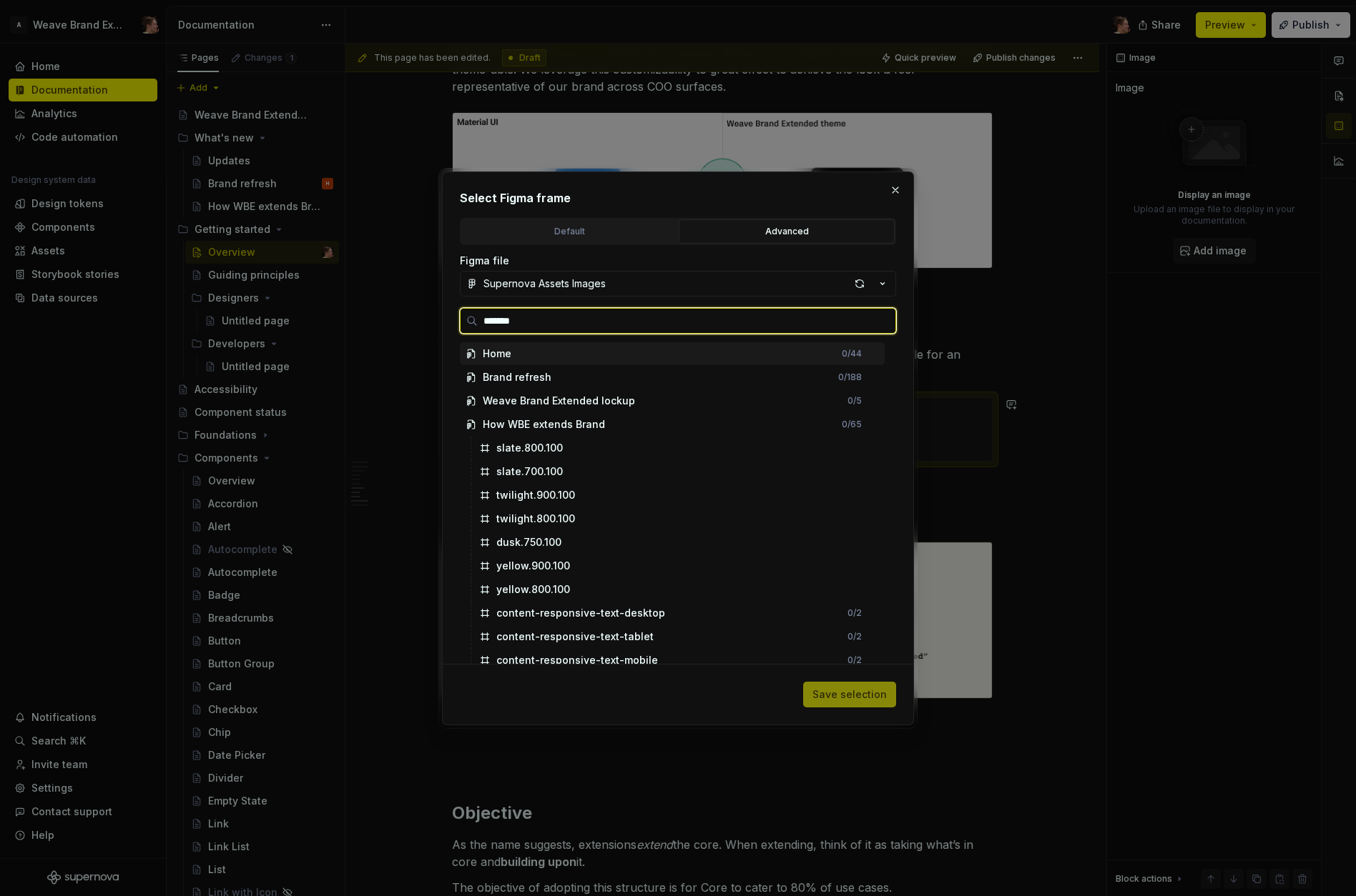
type input "********"
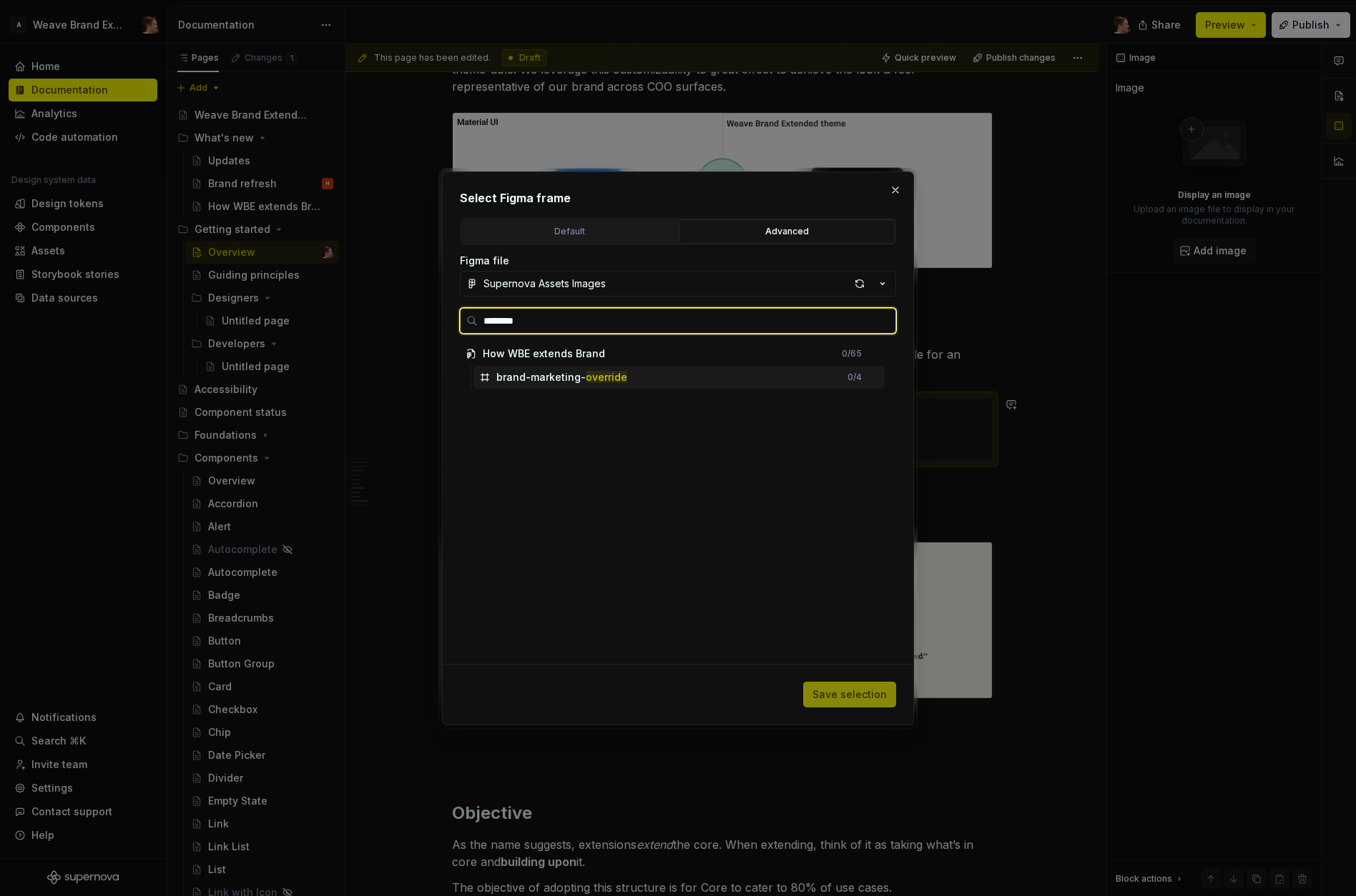
click at [570, 378] on div "brand-marketing- override" at bounding box center [561, 377] width 131 height 14
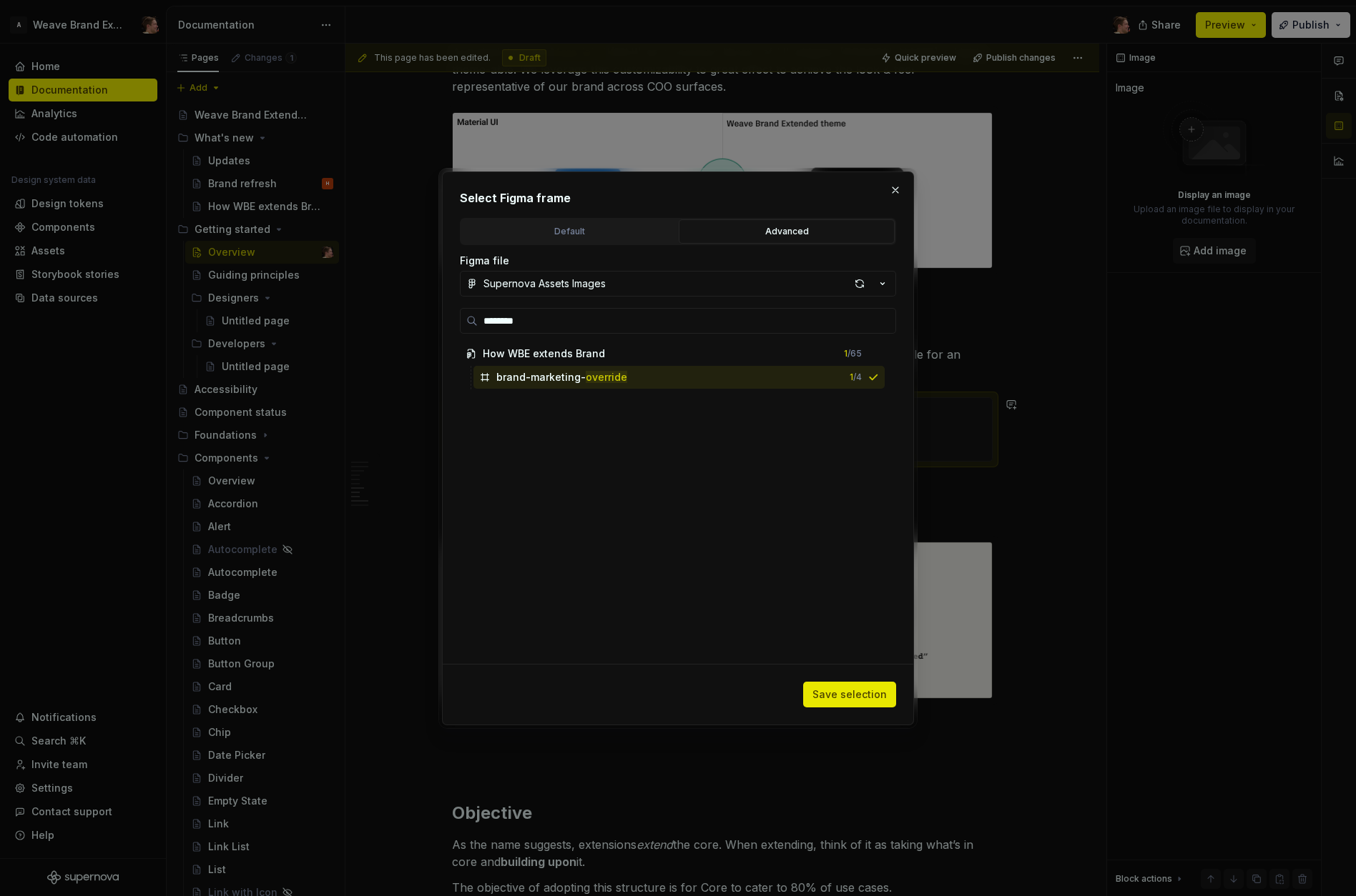
click at [833, 690] on span "Save selection" at bounding box center [850, 694] width 74 height 14
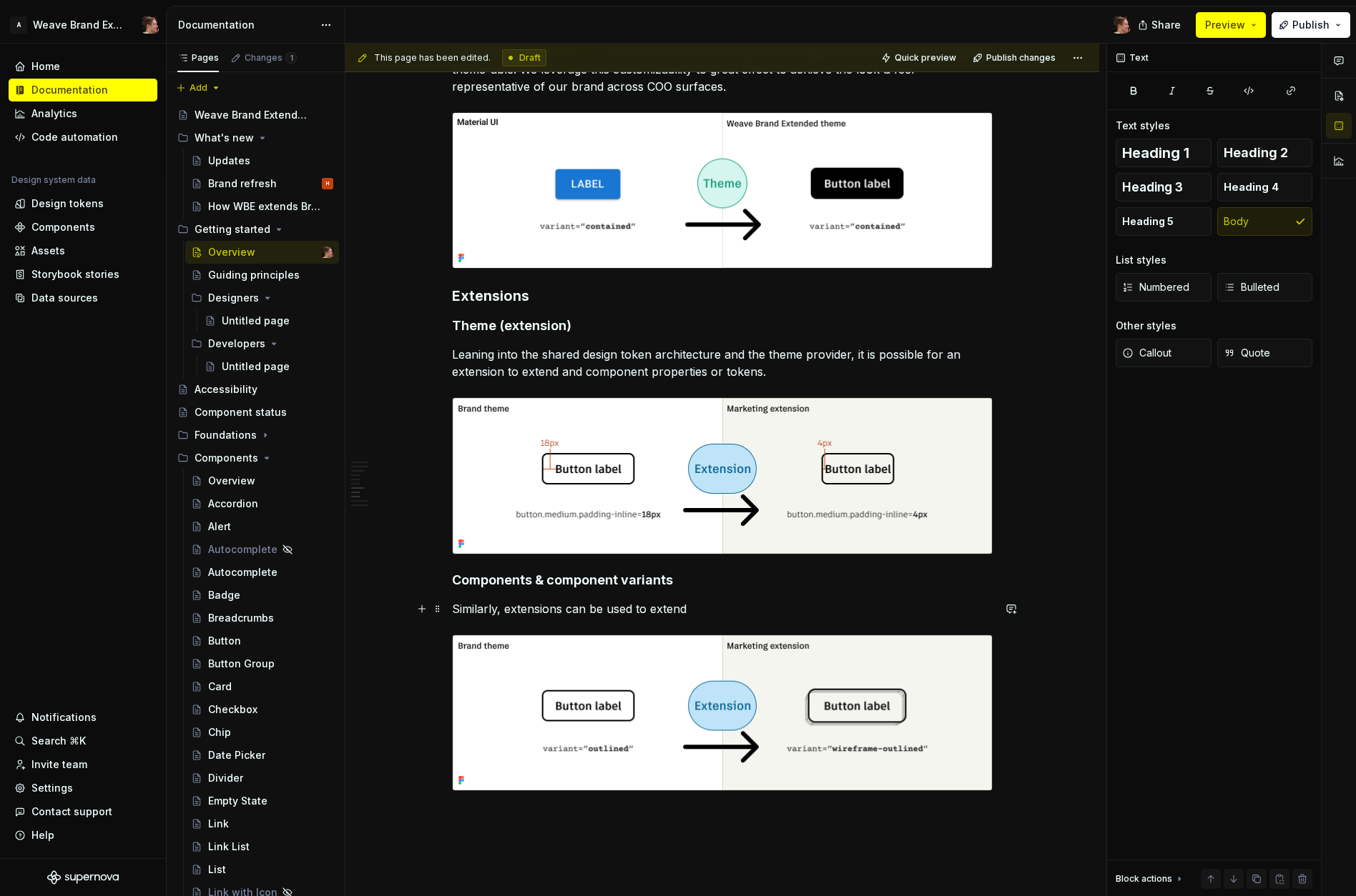
click at [720, 608] on p "Similarly, extensions can be used to extend" at bounding box center [722, 608] width 541 height 17
click at [948, 608] on p "Similarly, use extensions to create new component variants unique to your exten…" at bounding box center [722, 608] width 541 height 17
click at [779, 375] on p "Leaning into the shared design token architecture and the theme provider, it is…" at bounding box center [722, 363] width 541 height 34
click at [851, 359] on p "Leaning into the shared design token architecture and the theme provider, it is…" at bounding box center [722, 363] width 541 height 34
click at [770, 370] on p "Leaning into the shared design token architecture and the theme provider, exten…" at bounding box center [722, 363] width 541 height 34
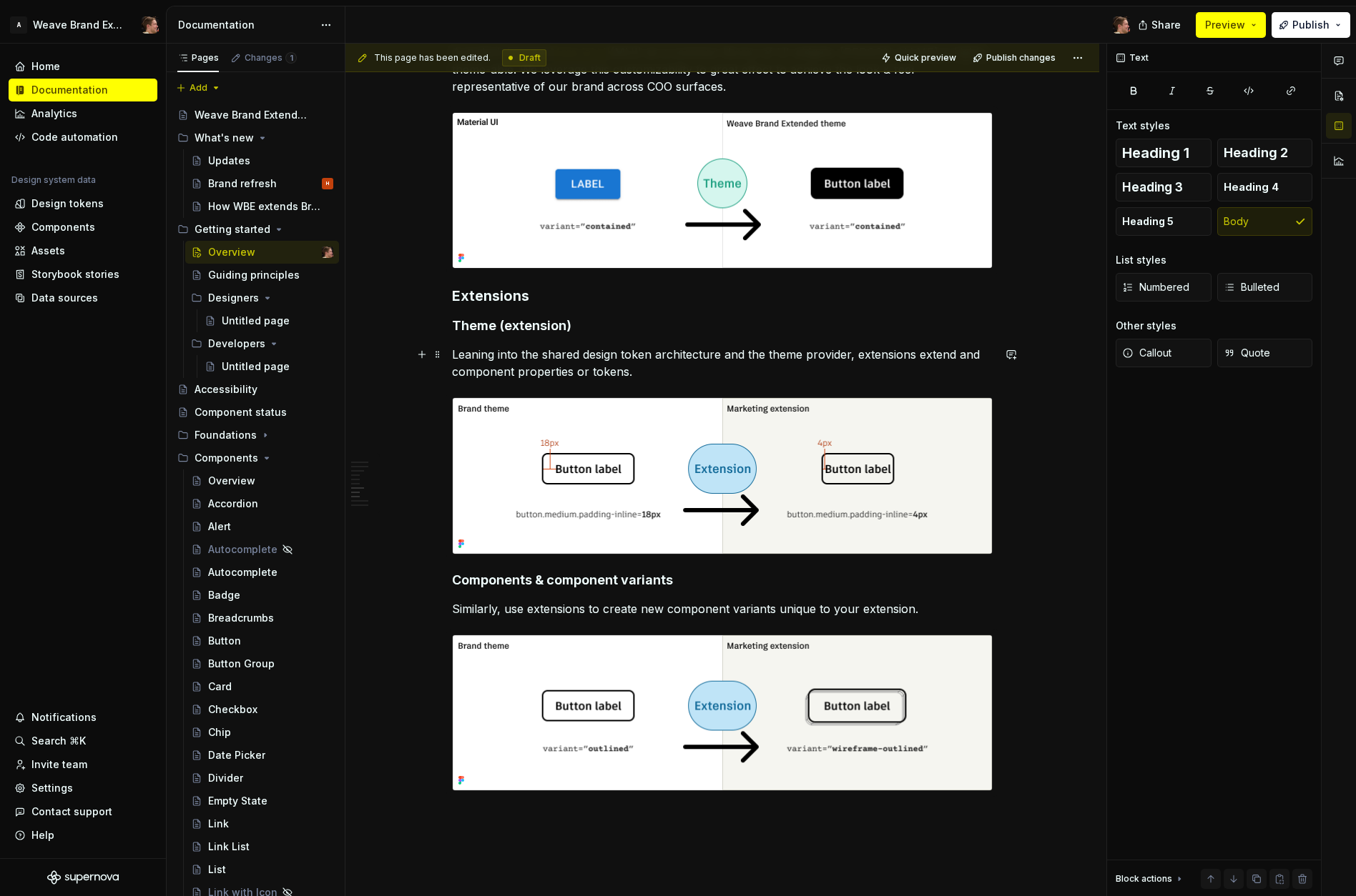
click at [850, 357] on p "Leaning into the shared design token architecture and the theme provider, exten…" at bounding box center [722, 363] width 541 height 34
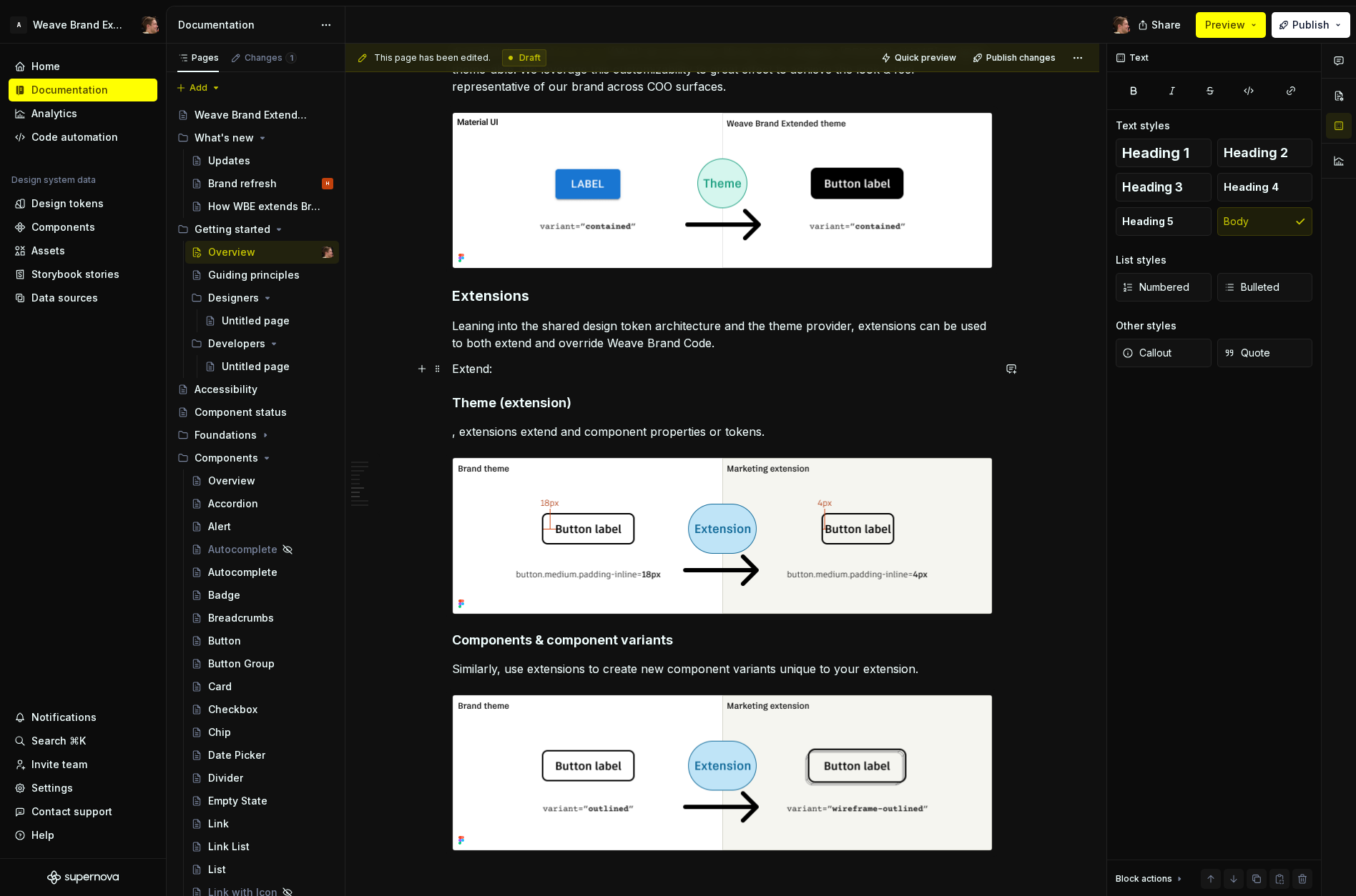
click at [667, 372] on p "Extend:" at bounding box center [722, 368] width 541 height 17
click at [498, 298] on h3 "Extensions" at bounding box center [722, 296] width 541 height 20
click at [462, 392] on div "**********" at bounding box center [722, 15] width 541 height 2304
click at [462, 399] on h4 "Theme" at bounding box center [722, 403] width 541 height 17
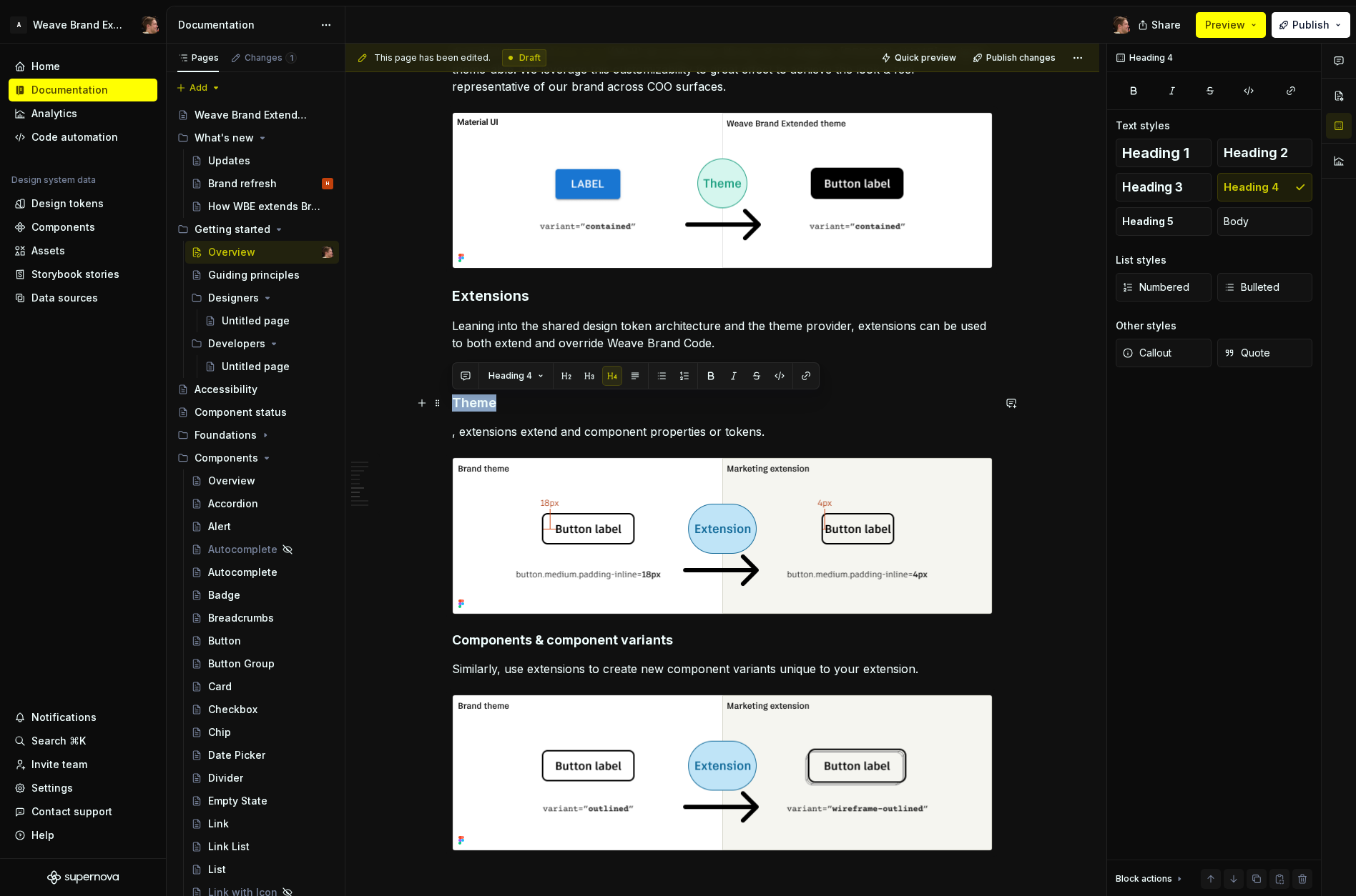
click at [464, 403] on h4 "Theme" at bounding box center [722, 403] width 541 height 17
click at [503, 418] on div "**********" at bounding box center [722, 15] width 541 height 2304
click at [492, 368] on p "Extending: add" at bounding box center [722, 368] width 541 height 17
click at [514, 372] on p "Extending: add" at bounding box center [722, 368] width 541 height 17
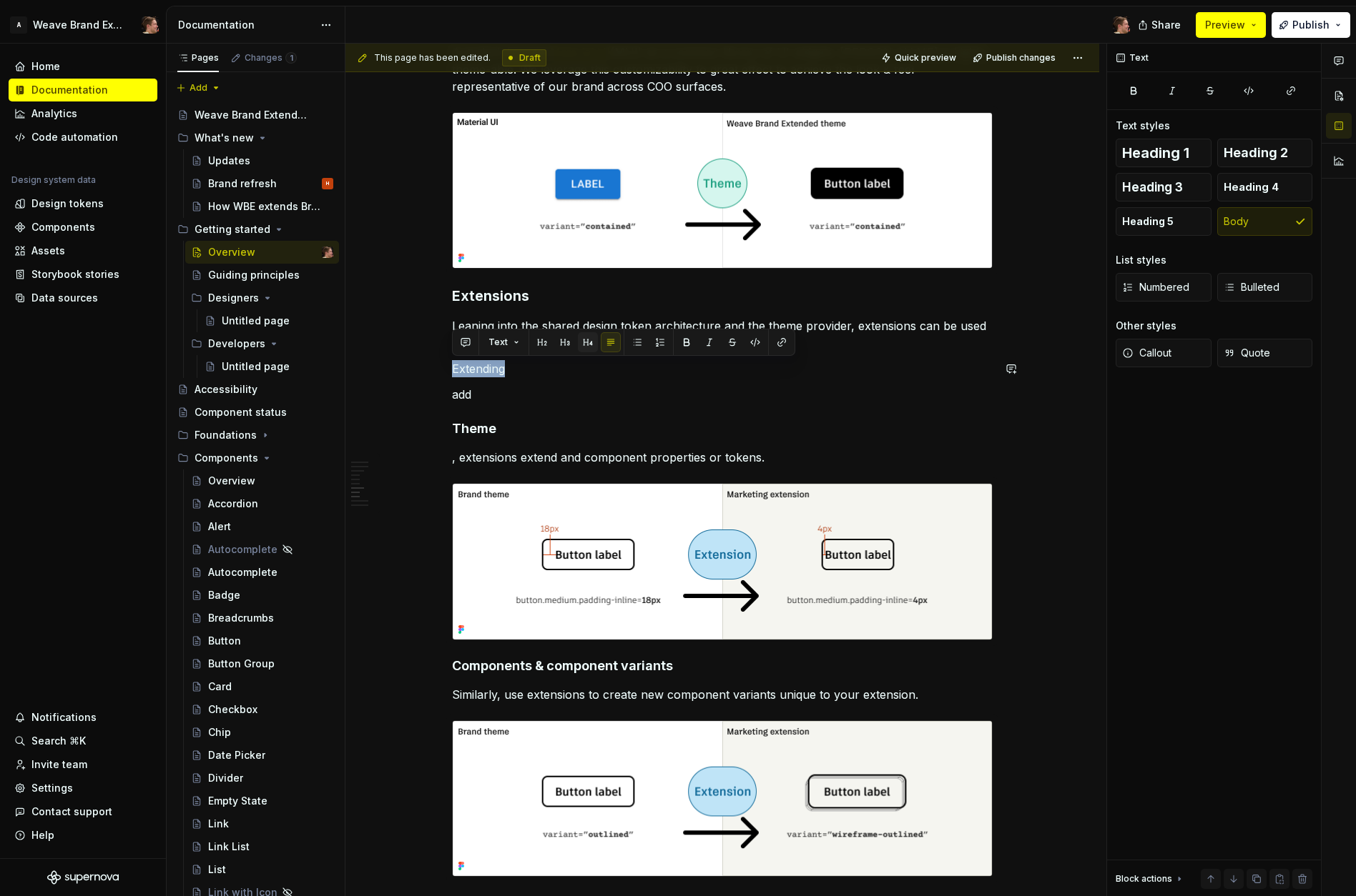
click at [588, 351] on button "button" at bounding box center [588, 342] width 20 height 20
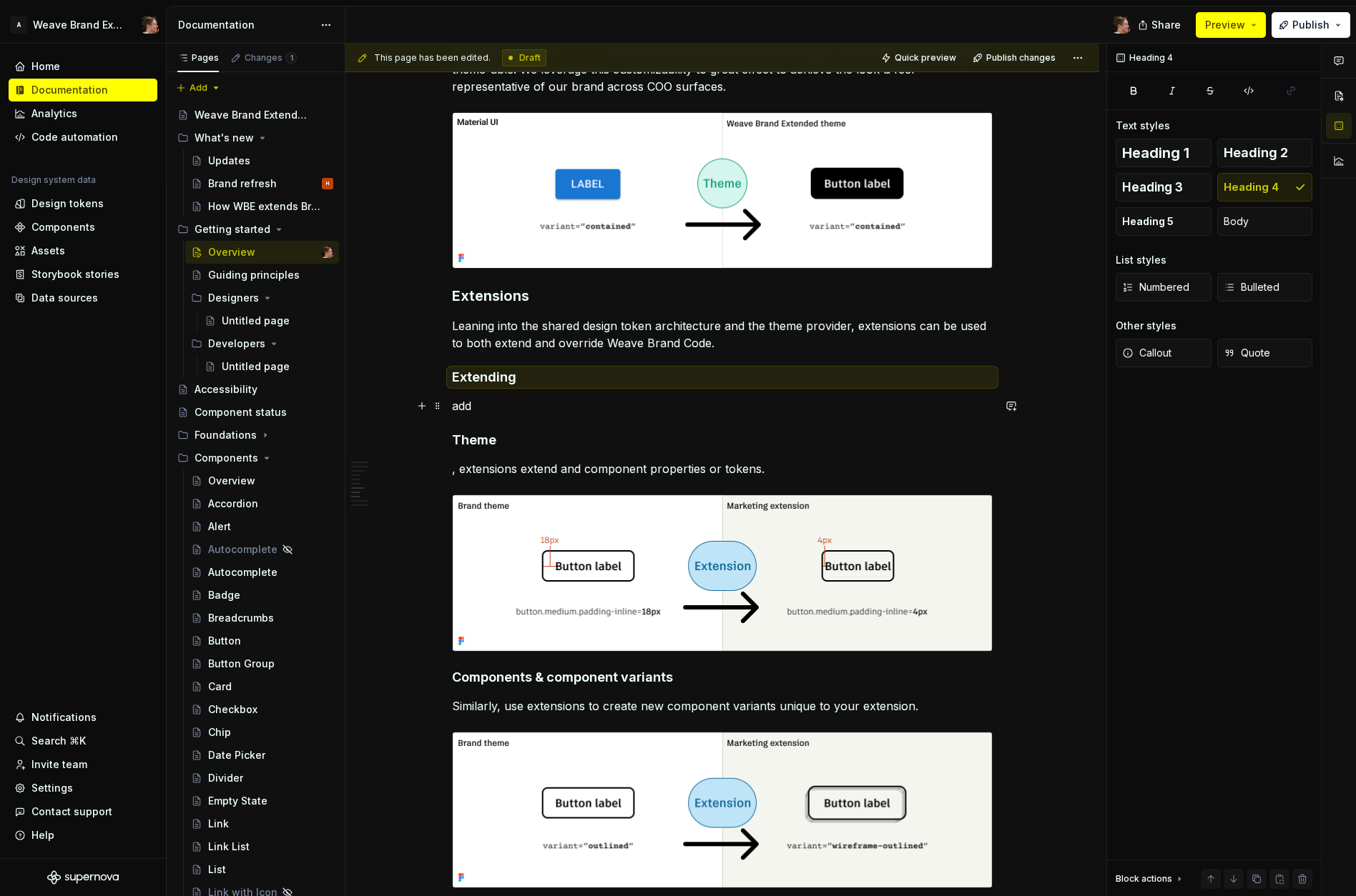
click at [557, 403] on p "add" at bounding box center [722, 406] width 541 height 17
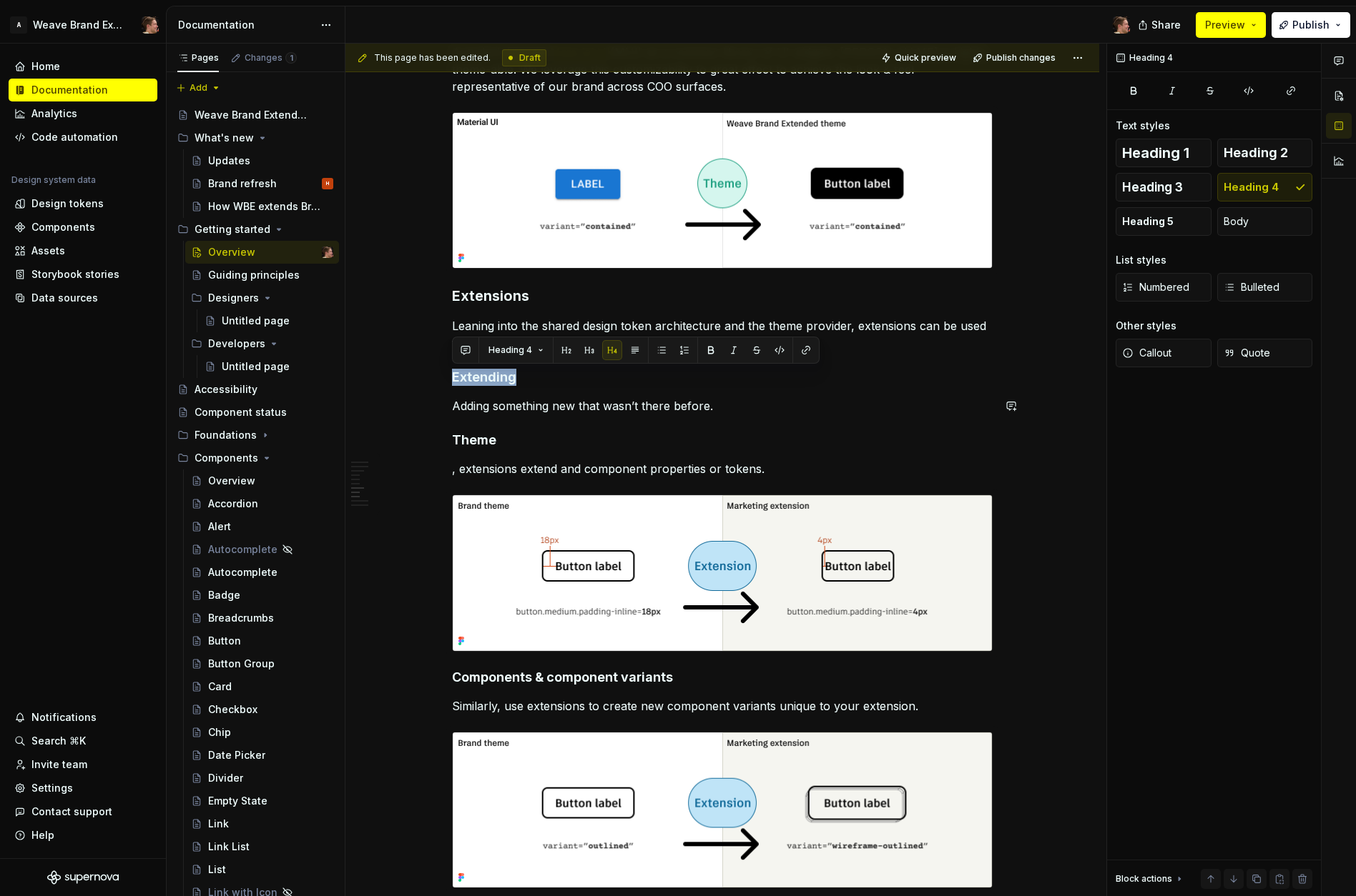
copy h4 "Extending"
click at [735, 411] on p "Adding something new that wasn’t there before." at bounding box center [722, 406] width 541 height 17
type textarea "*"
